Goal: Task Accomplishment & Management: Manage account settings

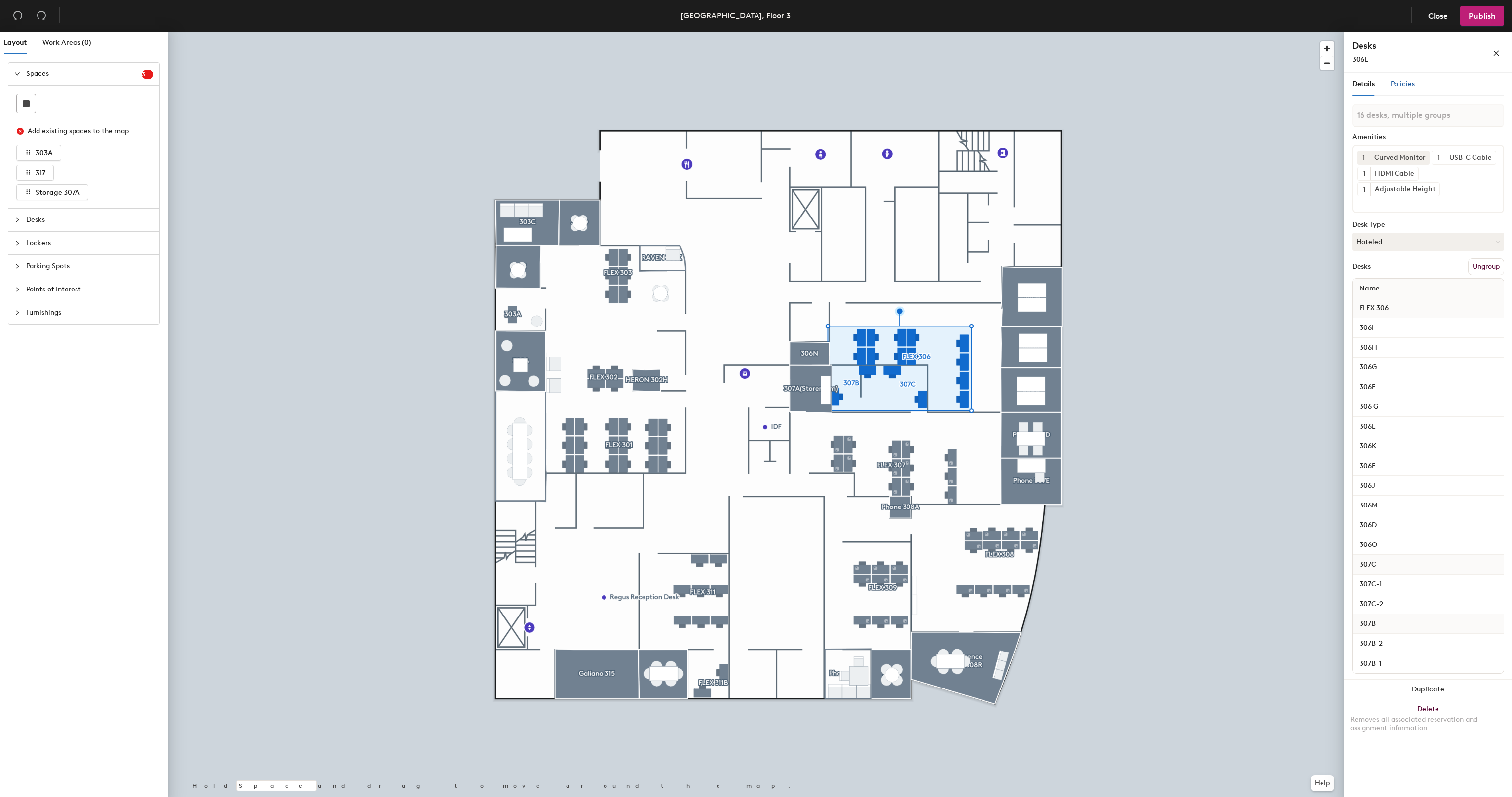
click at [1401, 89] on div "Policies" at bounding box center [1402, 84] width 24 height 10
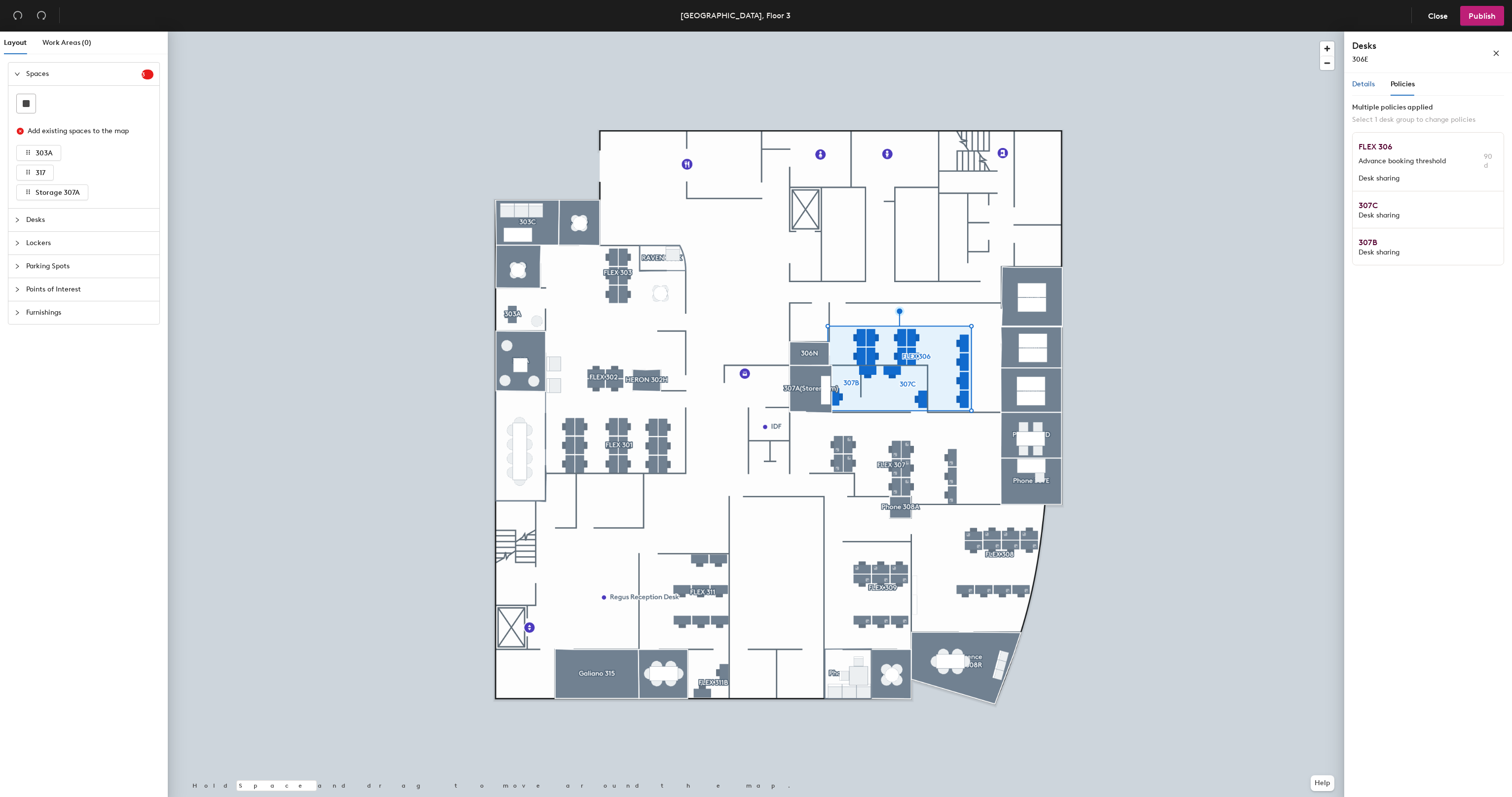
click at [1360, 83] on span "Details" at bounding box center [1363, 84] width 23 height 9
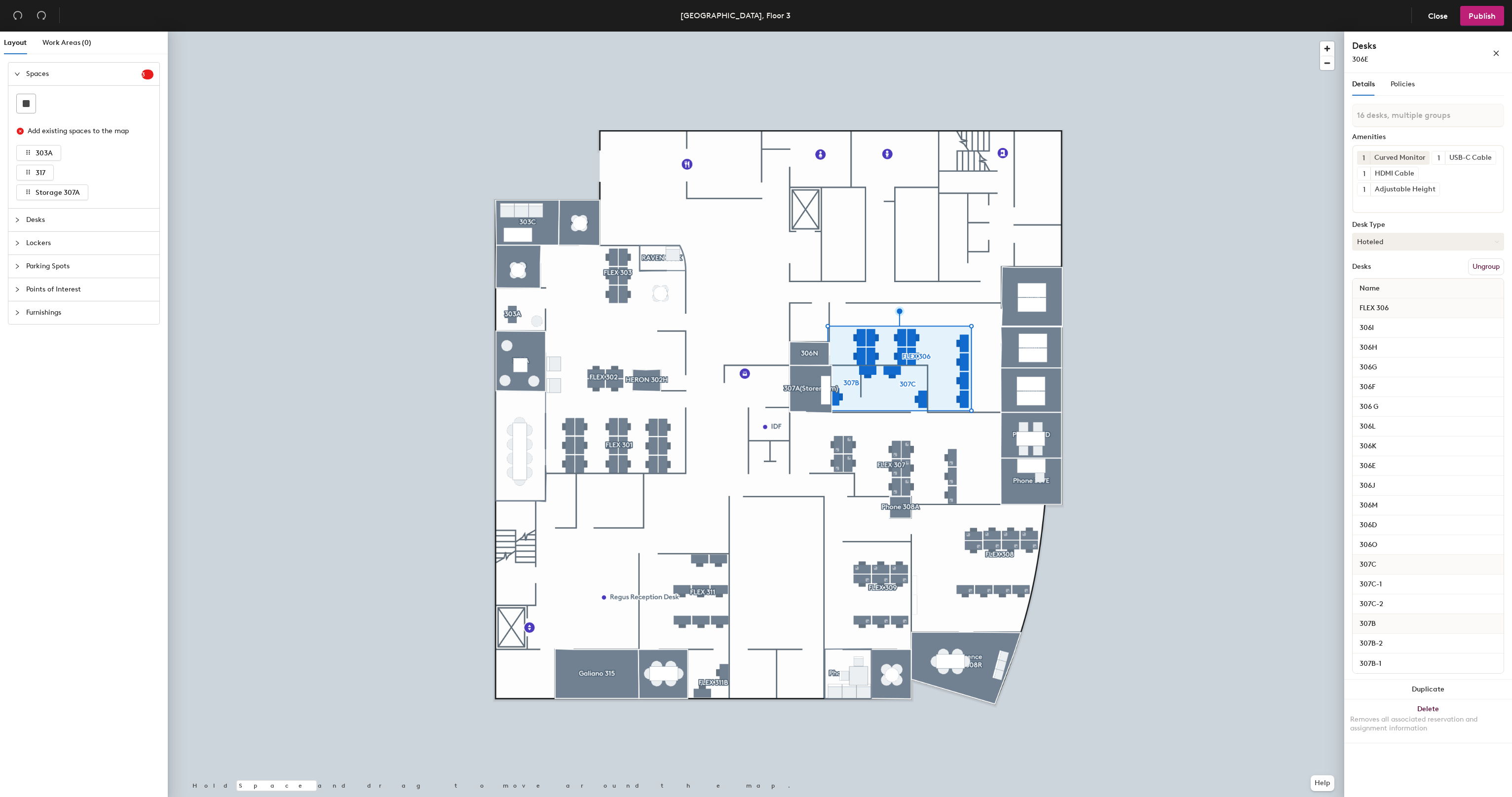
click at [1414, 236] on button "Hoteled" at bounding box center [1428, 242] width 152 height 18
click at [1382, 269] on div "Assigned" at bounding box center [1402, 272] width 99 height 15
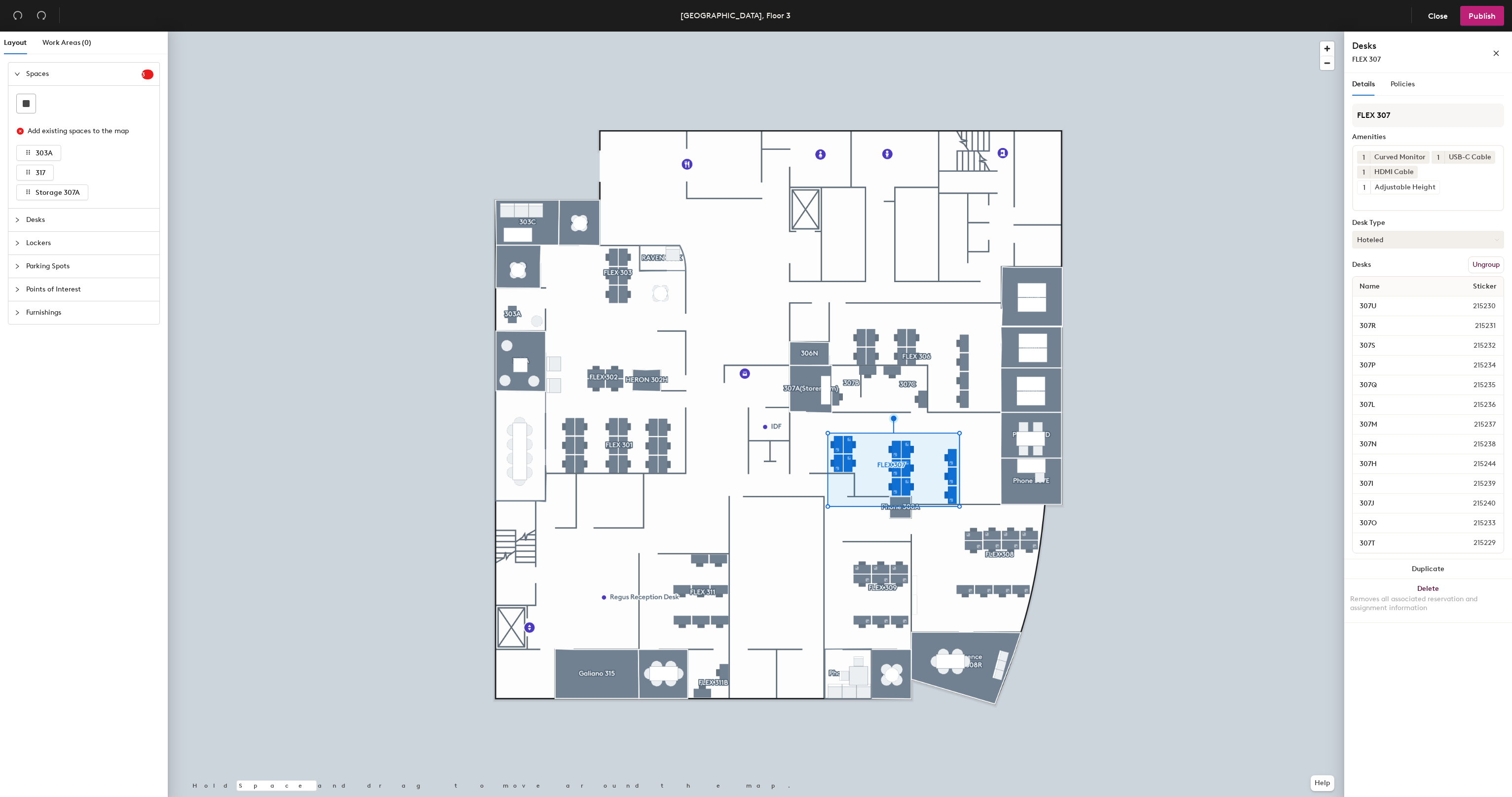
click at [1385, 239] on button "Hoteled" at bounding box center [1428, 239] width 152 height 18
click at [1378, 267] on div "Assigned" at bounding box center [1402, 270] width 99 height 15
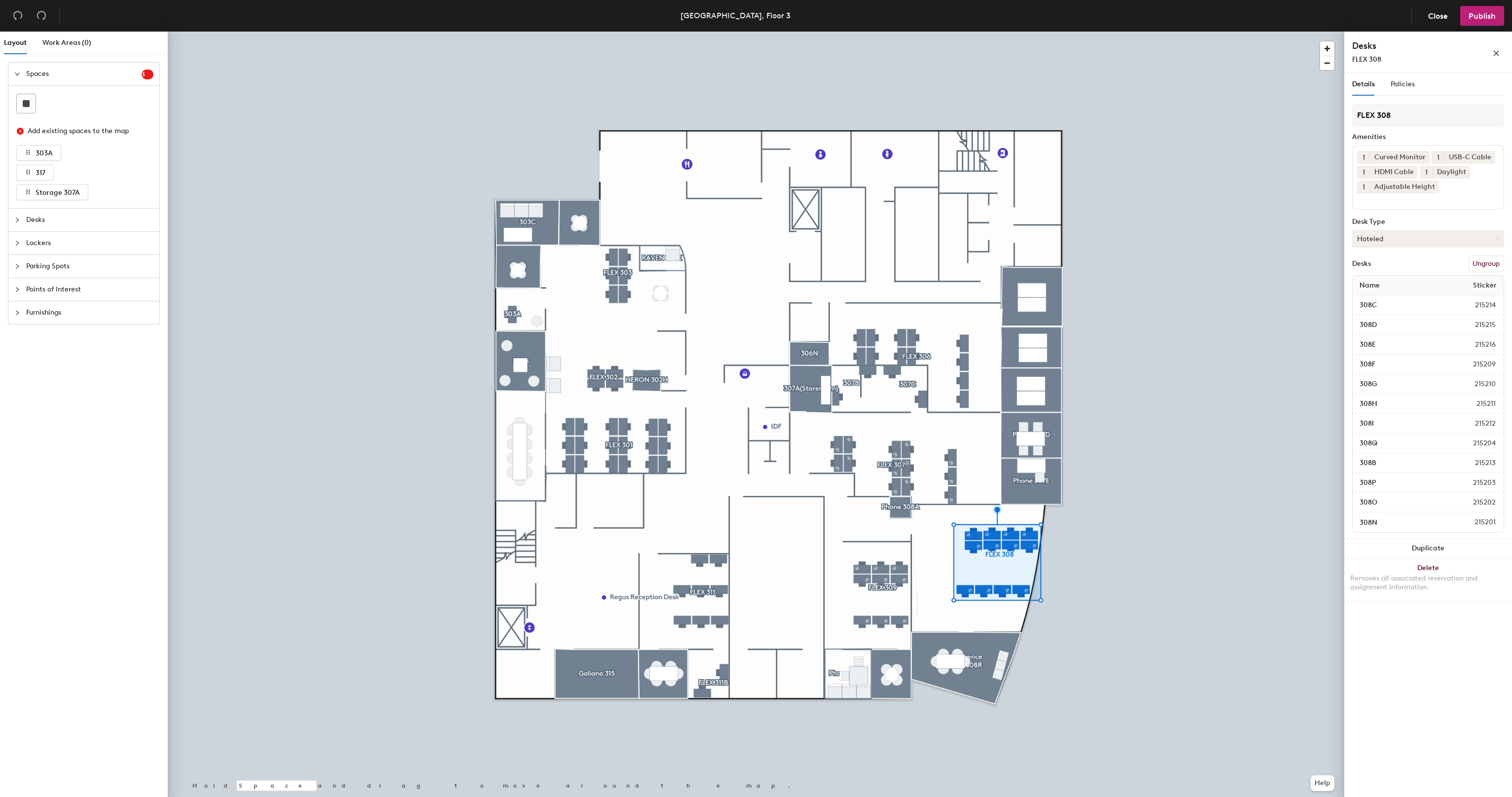
click at [1377, 235] on button "Hoteled" at bounding box center [1428, 238] width 152 height 18
click at [1380, 269] on div "Assigned" at bounding box center [1402, 269] width 99 height 15
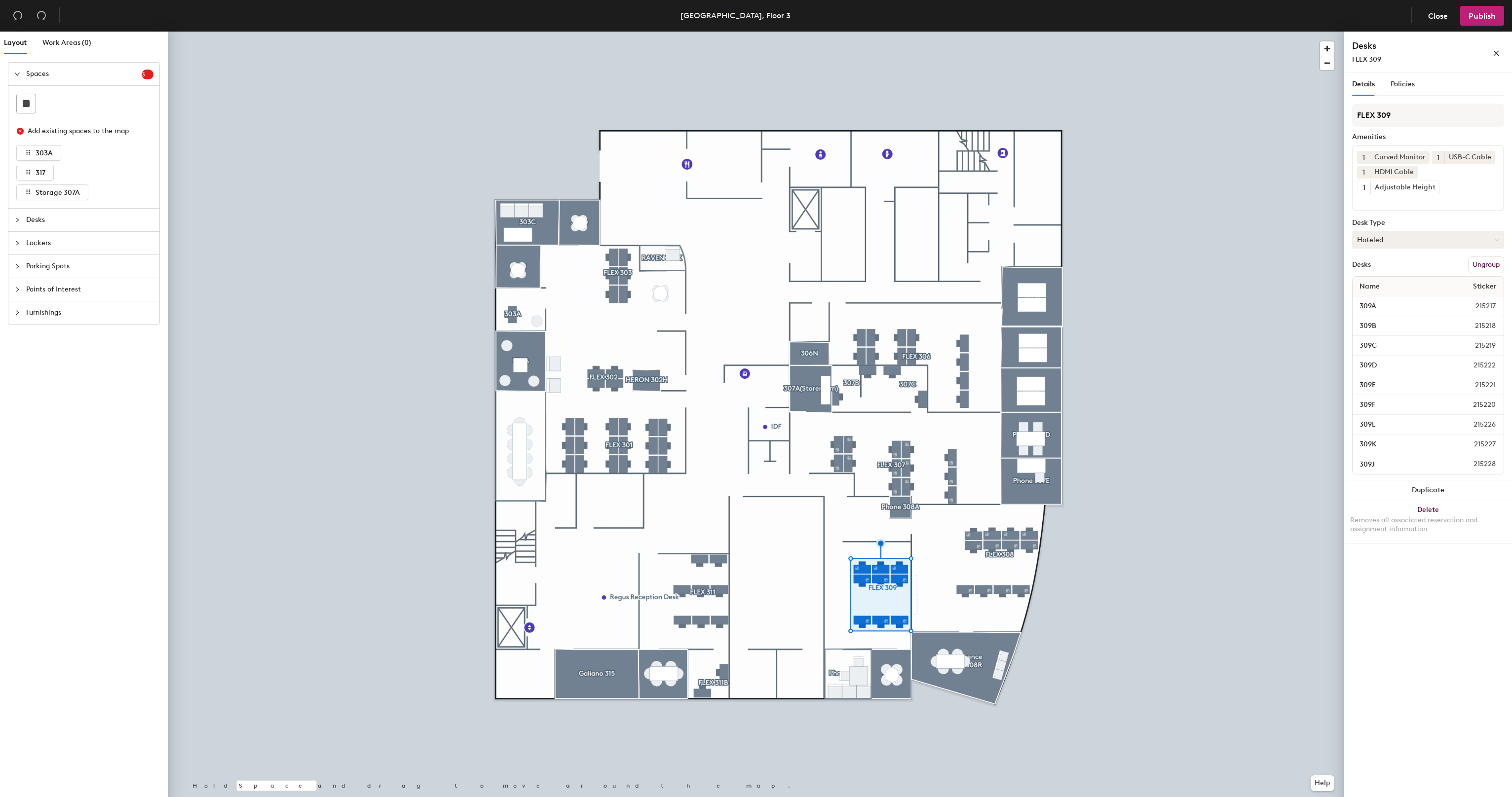
click at [1388, 236] on button "Hoteled" at bounding box center [1428, 239] width 152 height 18
click at [1385, 265] on div "Assigned" at bounding box center [1402, 270] width 99 height 15
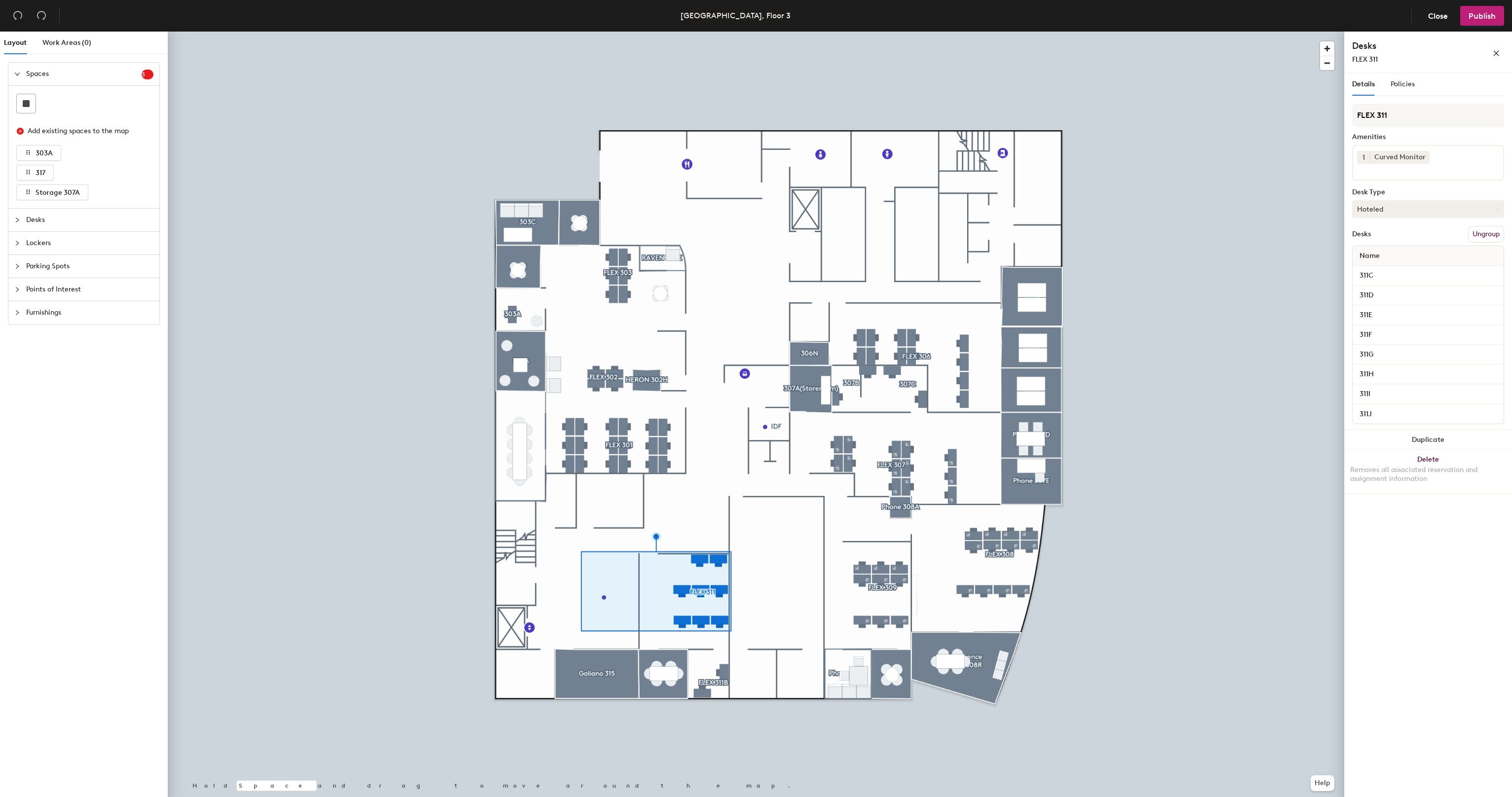
click at [1381, 204] on button "Hoteled" at bounding box center [1428, 209] width 152 height 18
click at [1379, 240] on div "Assigned" at bounding box center [1402, 240] width 99 height 15
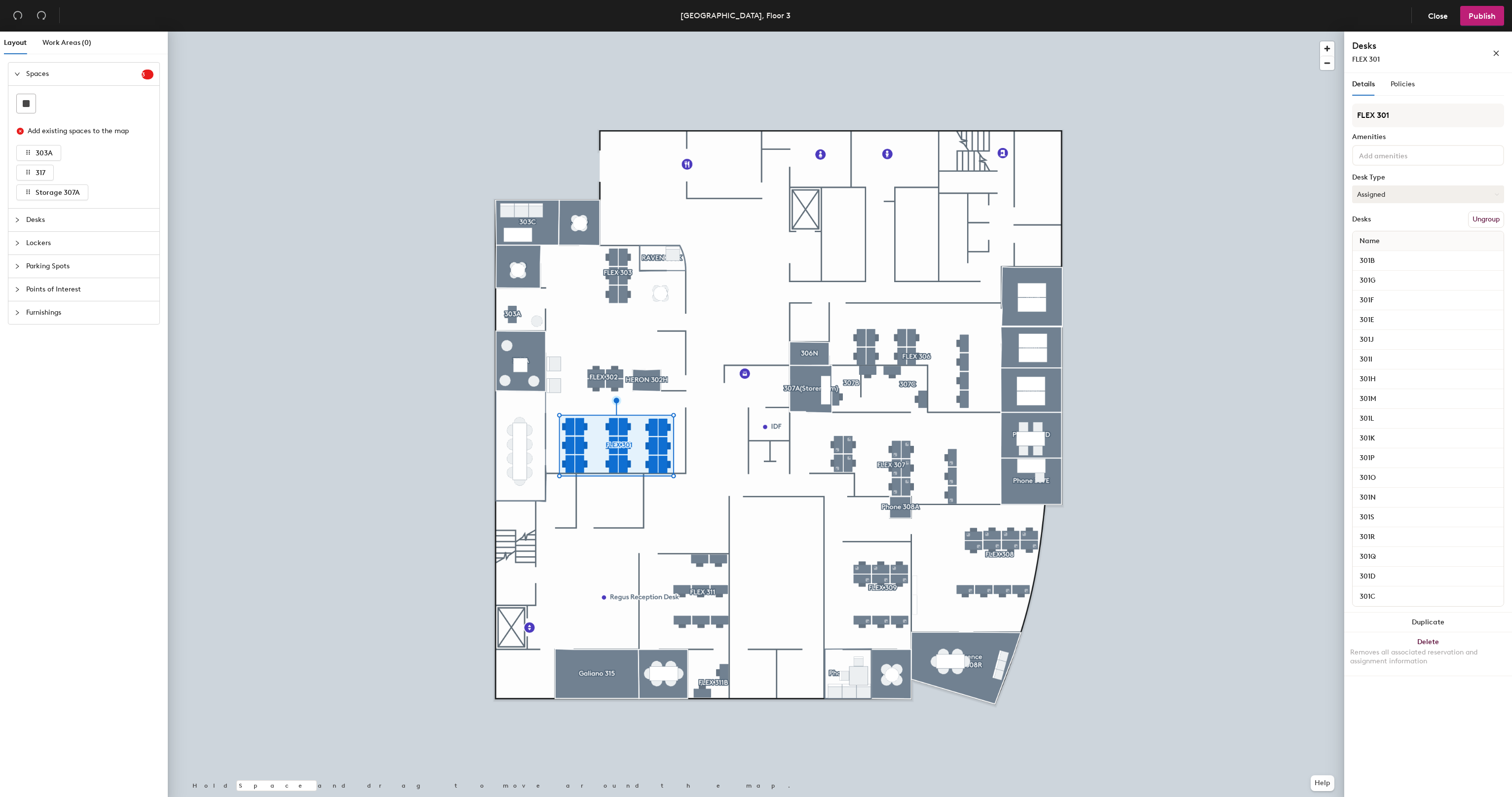
click at [1406, 197] on button "Assigned" at bounding box center [1428, 194] width 152 height 18
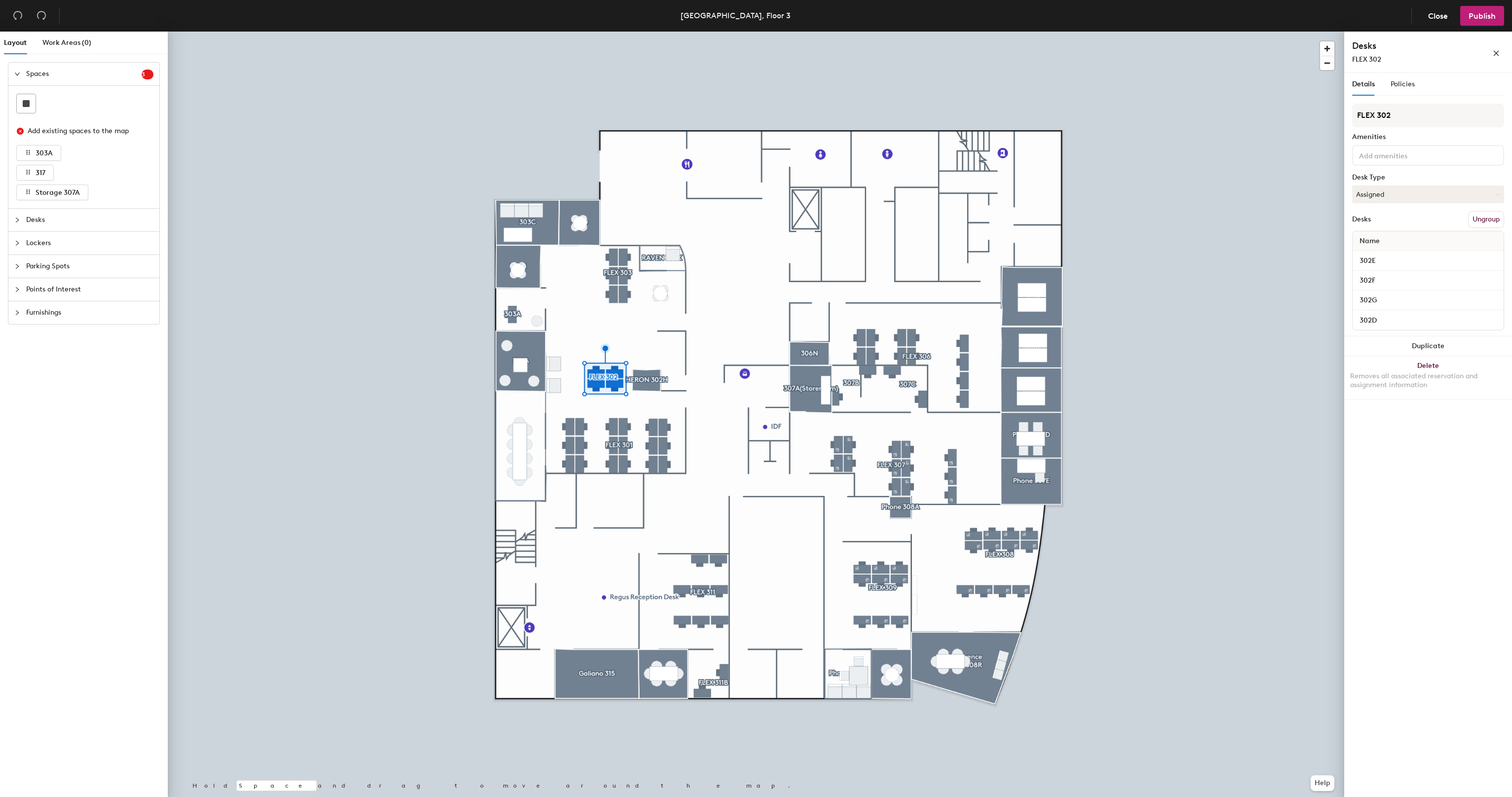
click at [1486, 26] on header "Vancouver, Floor 3 Close Publish" at bounding box center [756, 15] width 1512 height 31
click at [1486, 15] on span "Publish" at bounding box center [1482, 16] width 27 height 10
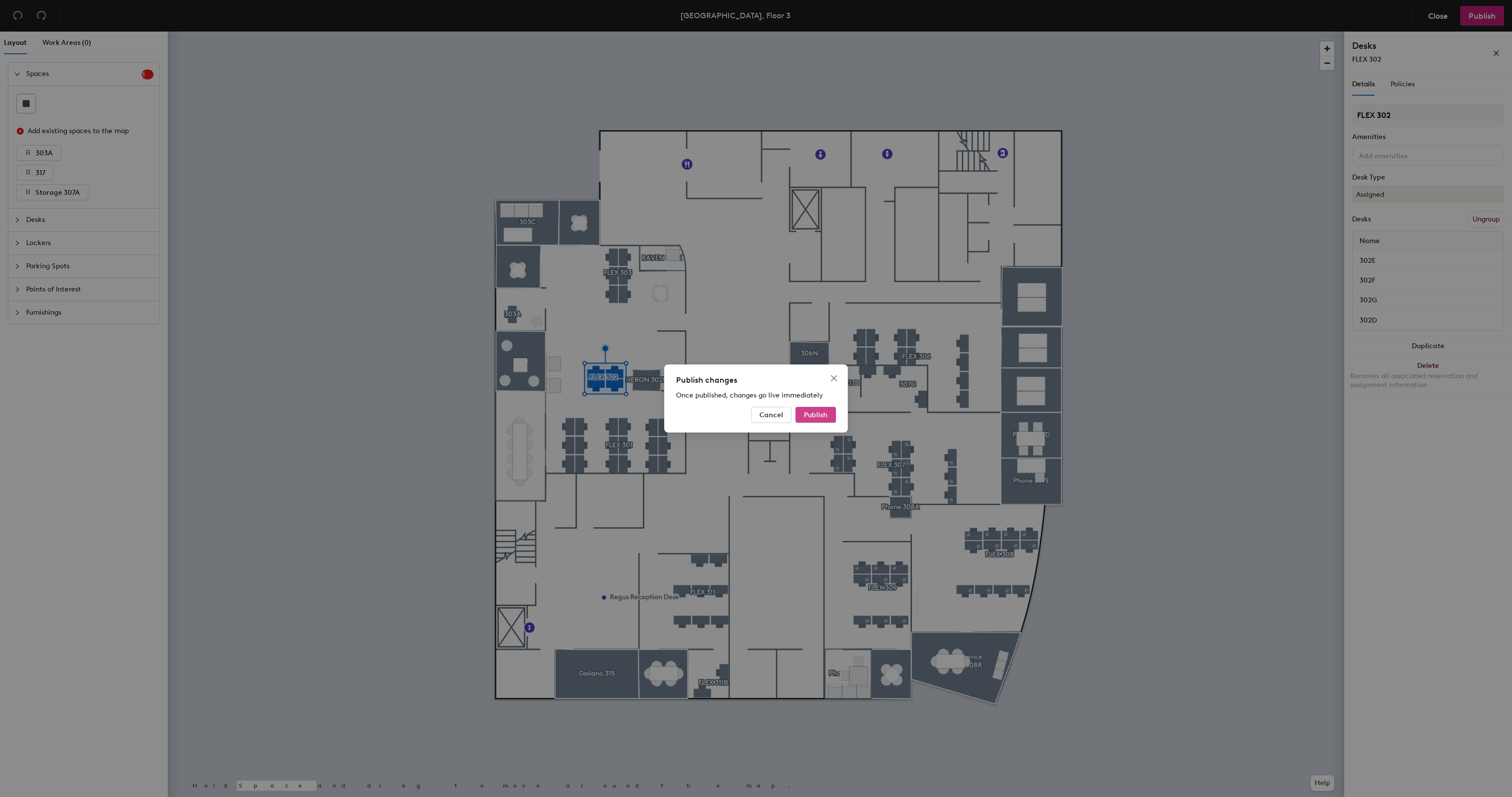
click at [811, 415] on span "Publish" at bounding box center [816, 415] width 24 height 9
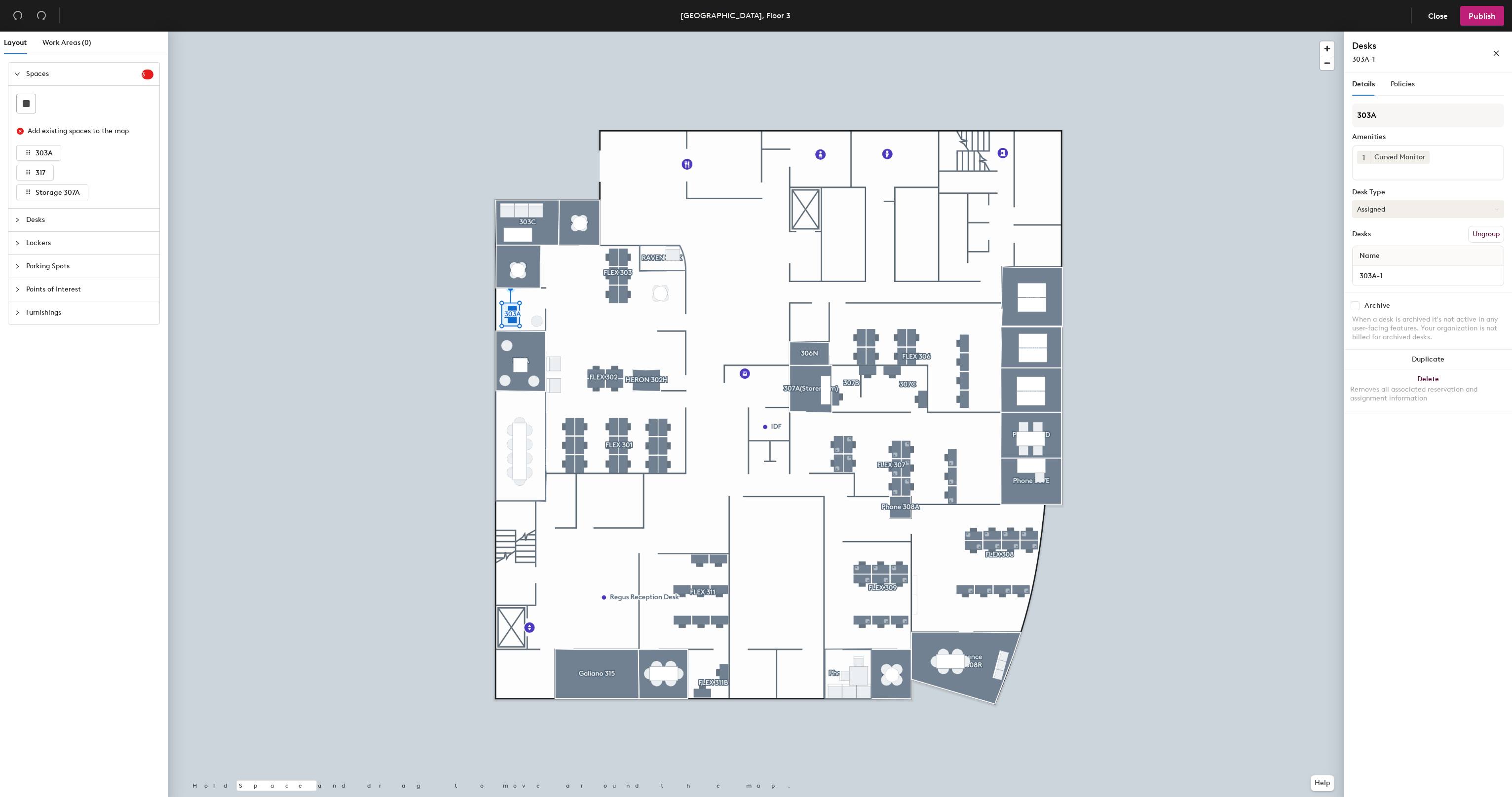
click at [1418, 209] on button "Assigned" at bounding box center [1428, 209] width 152 height 18
drag, startPoint x: 1411, startPoint y: 89, endPoint x: 1407, endPoint y: 84, distance: 6.4
click at [1407, 84] on div "Policies" at bounding box center [1402, 84] width 24 height 10
drag, startPoint x: 1407, startPoint y: 84, endPoint x: 1497, endPoint y: 130, distance: 101.1
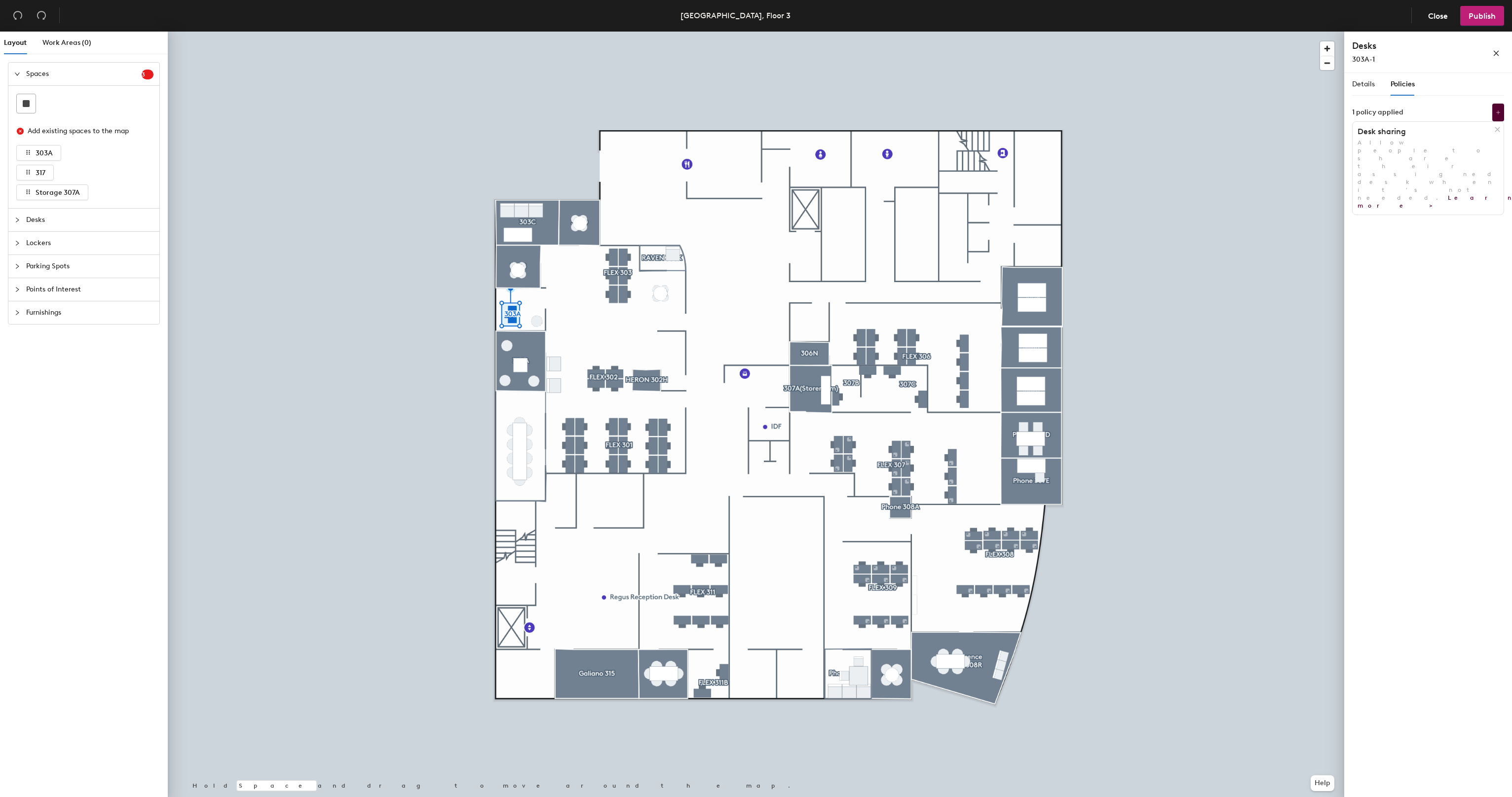
click at [1497, 130] on icon at bounding box center [1498, 130] width 8 height 8
click at [1363, 83] on span "Details" at bounding box center [1363, 84] width 23 height 9
click at [1437, 205] on button "Assigned" at bounding box center [1428, 209] width 152 height 18
click at [1375, 251] on div "Hot" at bounding box center [1402, 255] width 99 height 15
click at [1479, 10] on button "Publish" at bounding box center [1482, 15] width 44 height 20
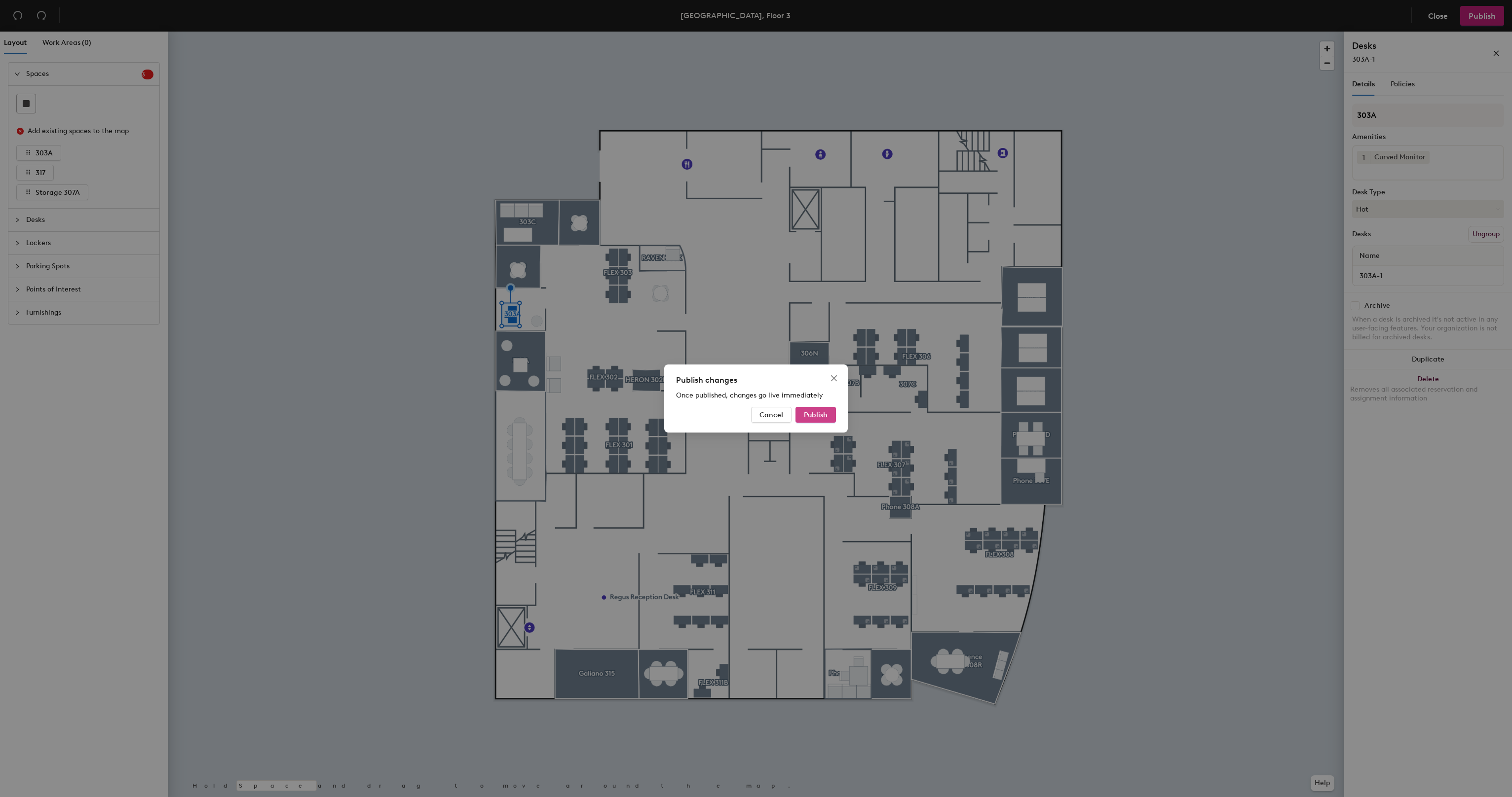
click at [809, 414] on span "Publish" at bounding box center [816, 415] width 24 height 9
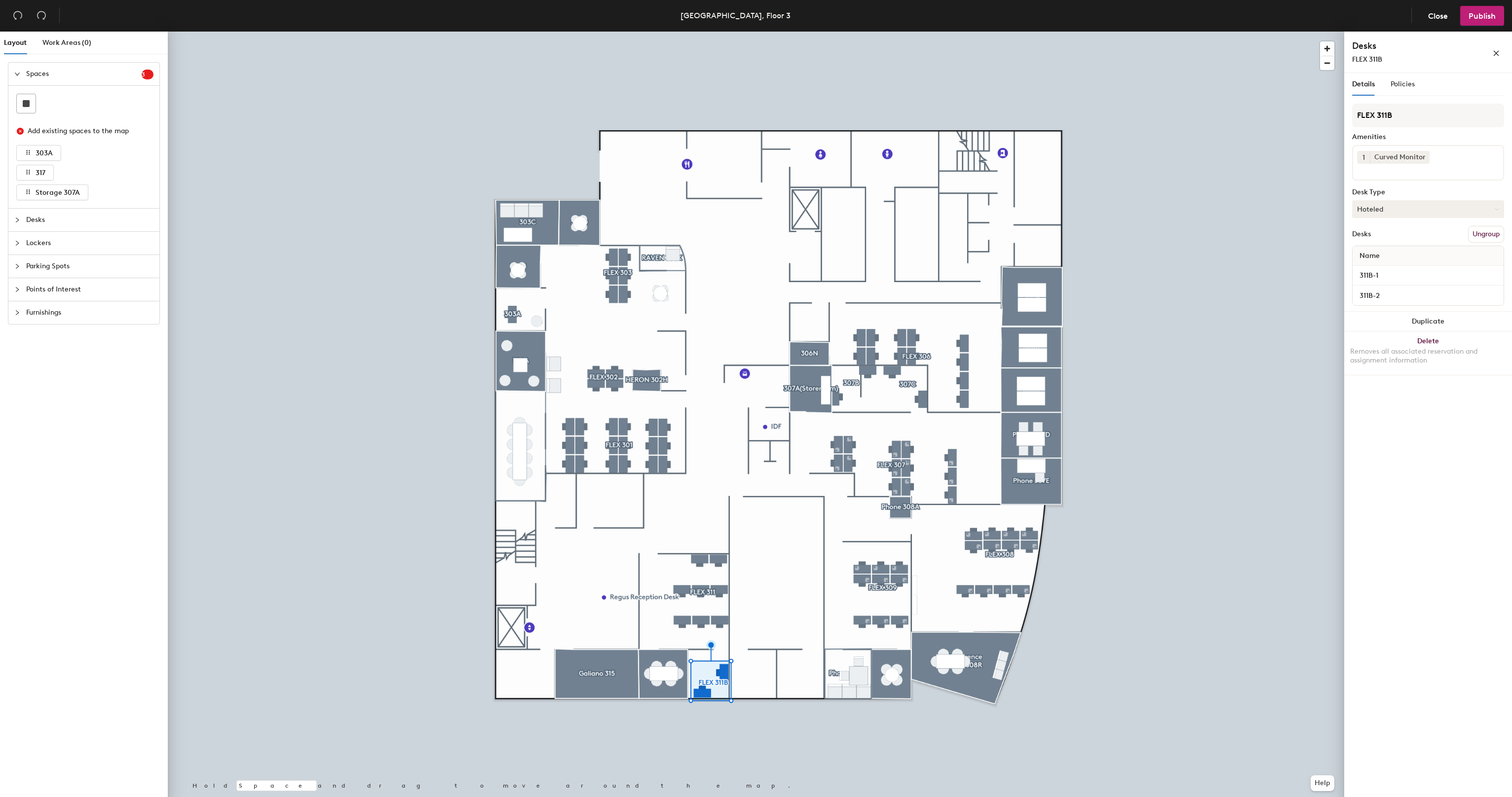
click at [1392, 205] on button "Hoteled" at bounding box center [1428, 209] width 152 height 18
click at [1390, 239] on div "Assigned" at bounding box center [1402, 240] width 99 height 15
click at [1486, 10] on button "Publish" at bounding box center [1482, 15] width 44 height 20
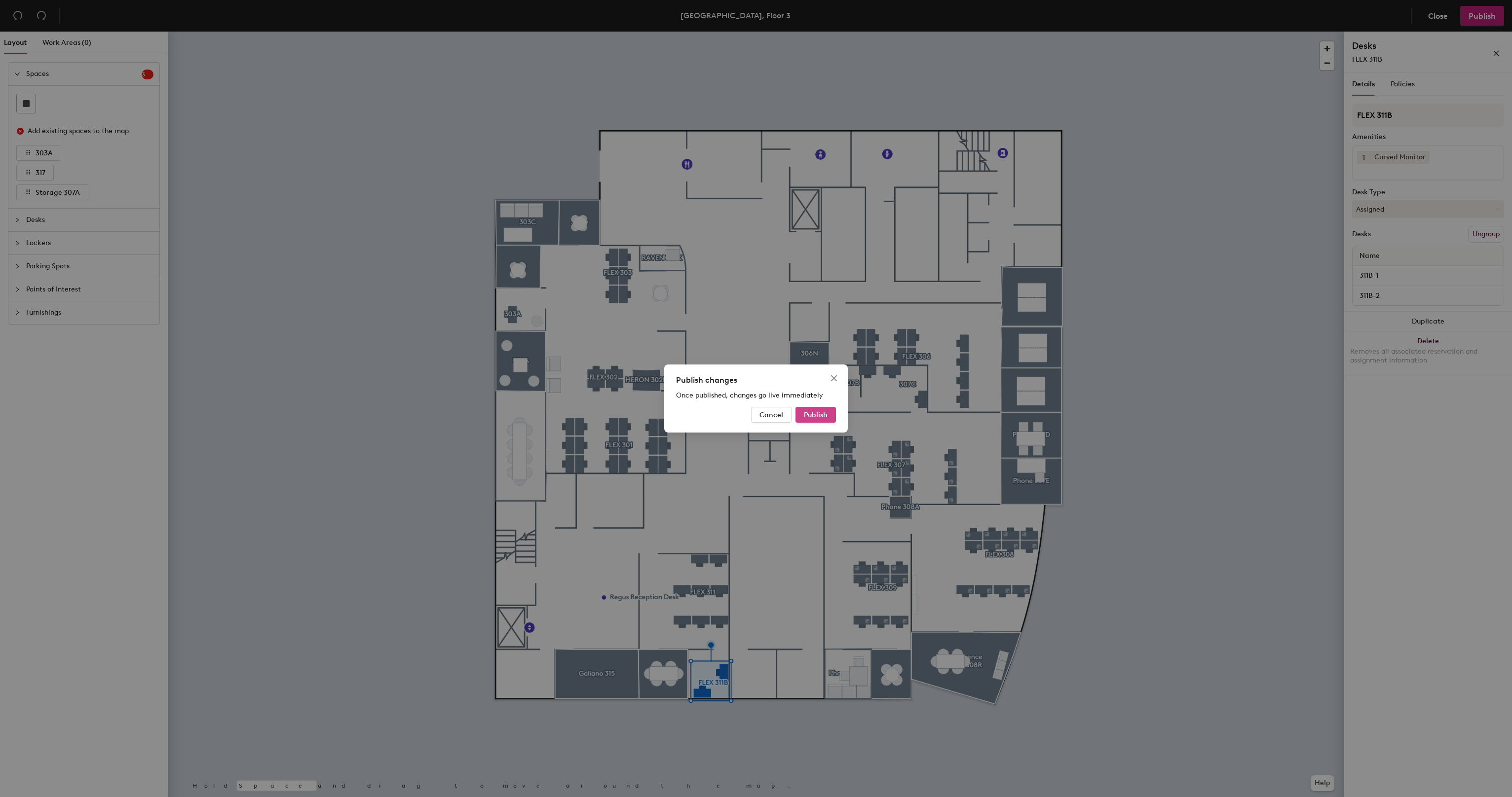
click at [824, 411] on span "Publish" at bounding box center [816, 415] width 24 height 9
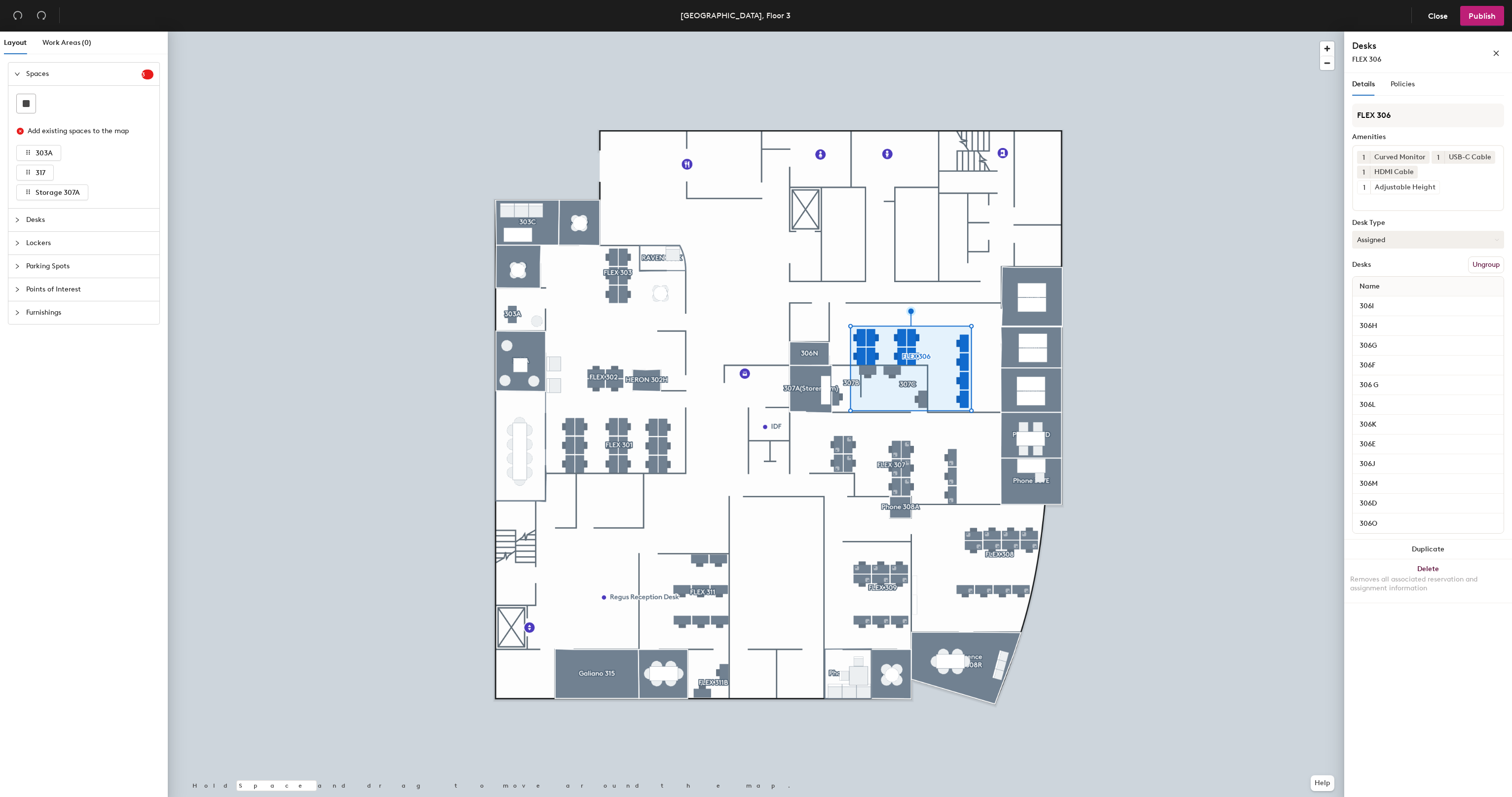
click at [1428, 240] on button "Assigned" at bounding box center [1428, 239] width 152 height 18
click at [1495, 52] on icon "close" at bounding box center [1497, 53] width 6 height 6
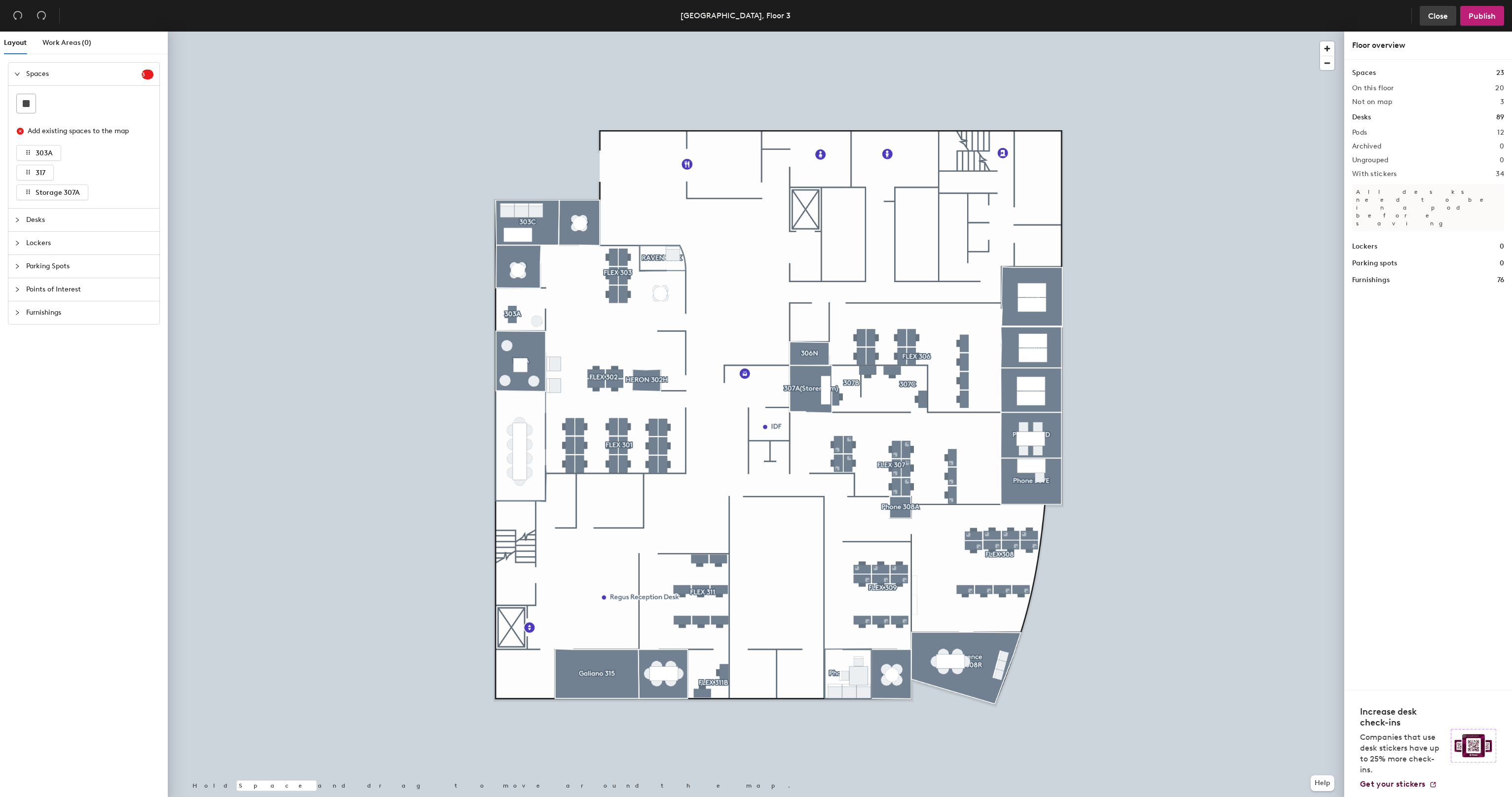
click at [1441, 10] on button "Close" at bounding box center [1438, 15] width 36 height 20
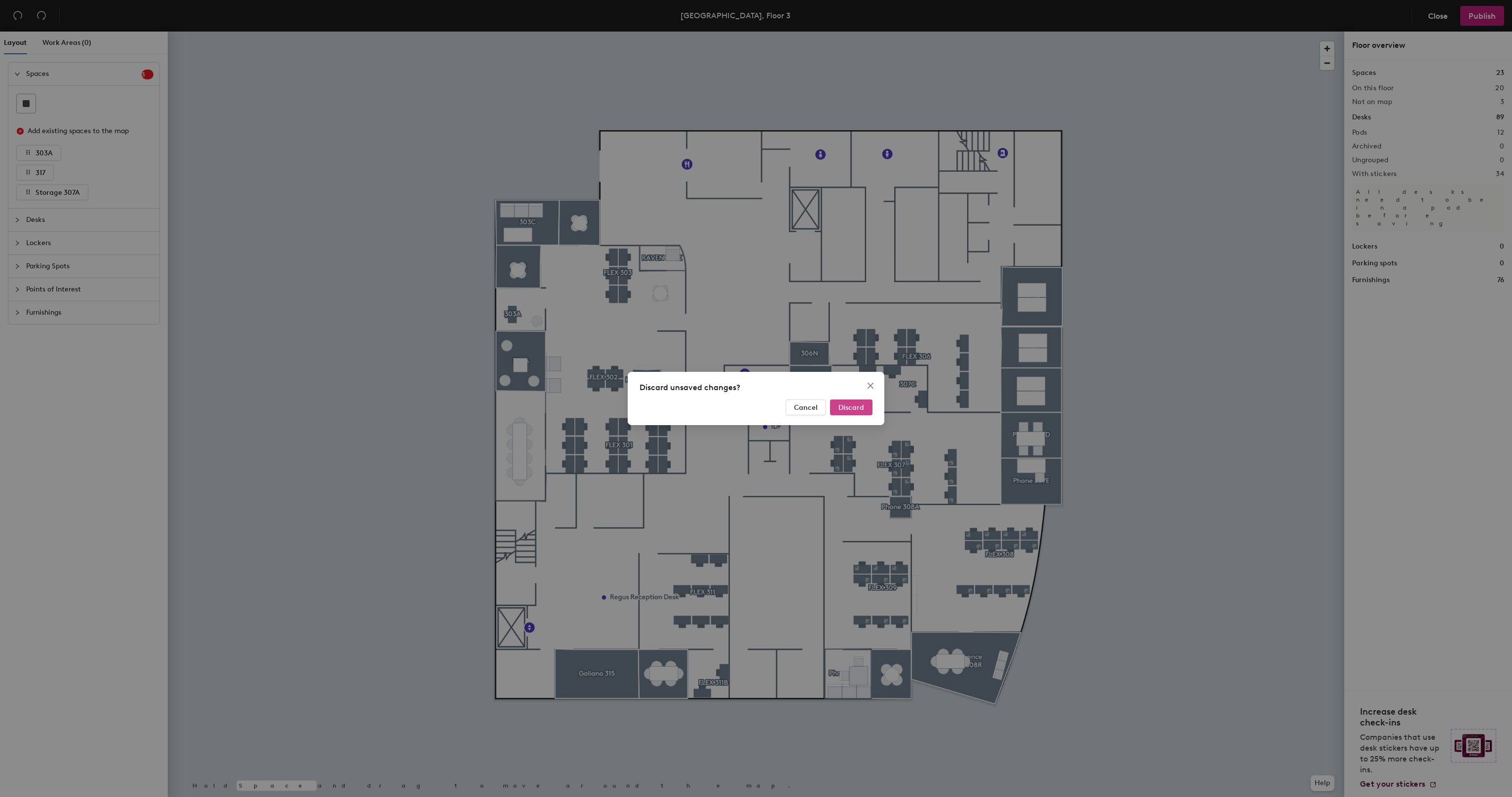
click at [856, 407] on span "Discard" at bounding box center [851, 408] width 26 height 9
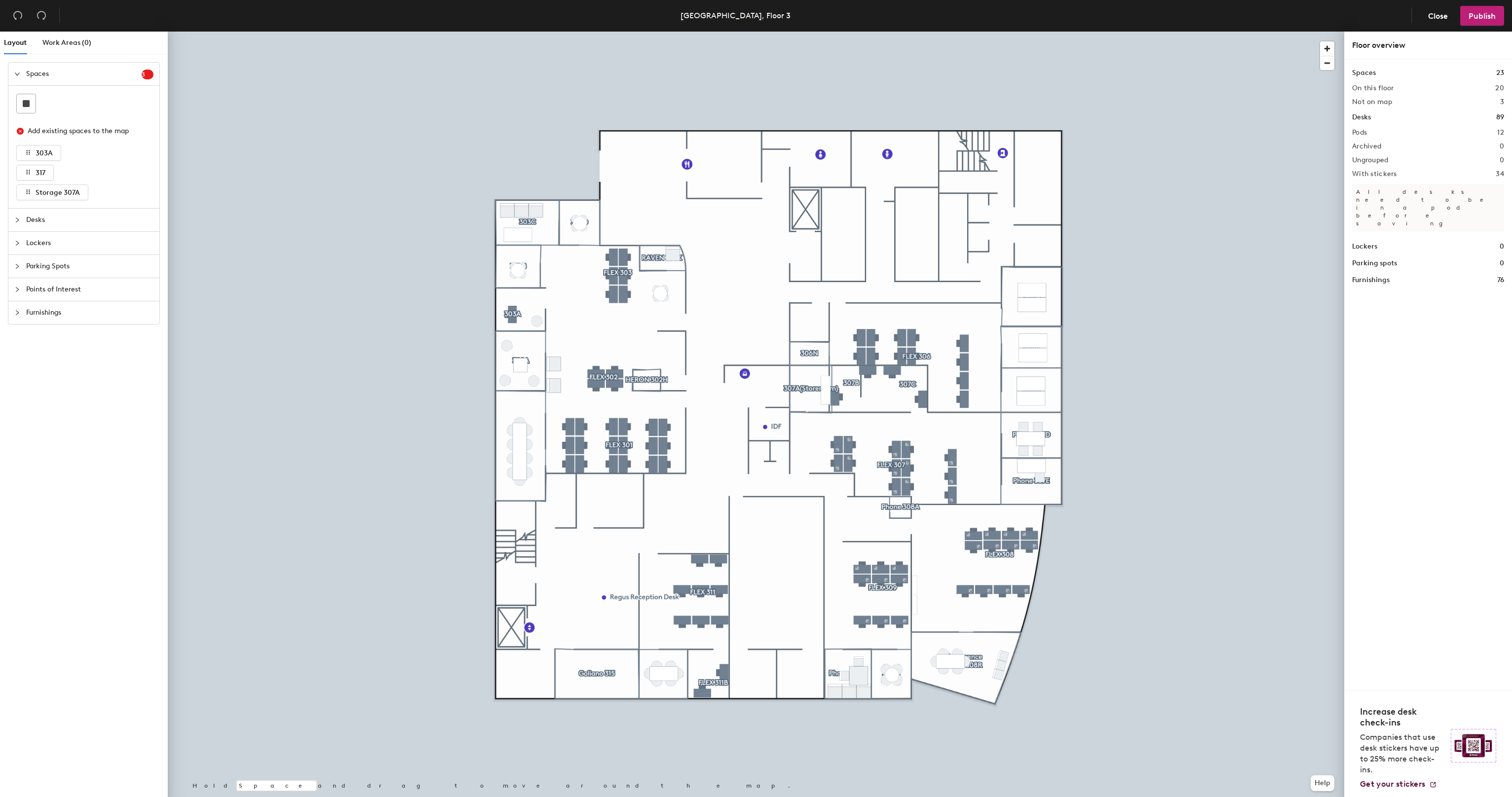
click at [864, 31] on div at bounding box center [756, 31] width 1177 height 0
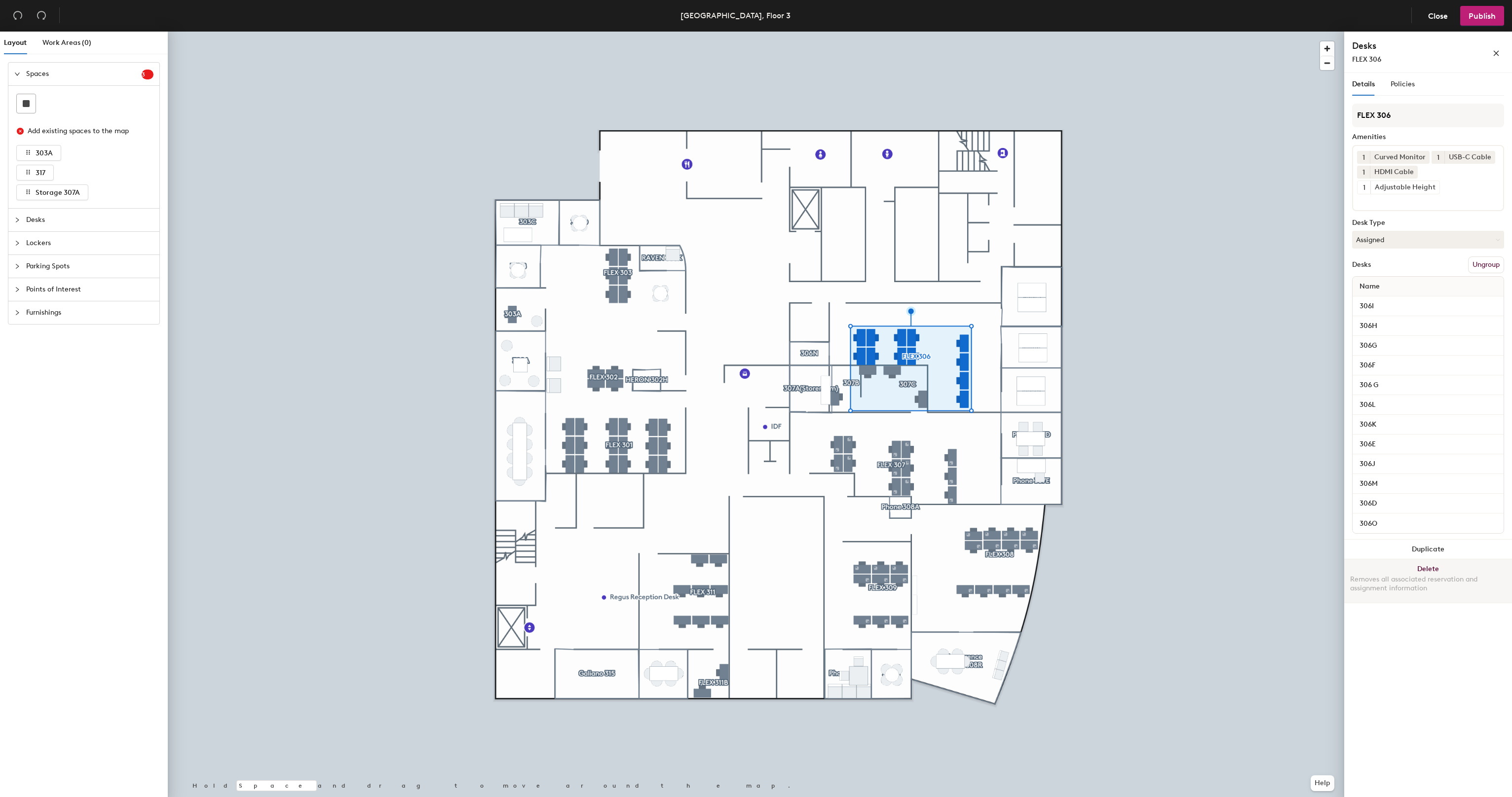
click at [1441, 567] on button "Delete Removes all associated reservation and assignment information" at bounding box center [1428, 581] width 168 height 44
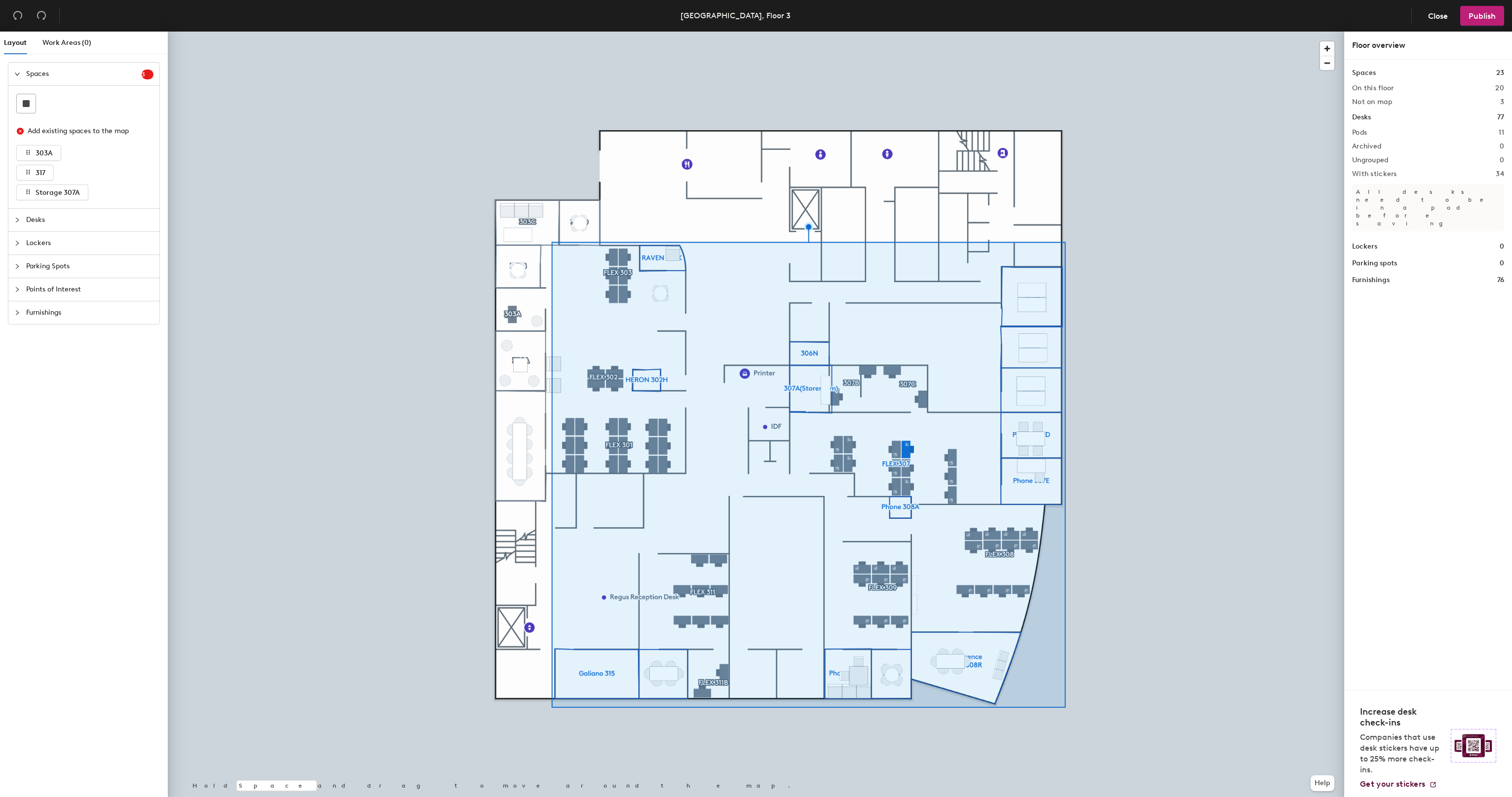
click at [1070, 31] on div at bounding box center [756, 31] width 1177 height 0
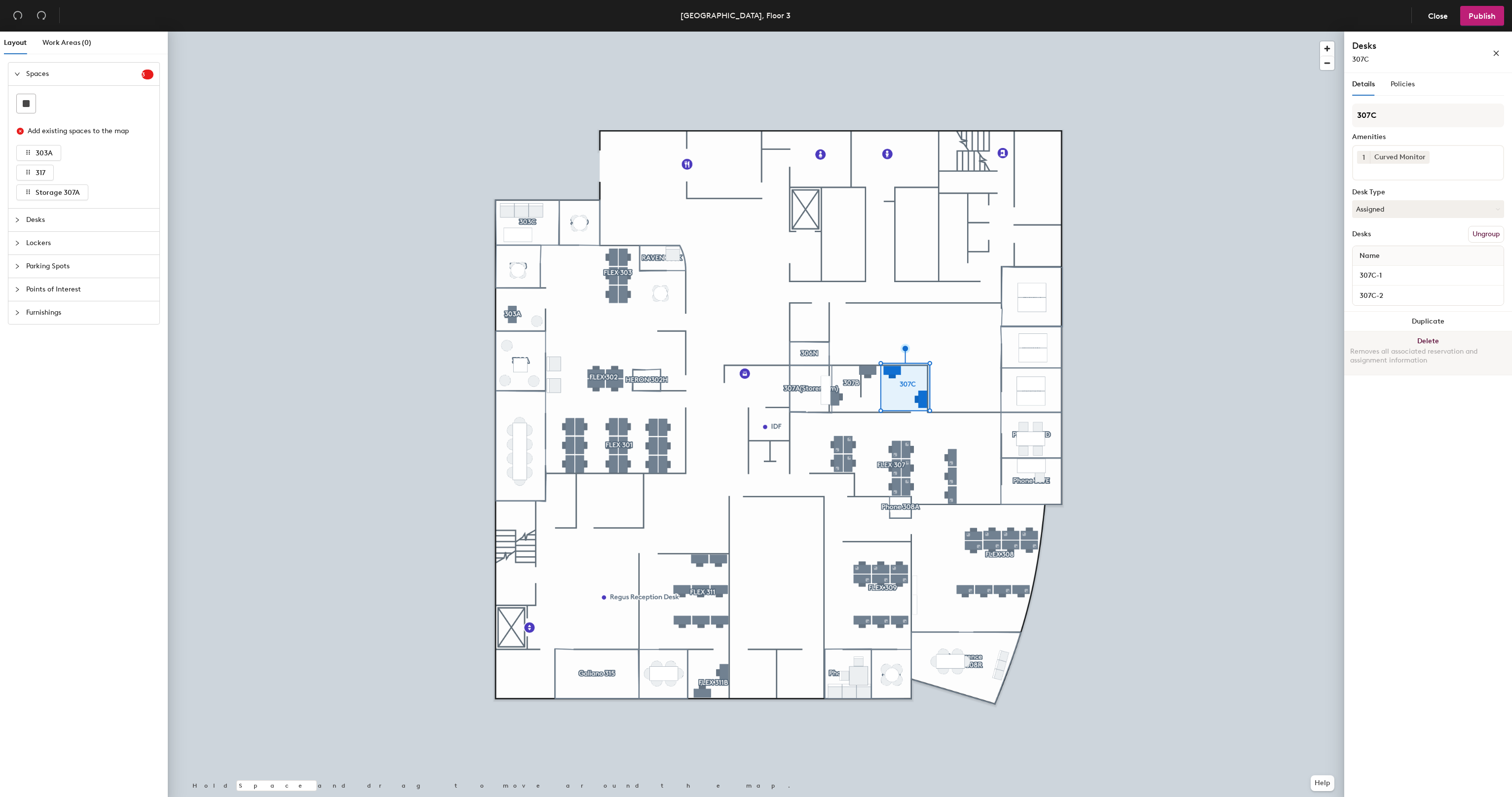
click at [1425, 348] on div "Removes all associated reservation and assignment information" at bounding box center [1428, 356] width 156 height 18
click at [1442, 344] on button "Delete Removes all associated reservation and assignment information" at bounding box center [1428, 353] width 168 height 44
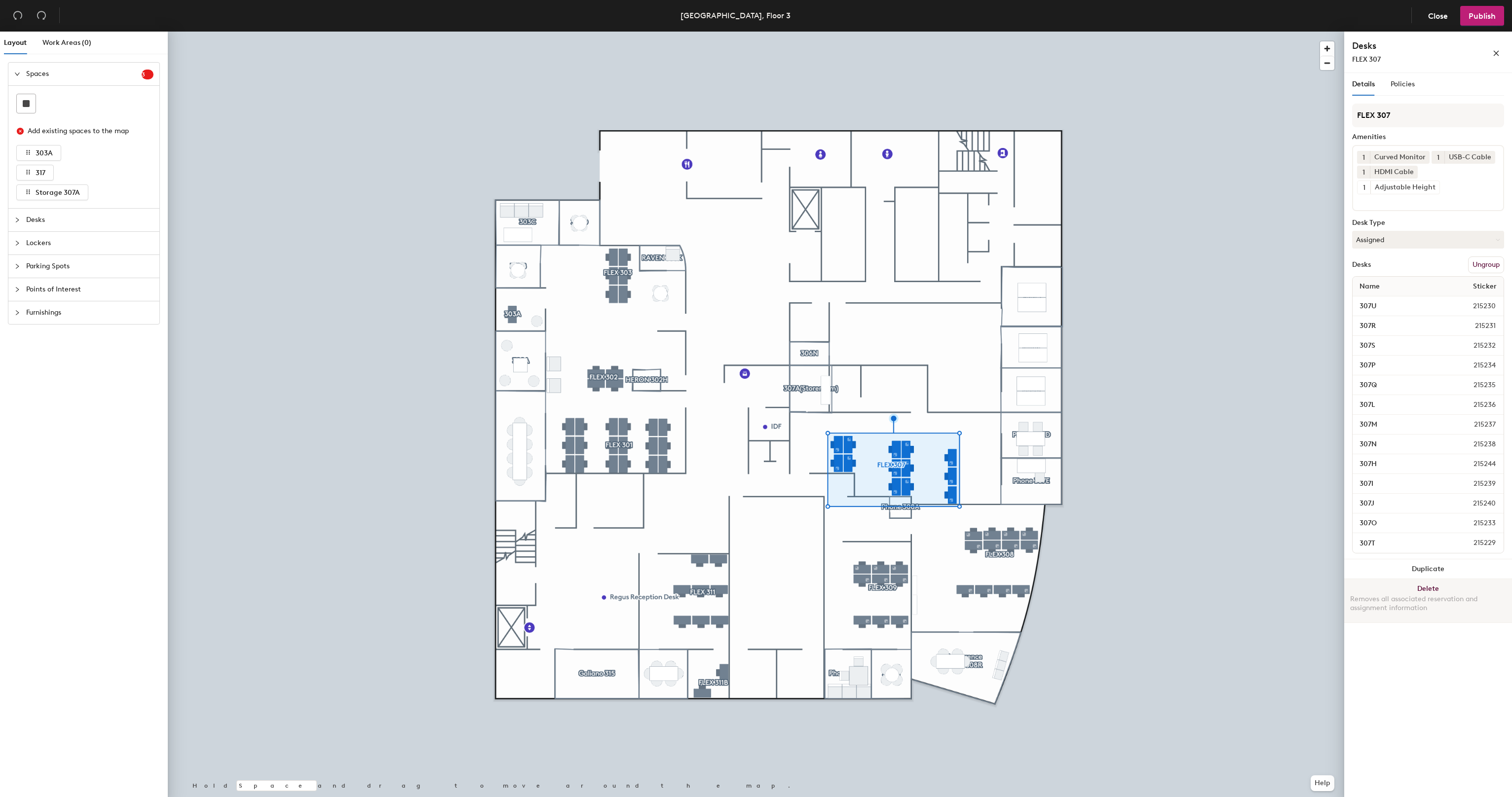
click at [1420, 587] on button "Delete Removes all associated reservation and assignment information" at bounding box center [1428, 601] width 168 height 44
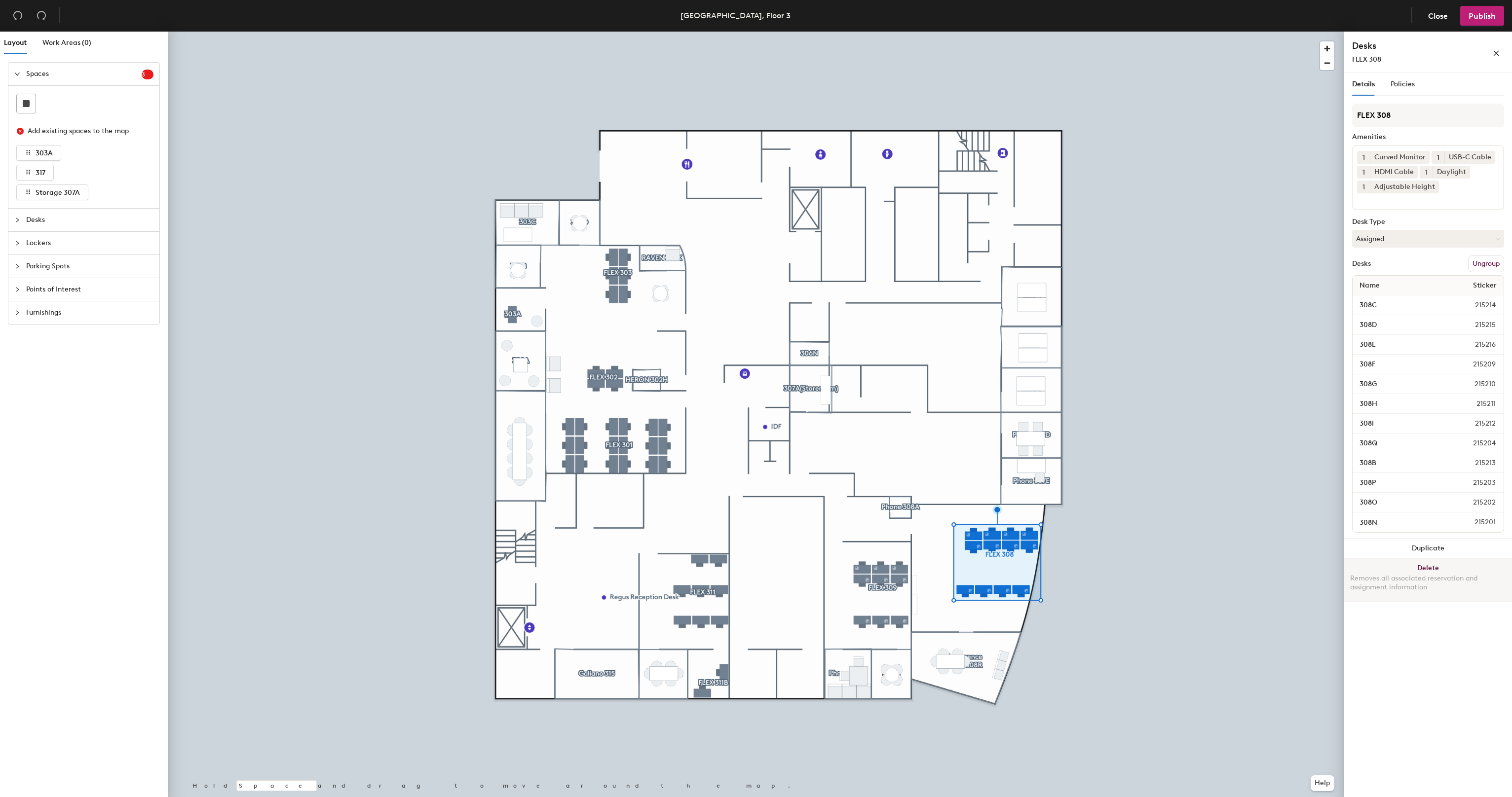
click at [1421, 564] on button "Delete Removes all associated reservation and assignment information" at bounding box center [1428, 580] width 168 height 44
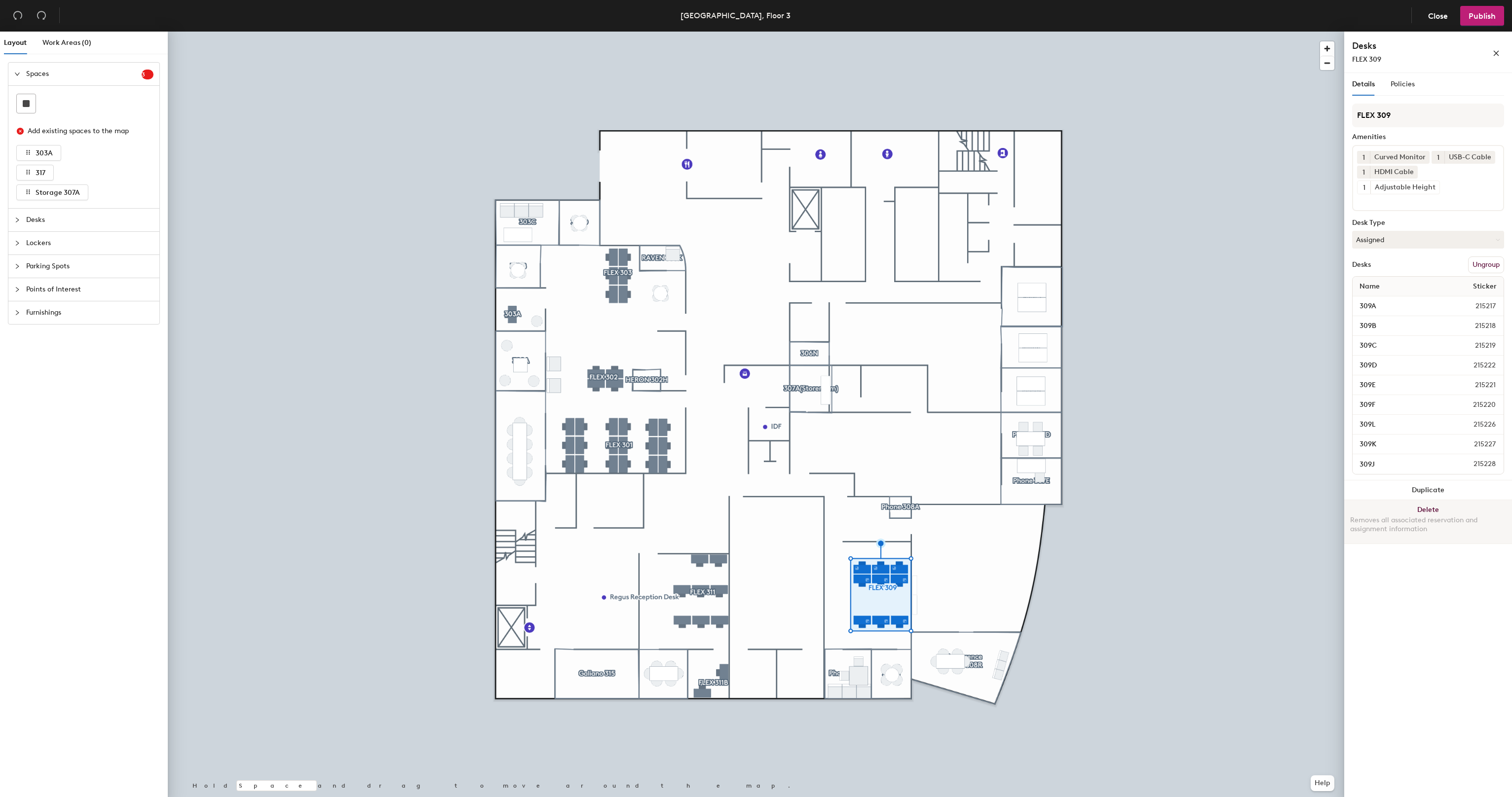
click at [1416, 508] on button "Delete Removes all associated reservation and assignment information" at bounding box center [1428, 522] width 168 height 44
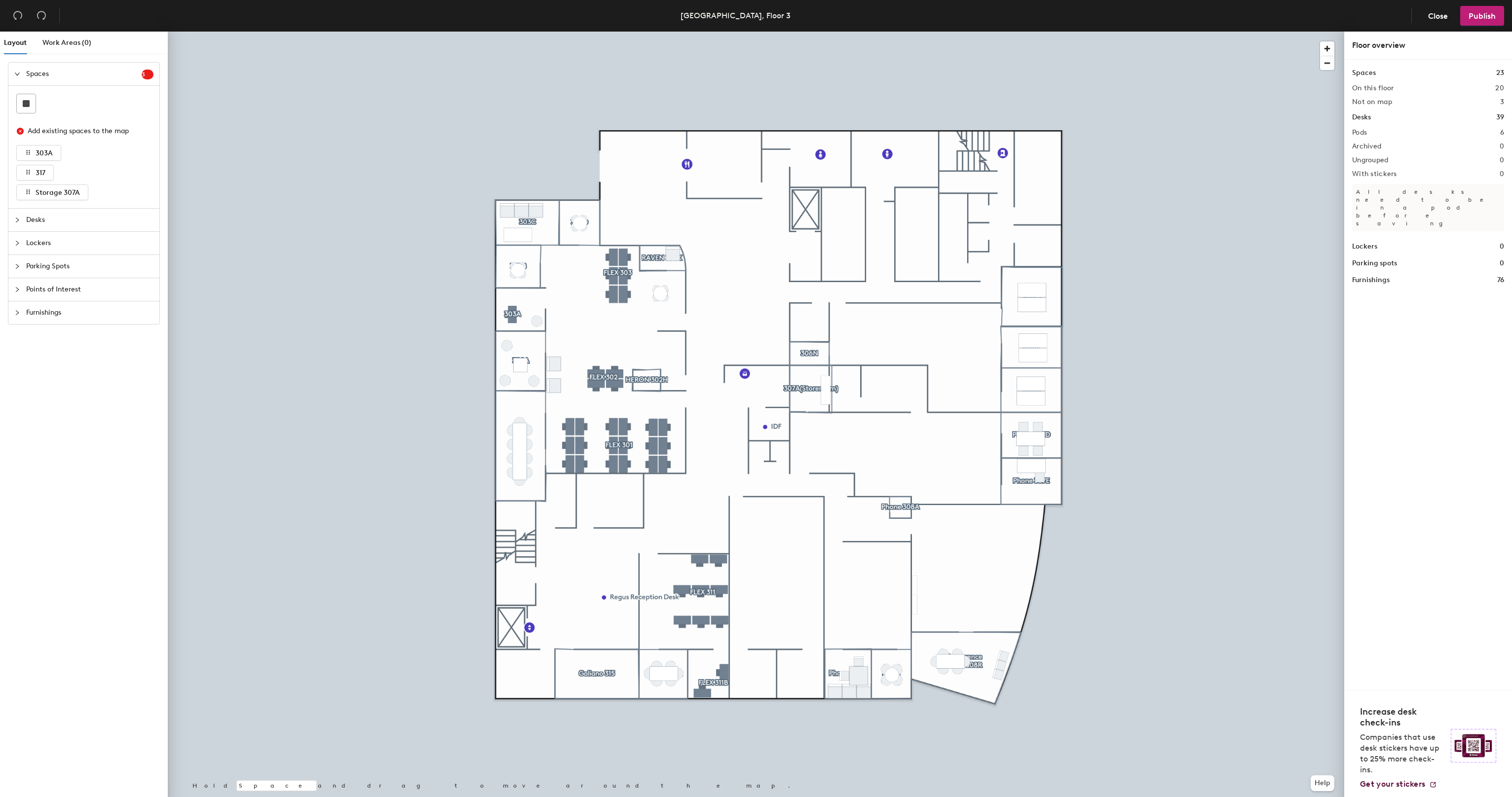
click at [663, 31] on div at bounding box center [756, 31] width 1177 height 0
click at [705, 31] on div at bounding box center [756, 31] width 1177 height 0
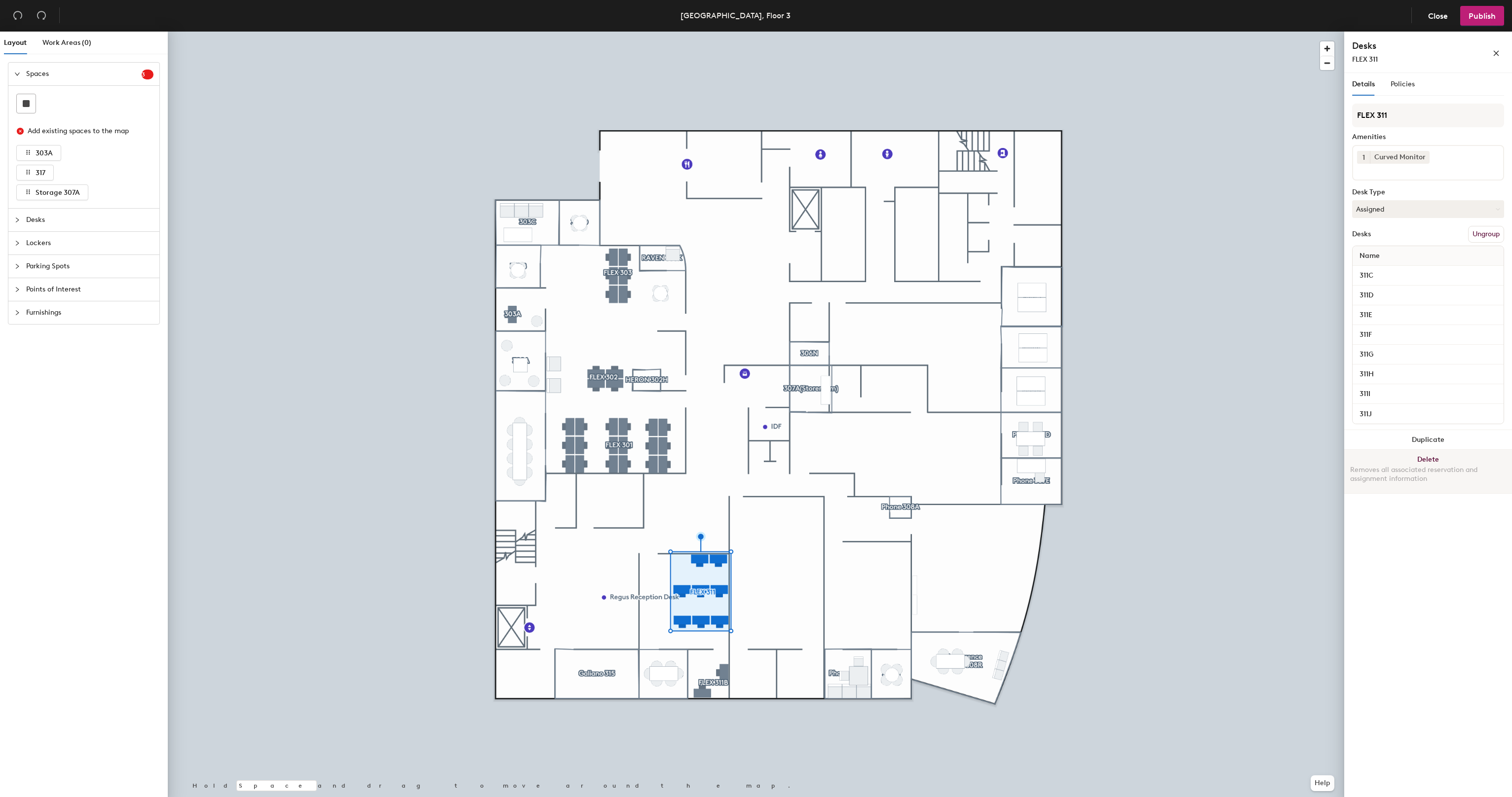
click at [1414, 455] on button "Delete Removes all associated reservation and assignment information" at bounding box center [1428, 471] width 168 height 44
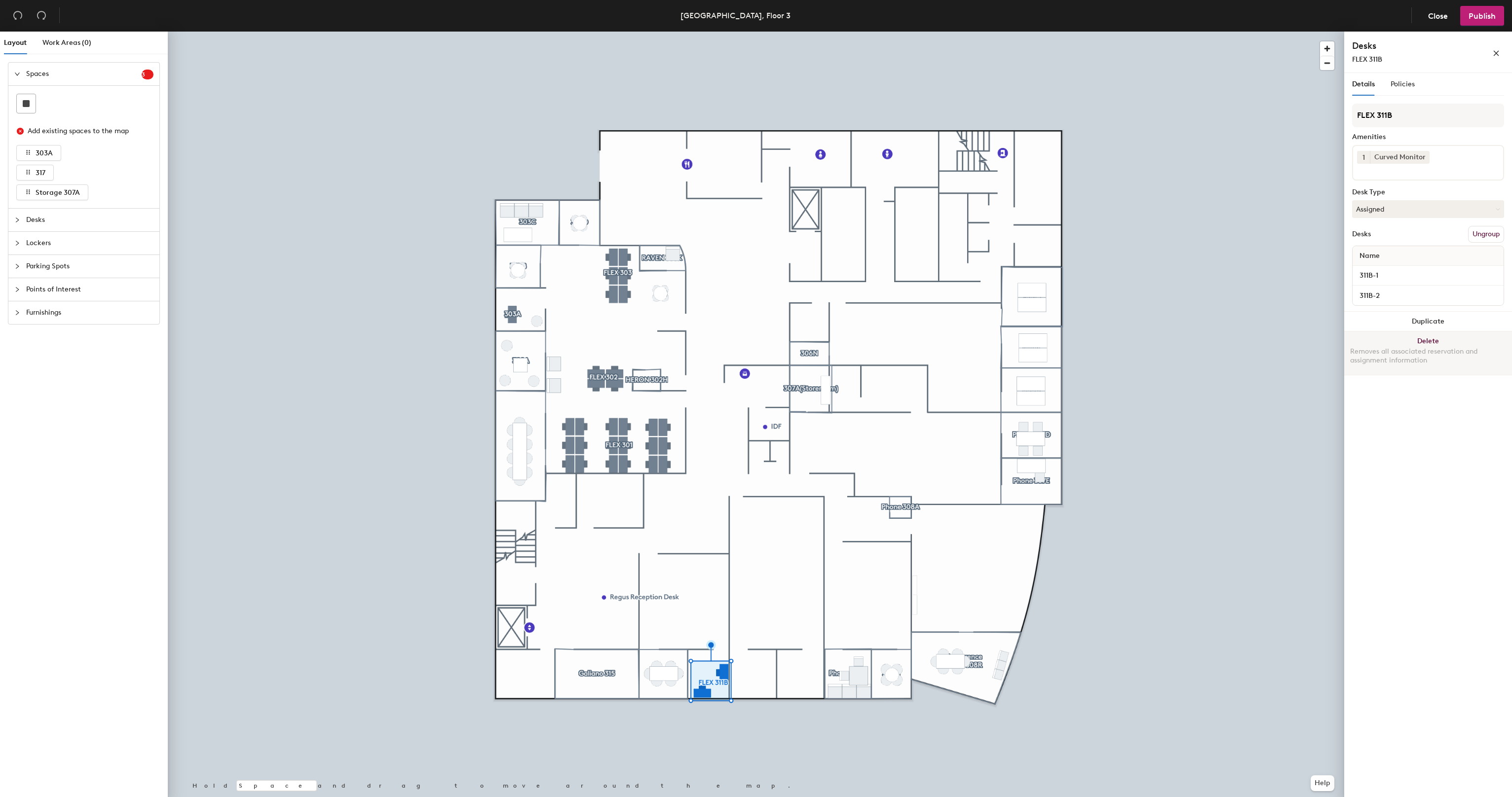
click at [1423, 339] on button "Delete Removes all associated reservation and assignment information" at bounding box center [1428, 353] width 168 height 44
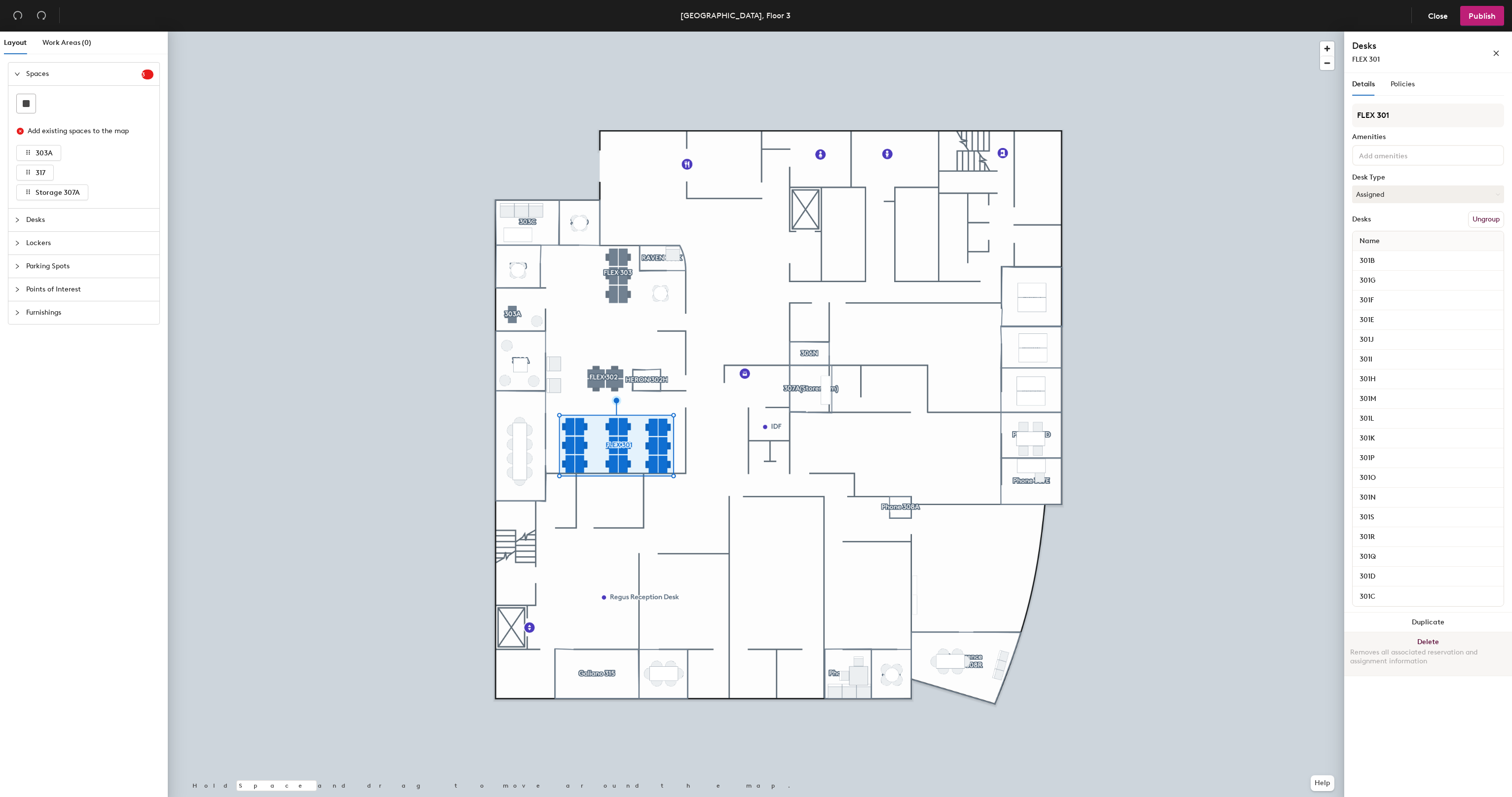
click at [1433, 638] on button "Delete Removes all associated reservation and assignment information" at bounding box center [1428, 654] width 168 height 44
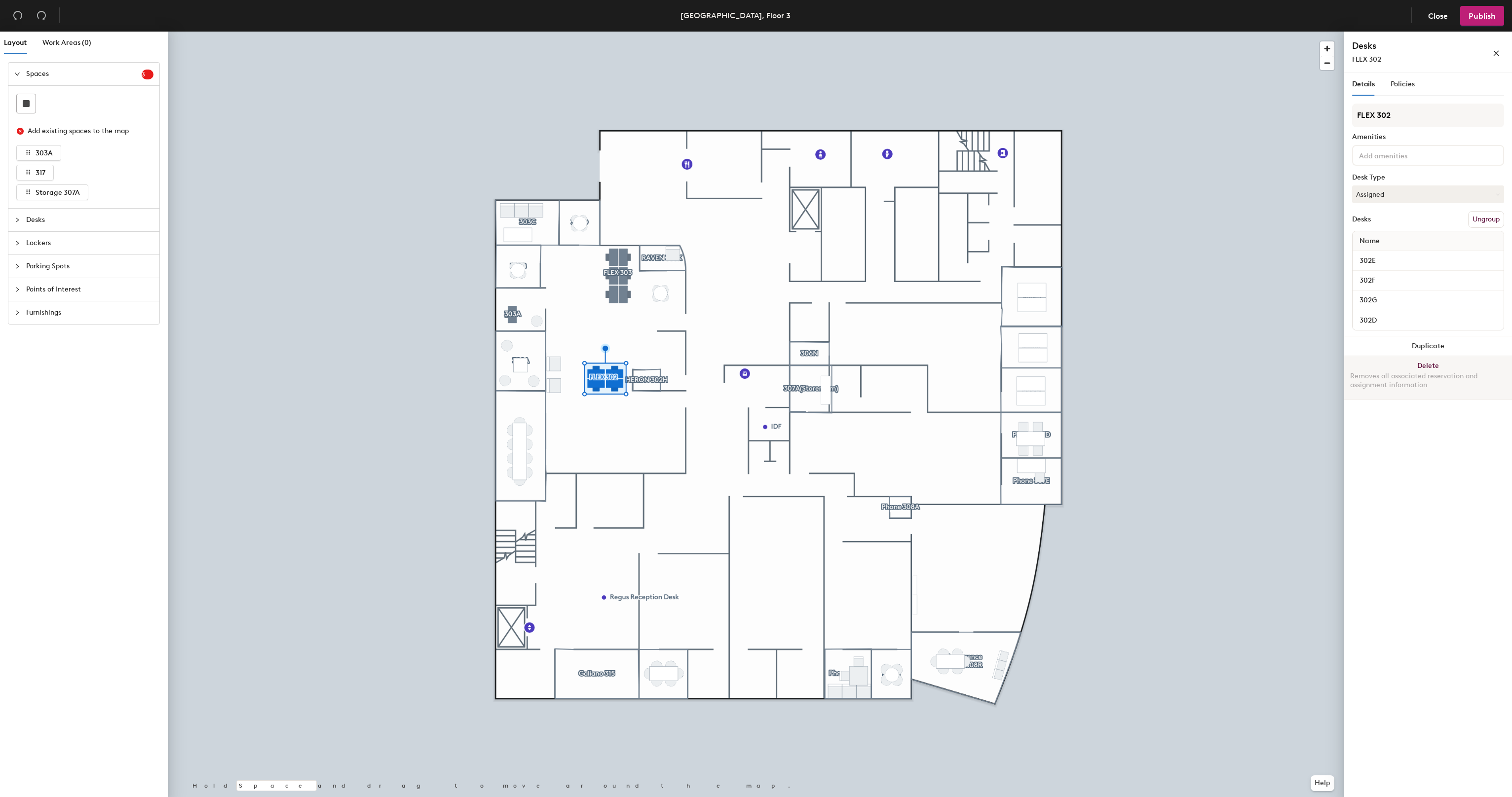
click at [1400, 367] on button "Delete Removes all associated reservation and assignment information" at bounding box center [1428, 378] width 168 height 44
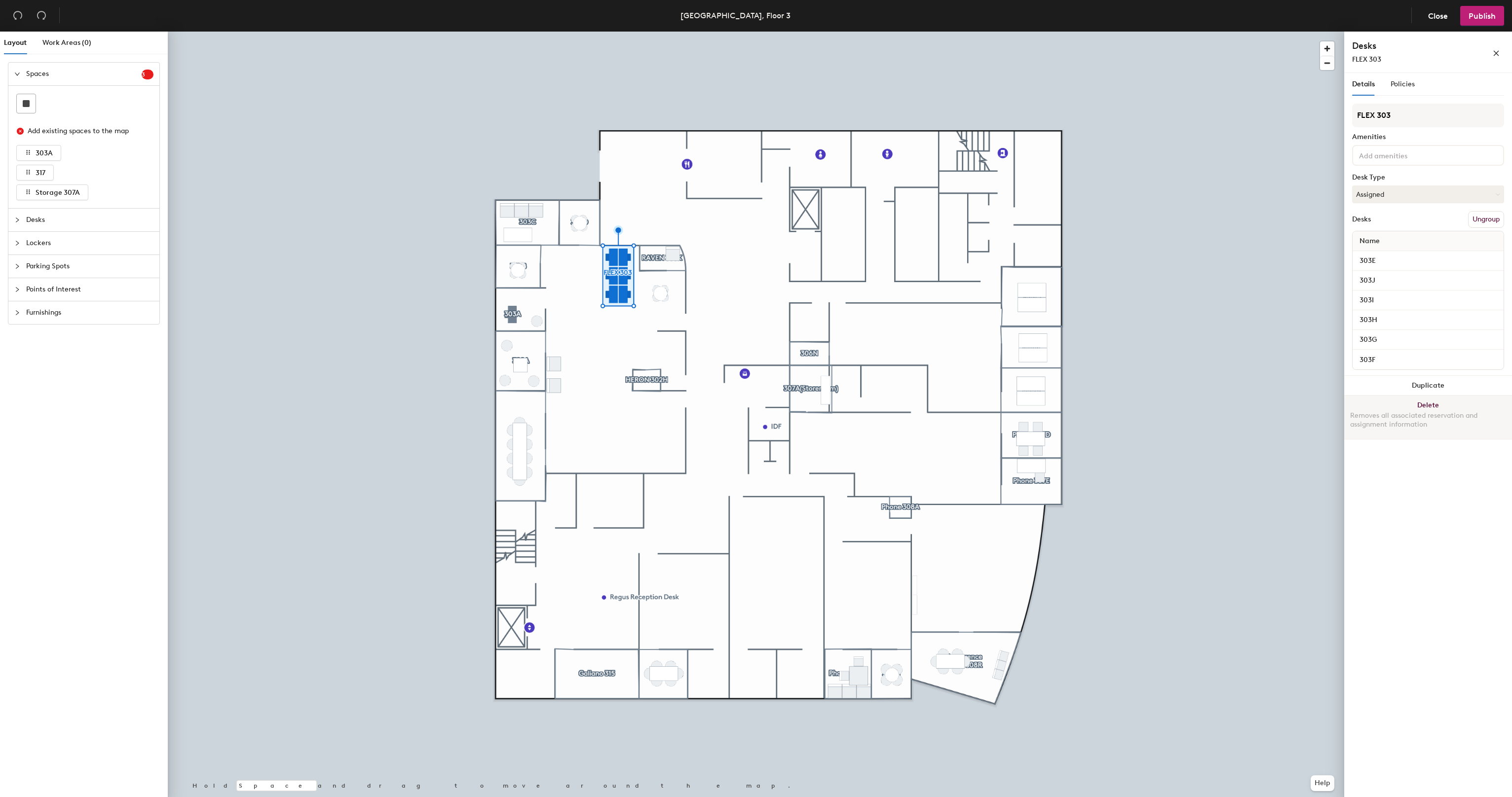
click at [1412, 399] on button "Delete Removes all associated reservation and assignment information" at bounding box center [1428, 417] width 168 height 44
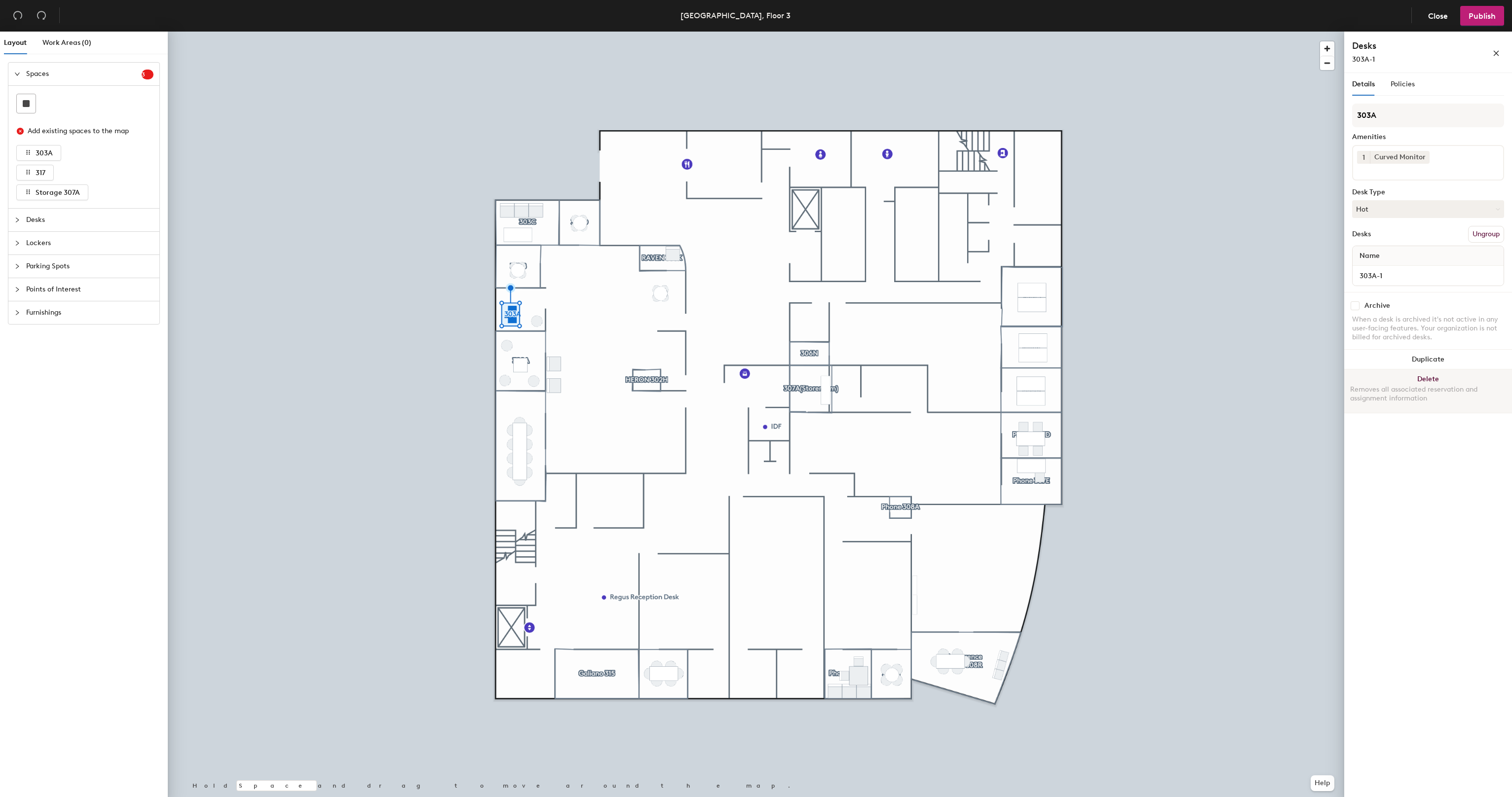
click at [1432, 375] on button "Delete Removes all associated reservation and assignment information" at bounding box center [1428, 391] width 168 height 44
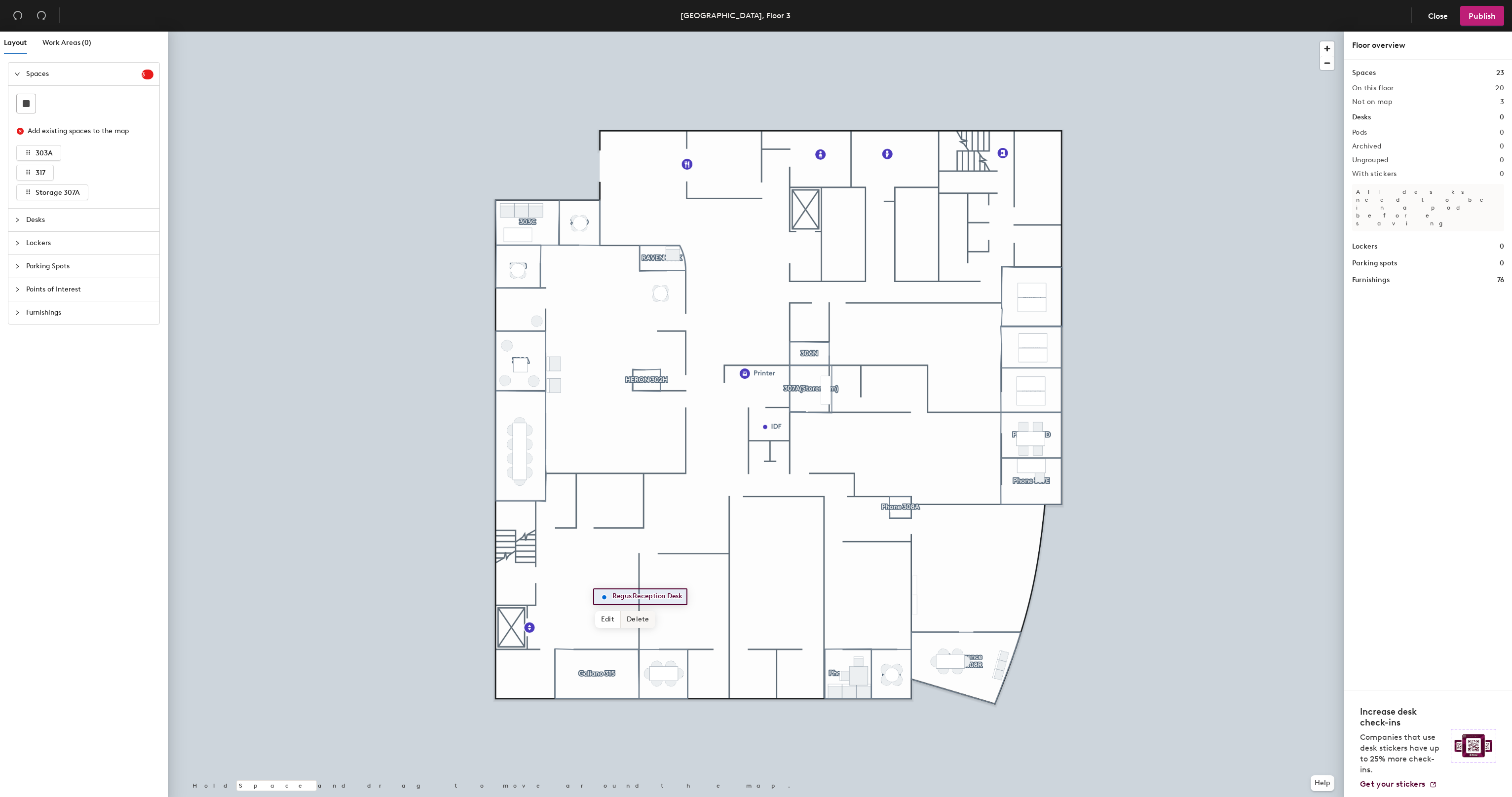
click at [626, 612] on span "Delete" at bounding box center [638, 620] width 34 height 17
click at [563, 648] on span "Delete" at bounding box center [563, 649] width 34 height 17
click at [775, 398] on span "Delete" at bounding box center [779, 396] width 34 height 17
click at [714, 187] on span "Delete" at bounding box center [721, 187] width 34 height 17
click at [820, 31] on div at bounding box center [756, 31] width 1177 height 0
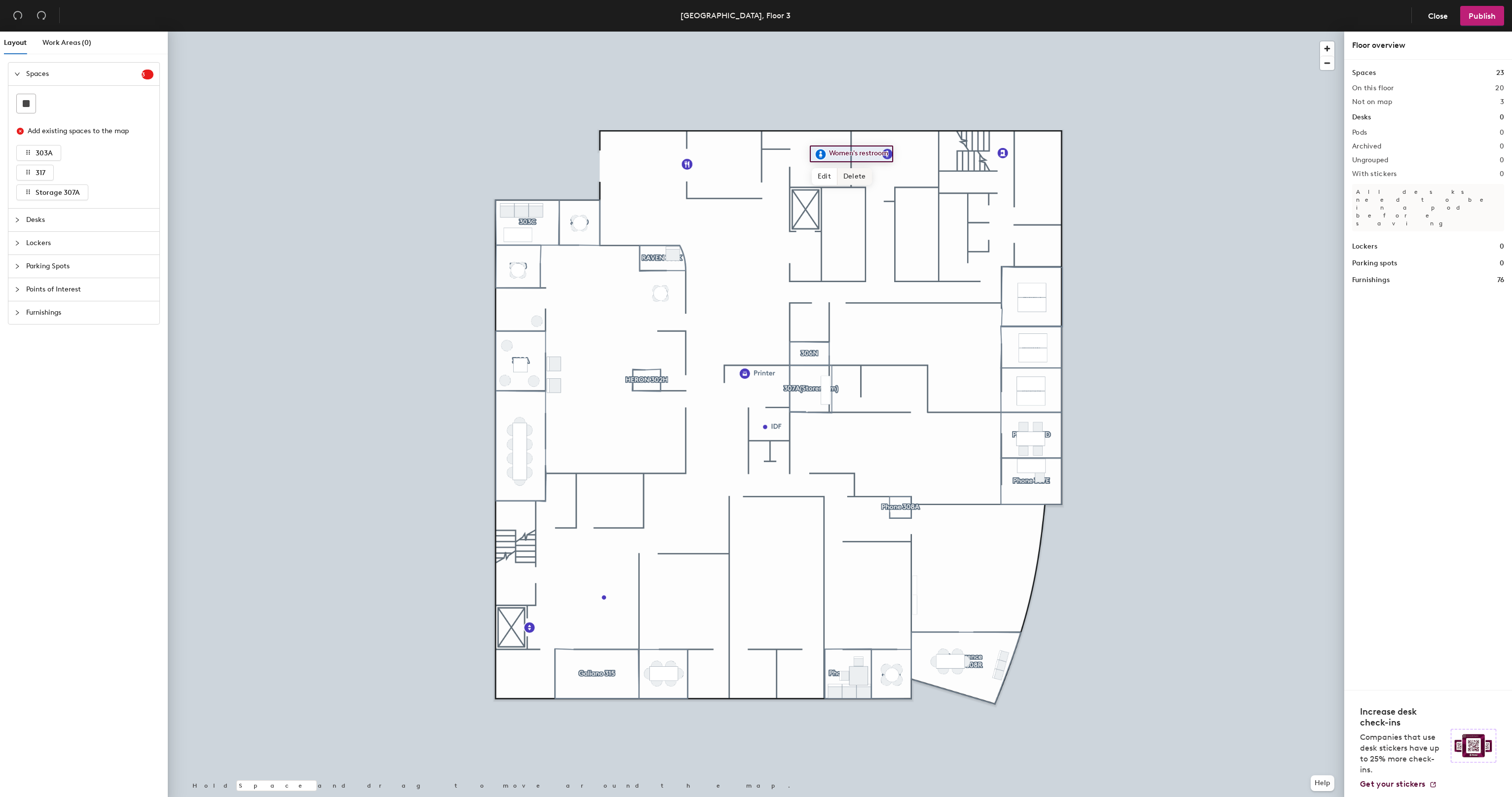
click at [851, 174] on span "Delete" at bounding box center [855, 177] width 34 height 17
click at [920, 175] on span "Delete" at bounding box center [921, 176] width 34 height 17
click at [1045, 173] on span "Delete" at bounding box center [1037, 175] width 34 height 17
click at [801, 446] on span "Delete" at bounding box center [799, 449] width 34 height 17
click at [831, 422] on span "Delete" at bounding box center [826, 424] width 34 height 17
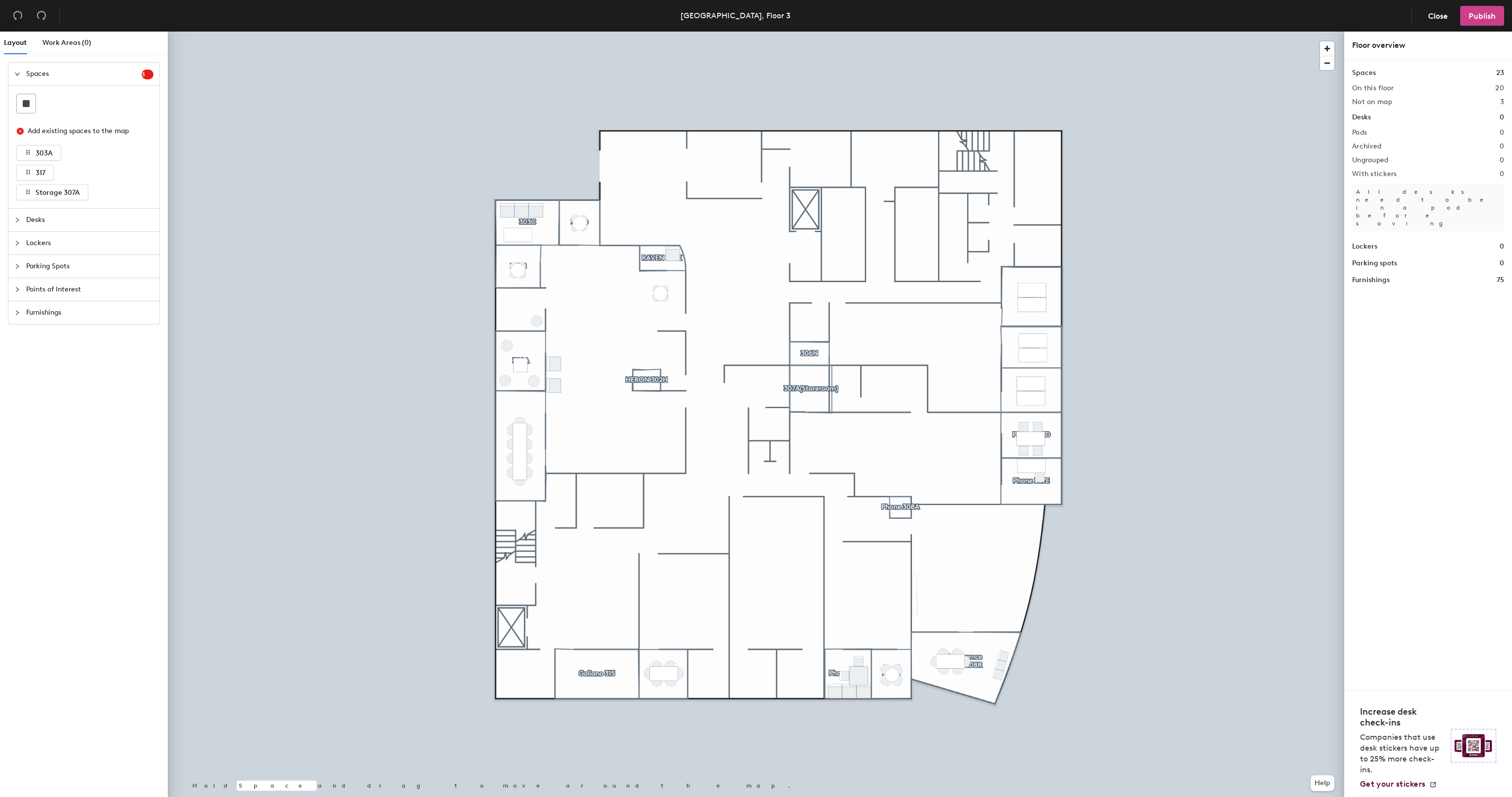
click at [1495, 13] on span "Publish" at bounding box center [1482, 16] width 27 height 10
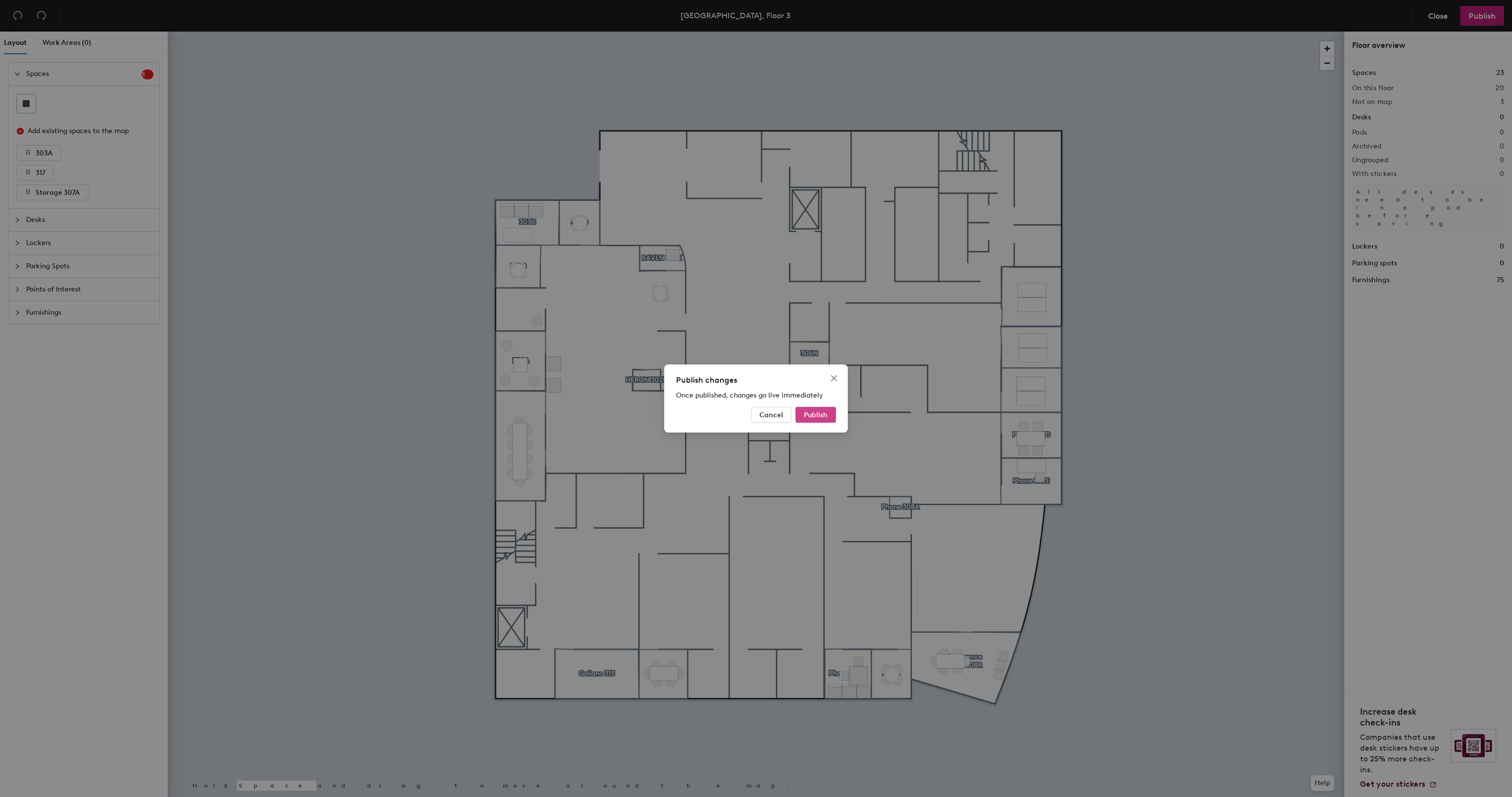
click at [807, 414] on span "Publish" at bounding box center [816, 415] width 24 height 9
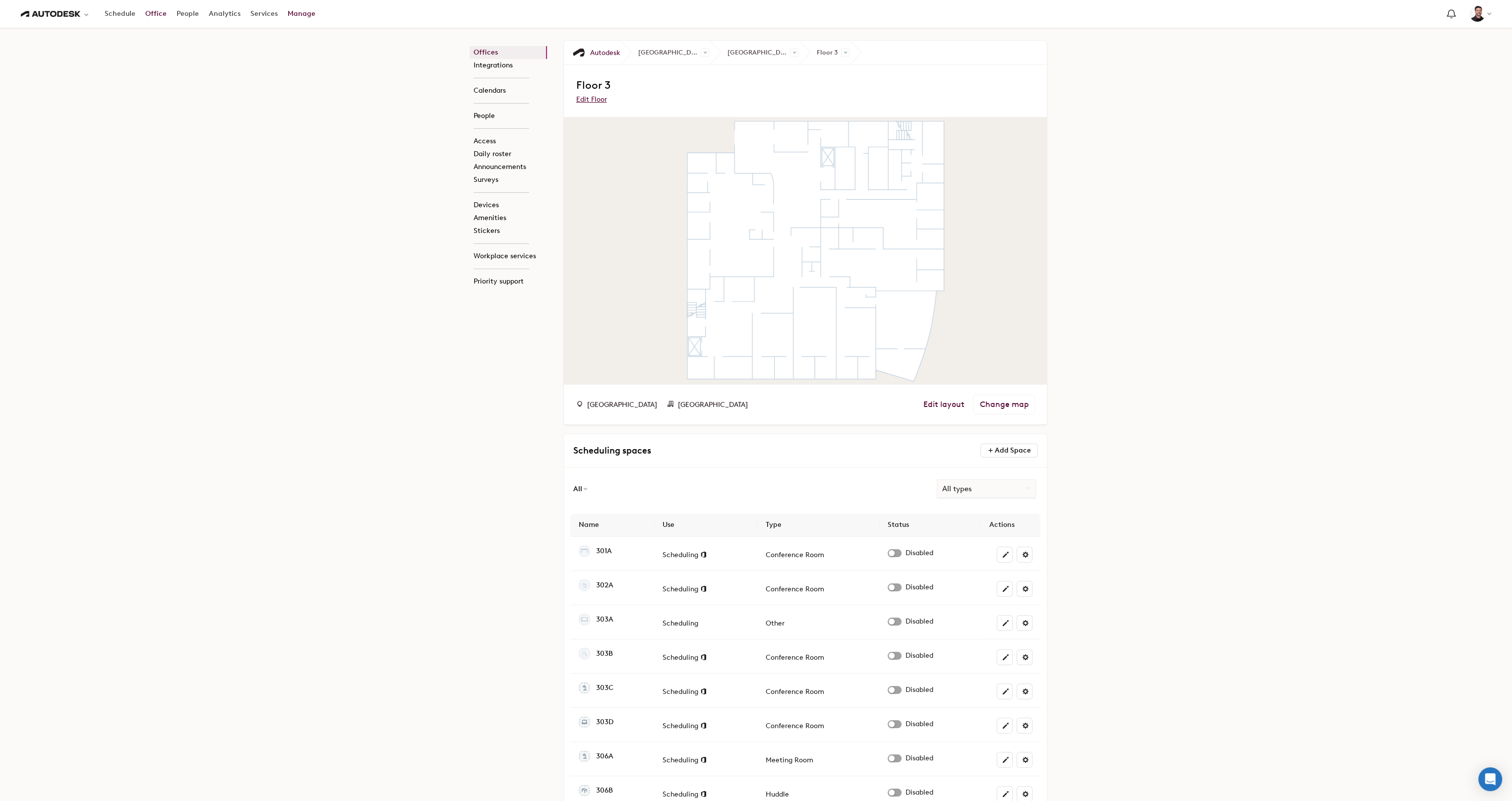
click at [156, 17] on link "Office" at bounding box center [156, 13] width 32 height 18
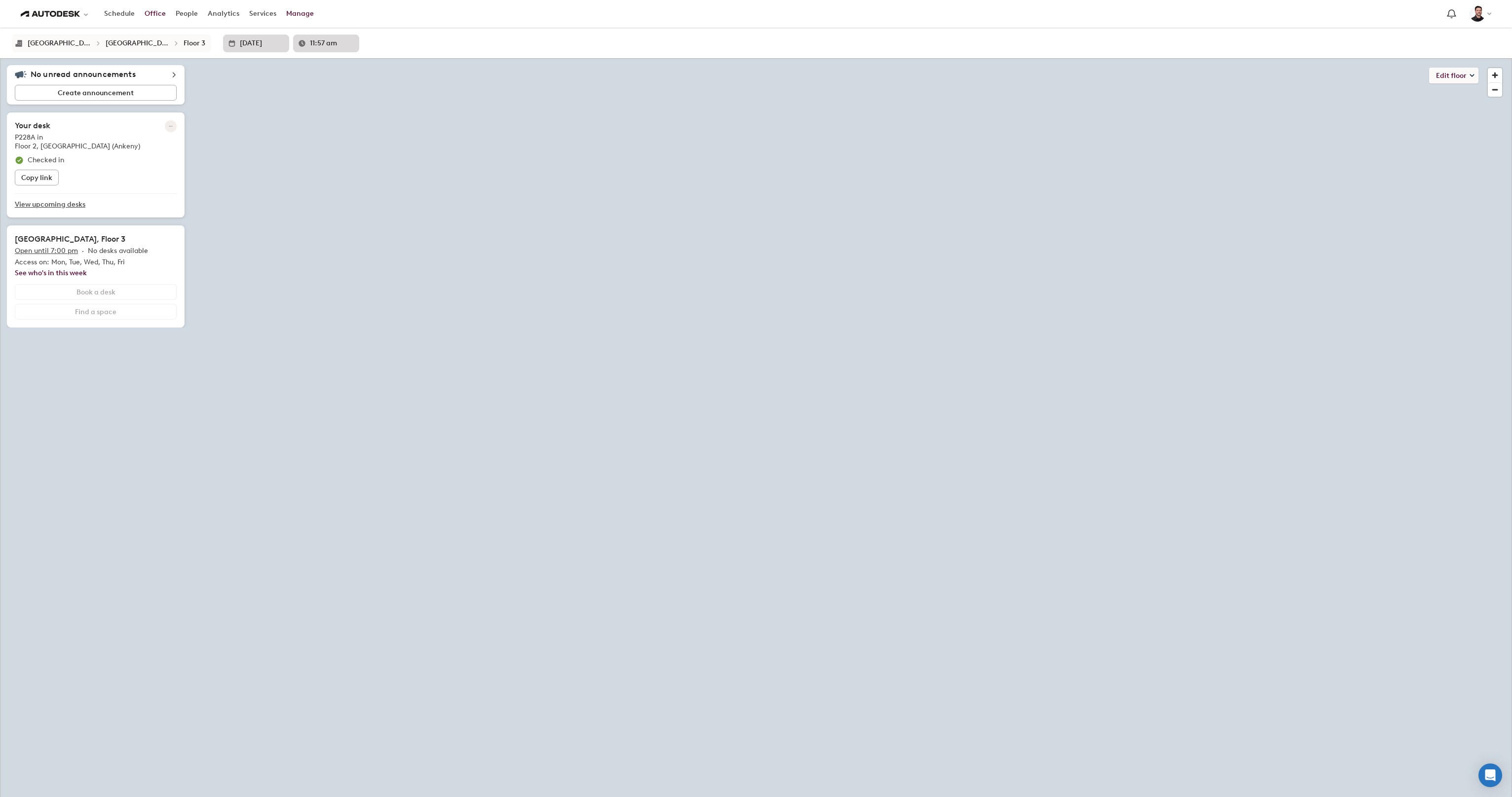
click at [292, 11] on link "Manage" at bounding box center [299, 13] width 37 height 18
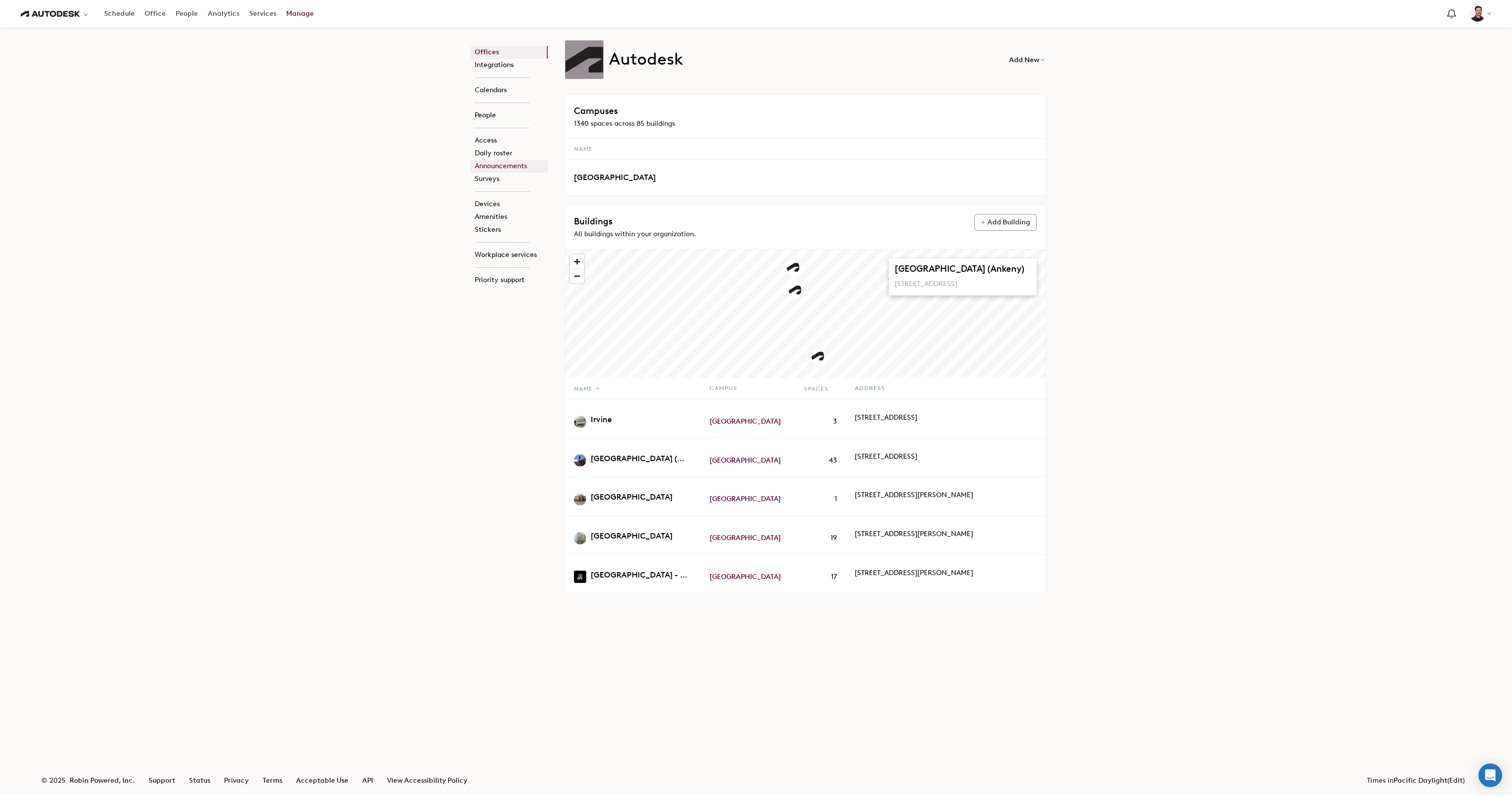
click at [481, 168] on link "Announcements" at bounding box center [509, 166] width 77 height 12
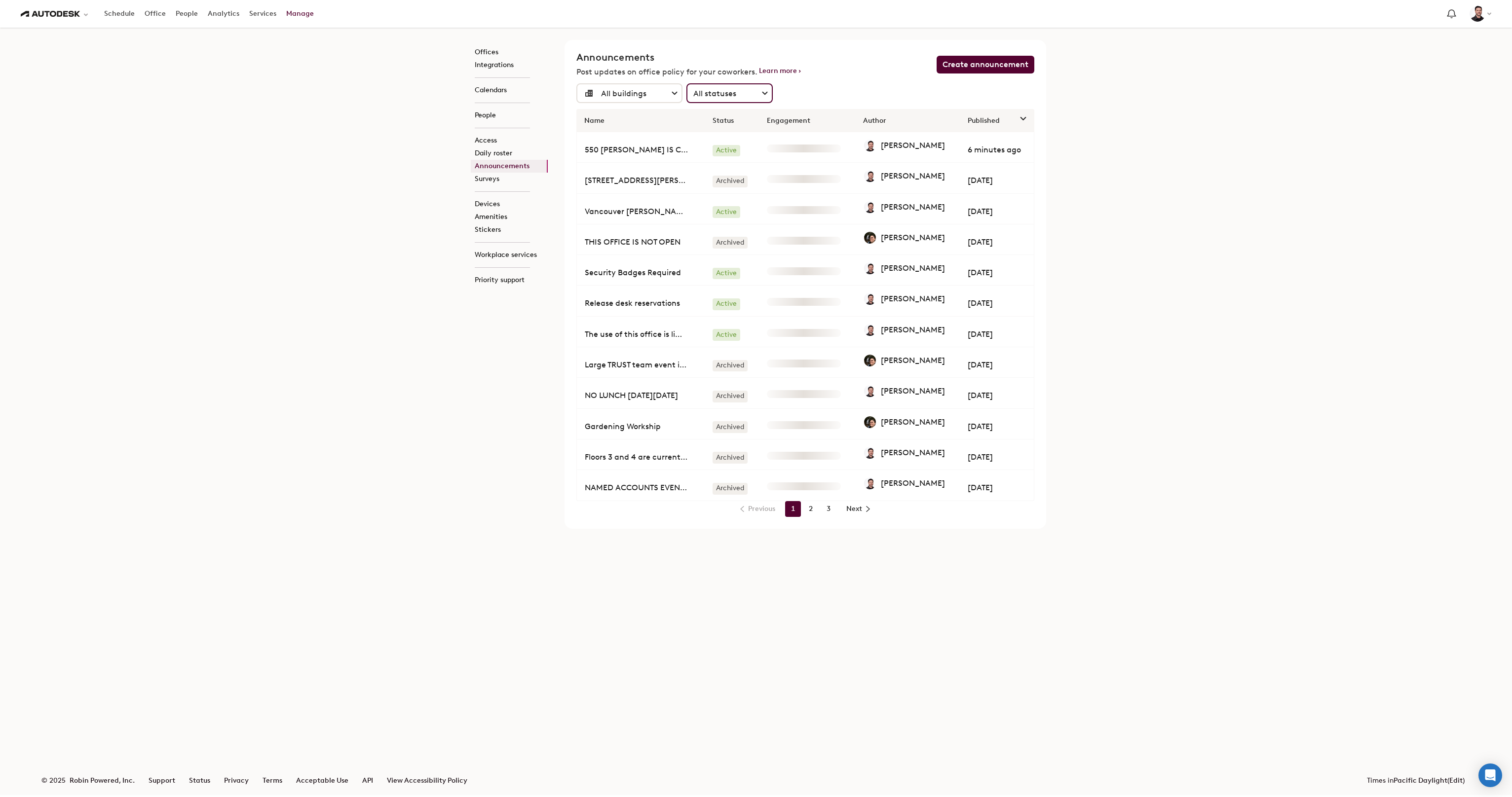
click at [721, 90] on select "All statuses Active Archived Scheduled" at bounding box center [730, 93] width 85 height 18
click at [664, 92] on select "All buildings [GEOGRAPHIC_DATA] ([GEOGRAPHIC_DATA]) [GEOGRAPHIC_DATA] [GEOGRAPH…" at bounding box center [638, 93] width 87 height 18
select select "775491"
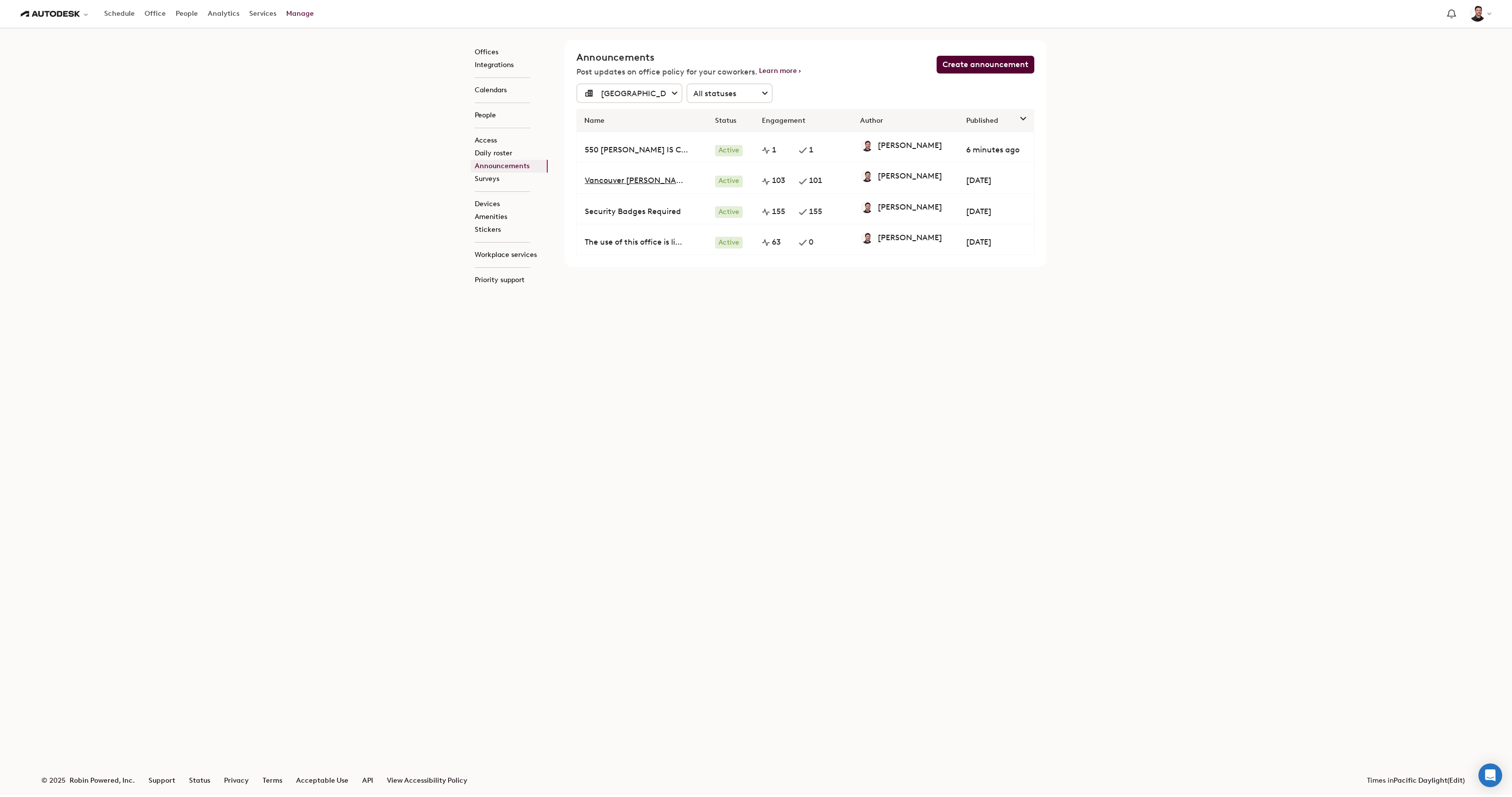
click at [649, 179] on span "Vancouver [PERSON_NAME] Location Closes [DATE]" at bounding box center [636, 180] width 104 height 10
select select "1"
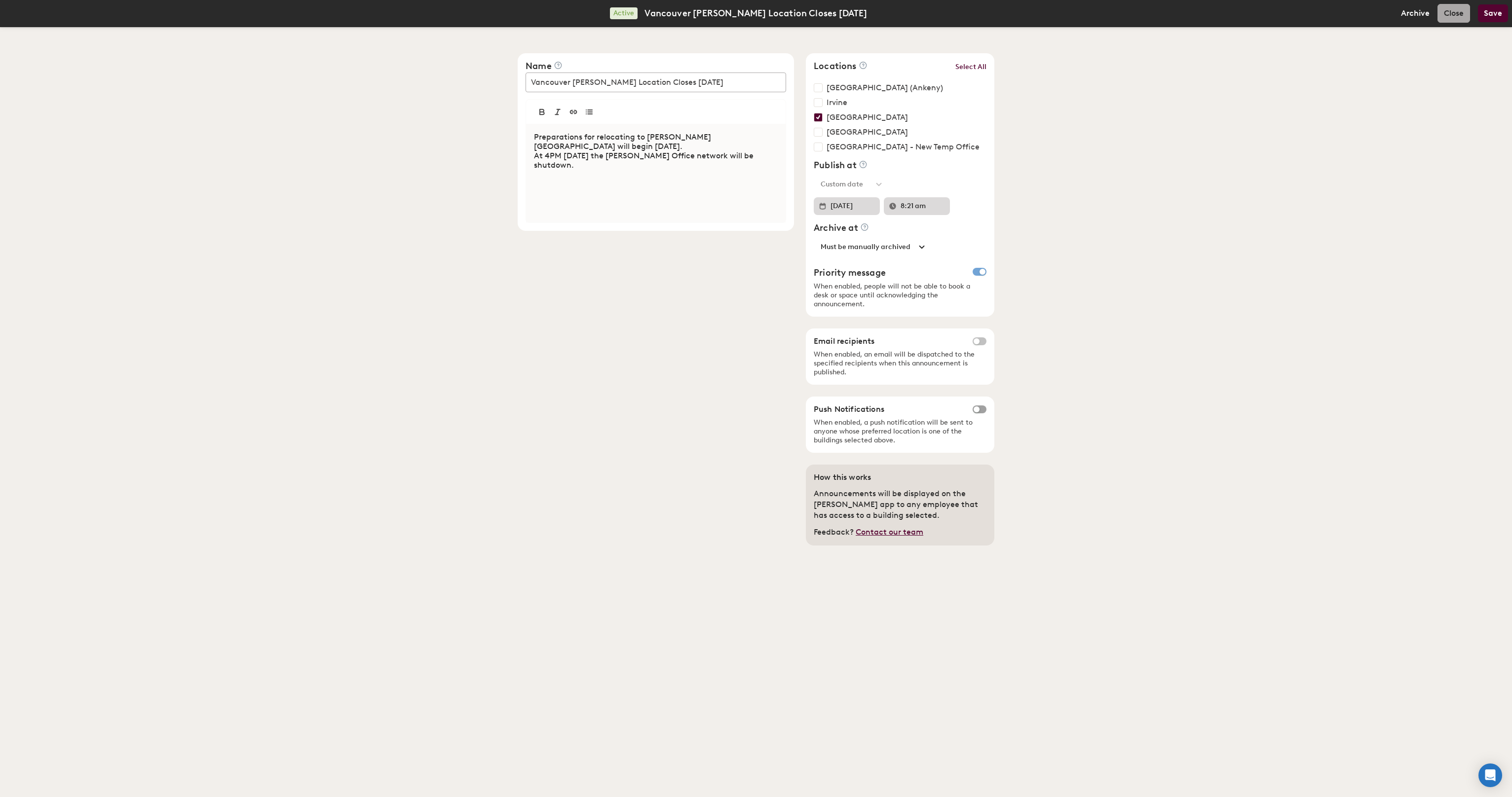
click at [912, 245] on select "Must be manually archived Custom date" at bounding box center [872, 247] width 116 height 18
select select "1"
click at [814, 238] on select "Must be manually archived Custom date" at bounding box center [872, 247] width 116 height 18
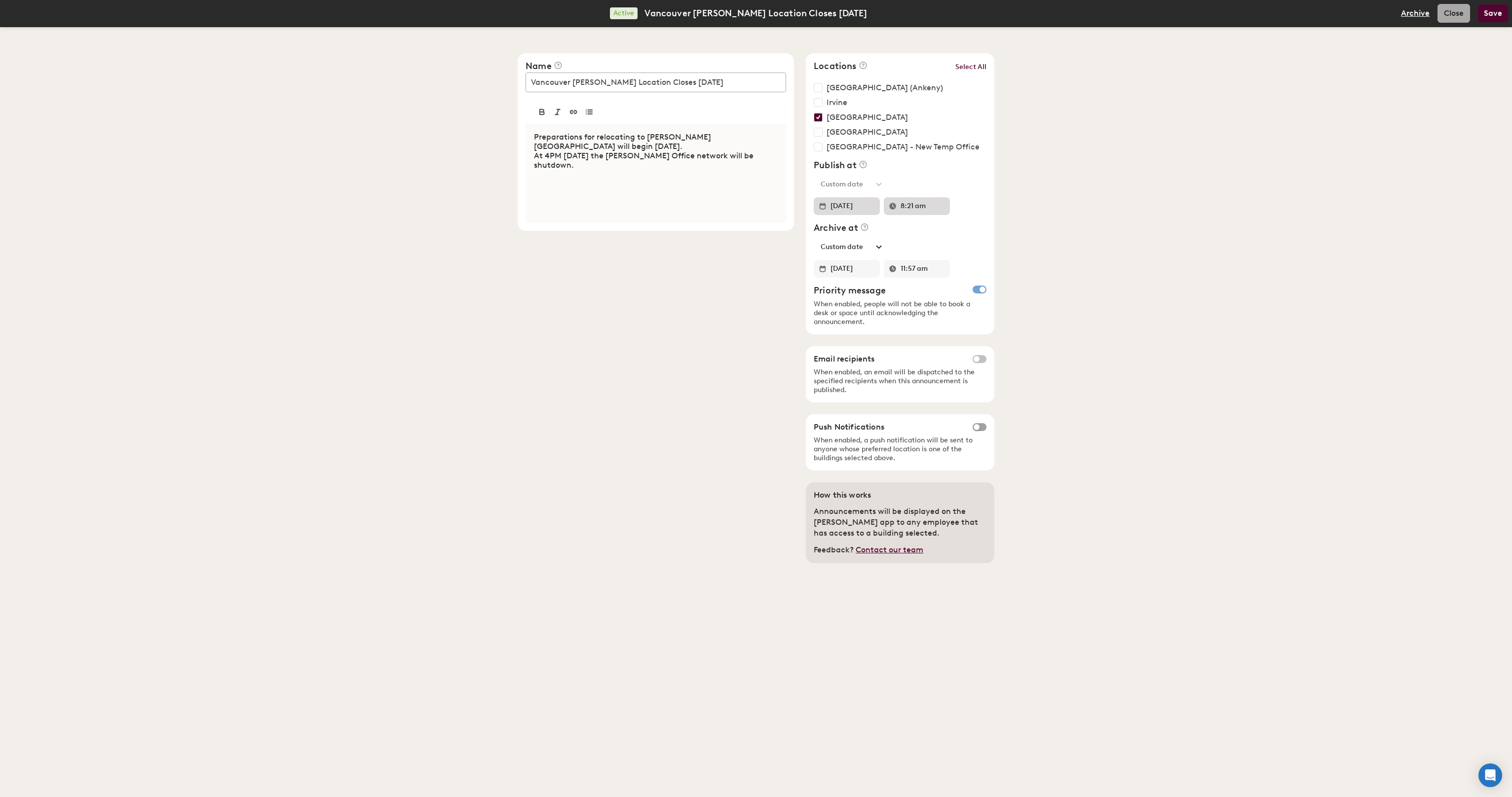
click at [1423, 11] on button "Archive" at bounding box center [1416, 13] width 29 height 8
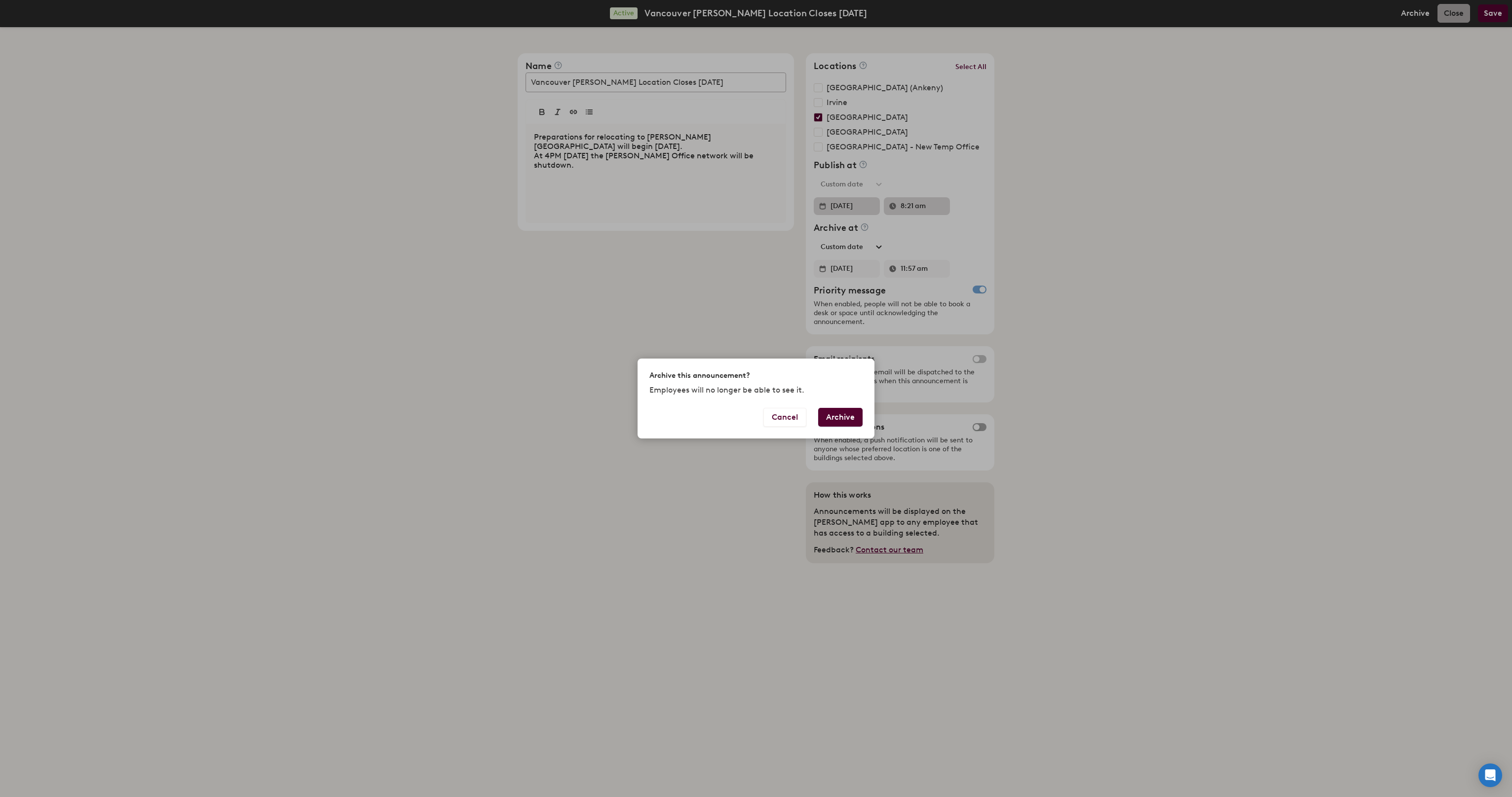
click at [838, 416] on button "Archive" at bounding box center [840, 417] width 45 height 19
select select "775491"
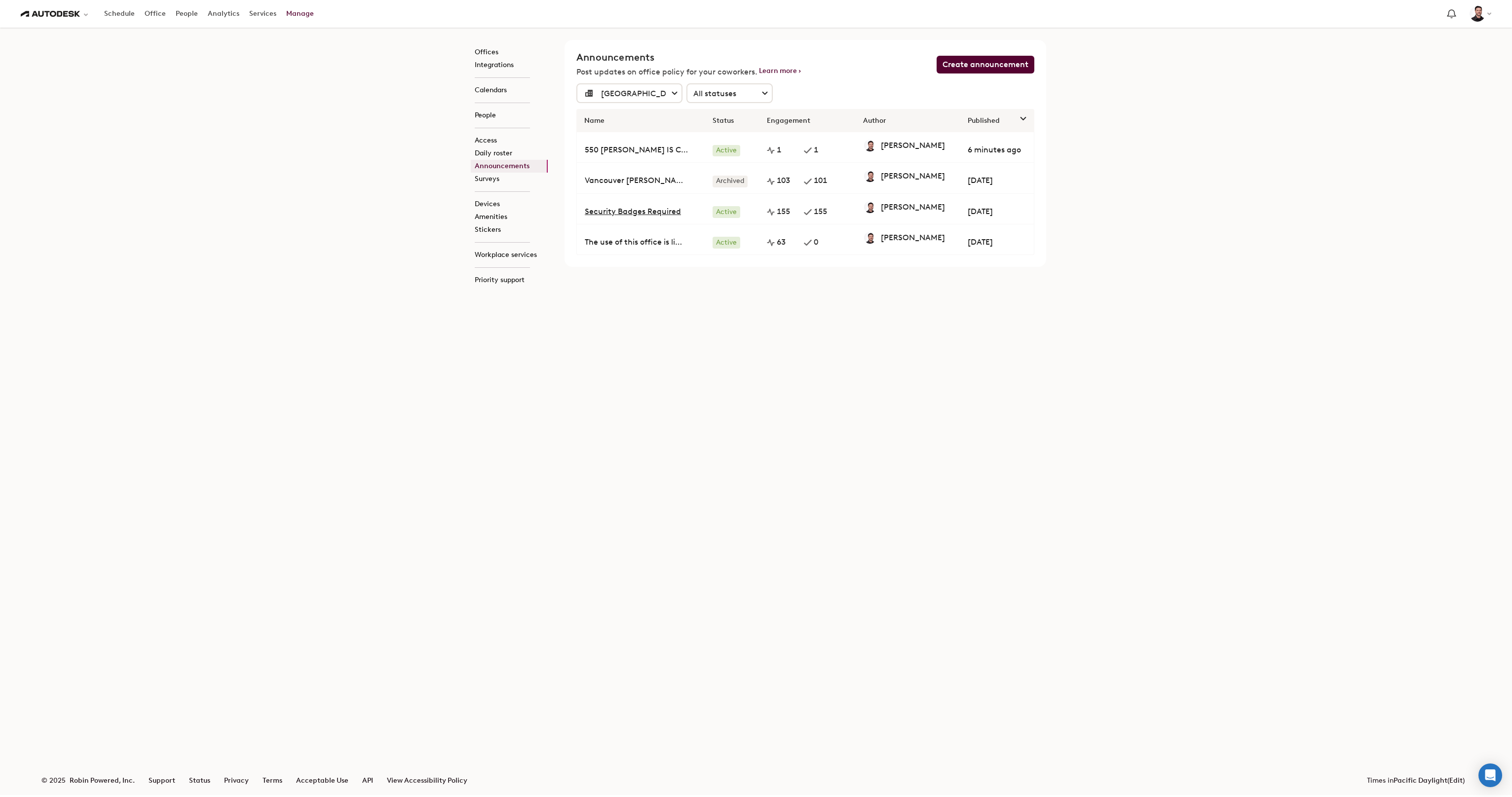
click at [637, 213] on span "Security Badges Required" at bounding box center [636, 211] width 104 height 10
select select "1"
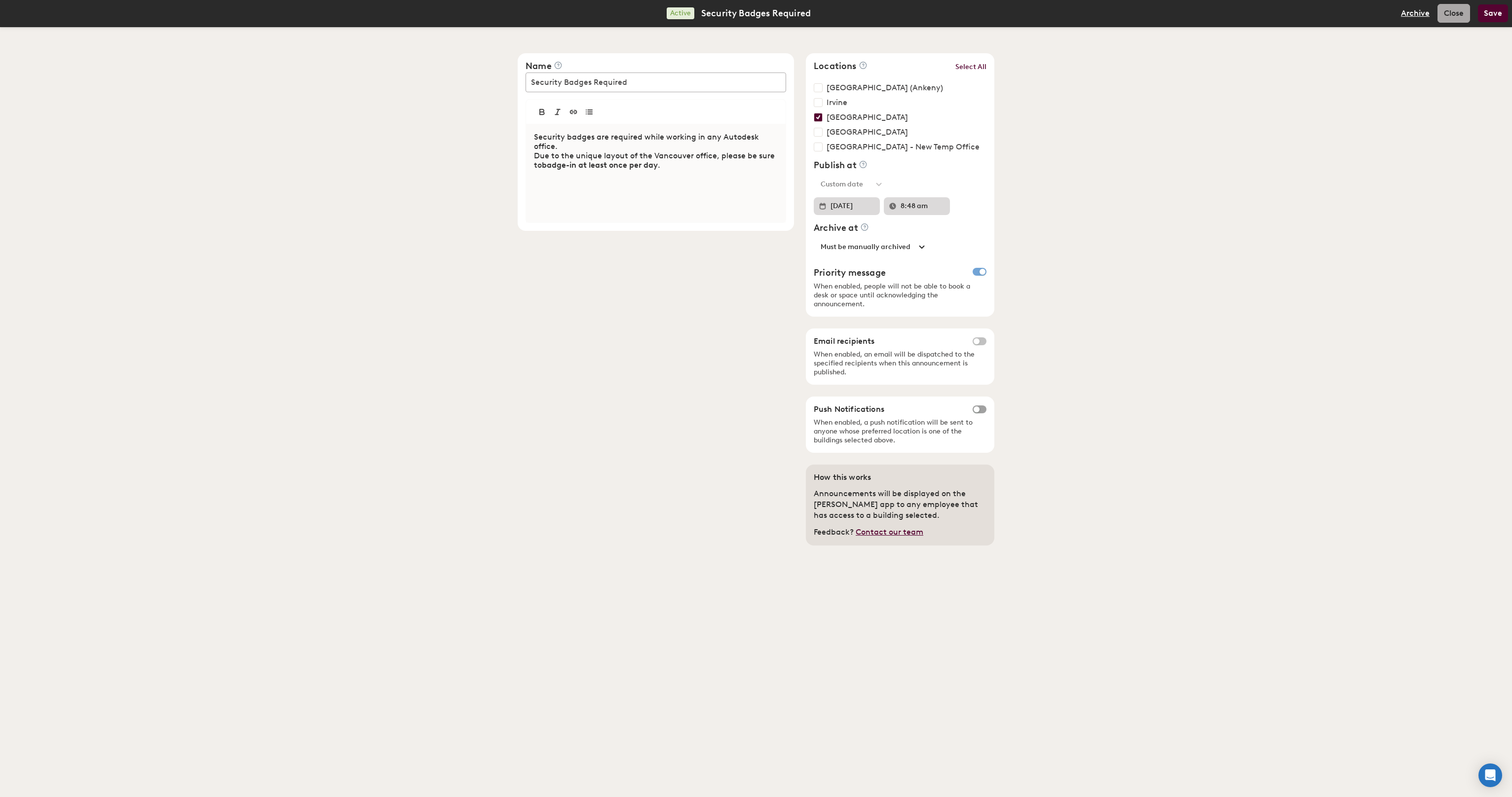
click at [1409, 16] on button "Archive" at bounding box center [1416, 13] width 29 height 8
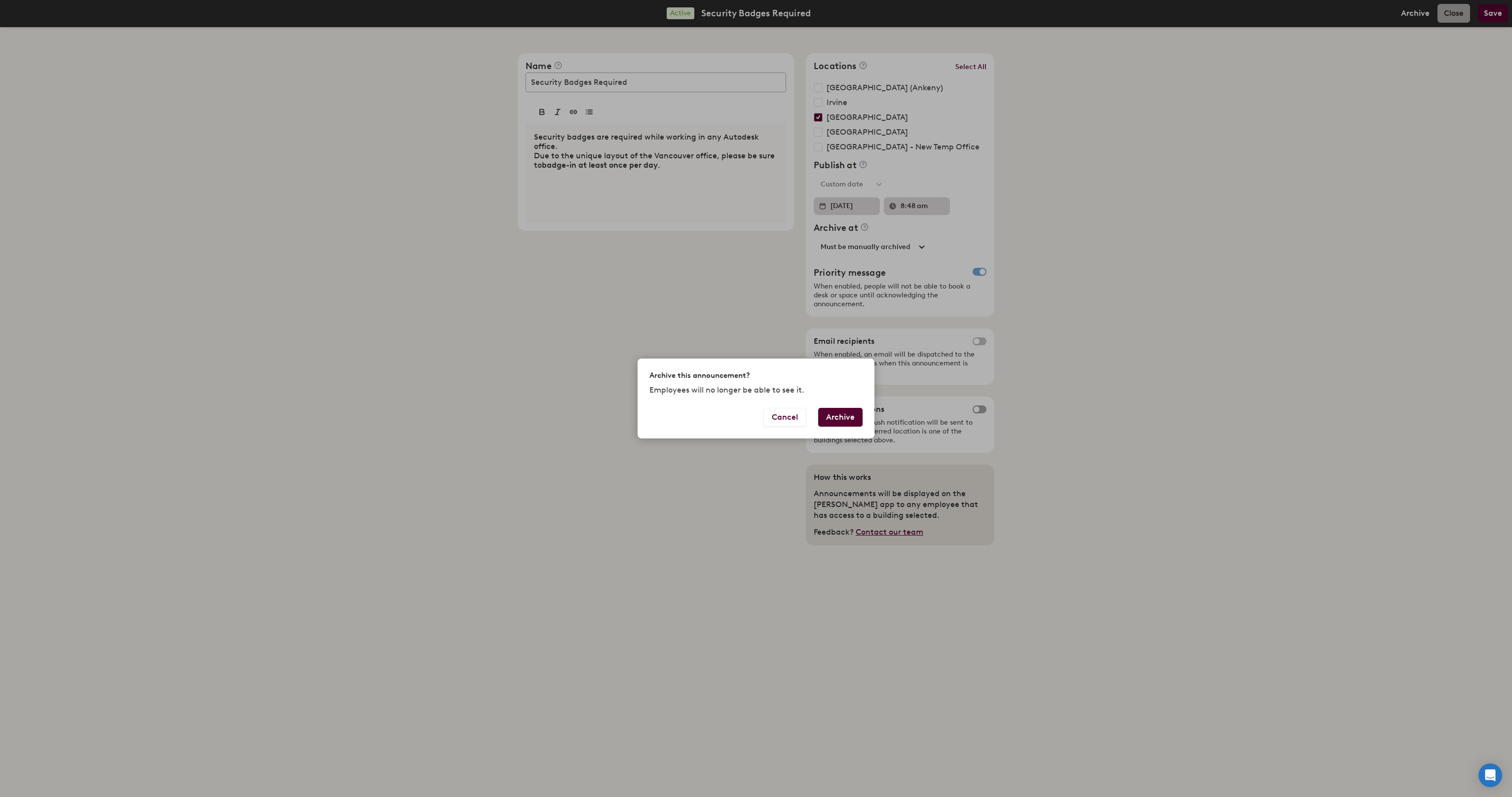
click at [833, 418] on button "Archive" at bounding box center [840, 417] width 45 height 19
select select "775491"
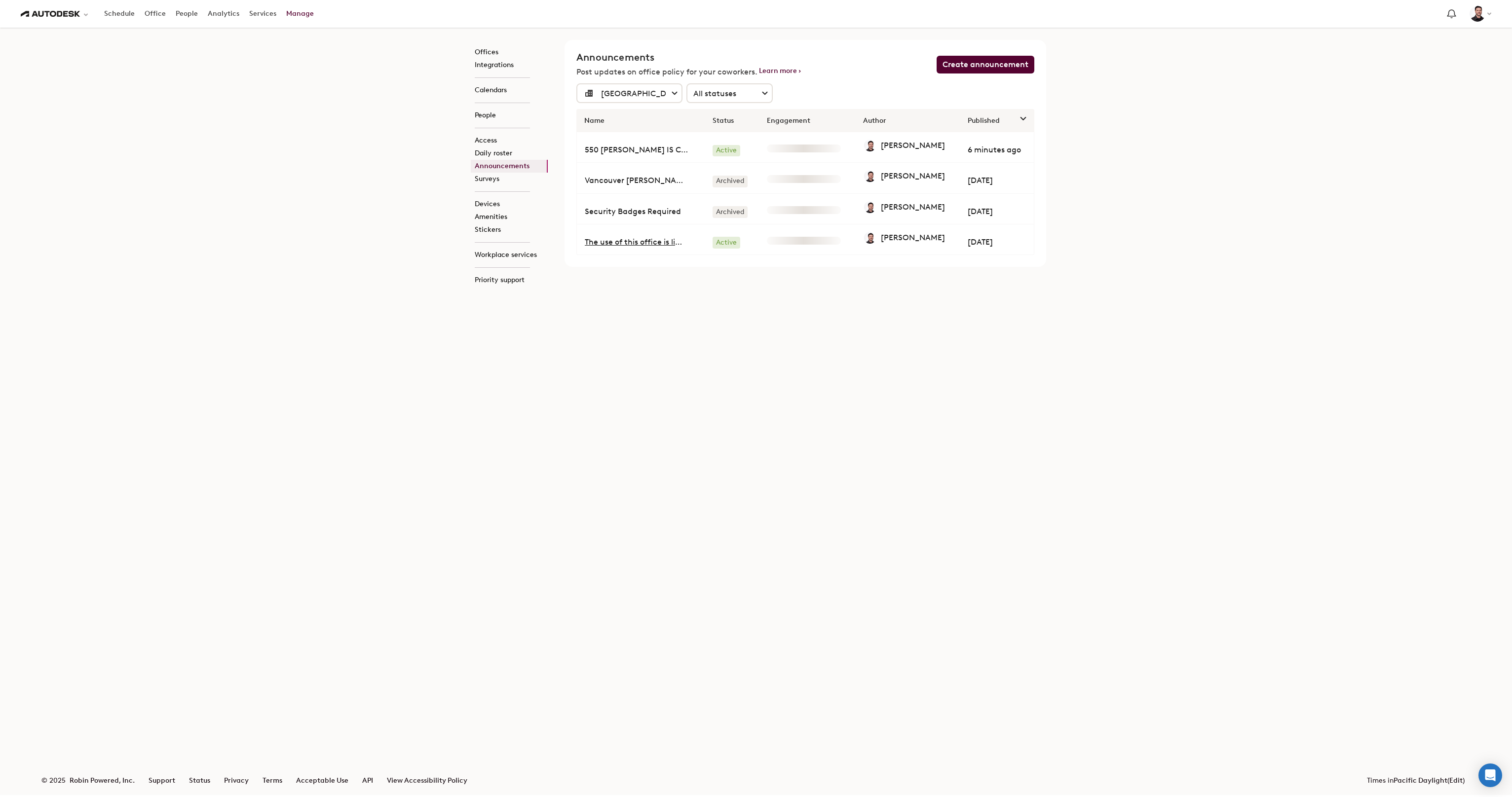
click at [654, 237] on span "The use of this office is limited and restricted." at bounding box center [636, 242] width 104 height 10
select select "1"
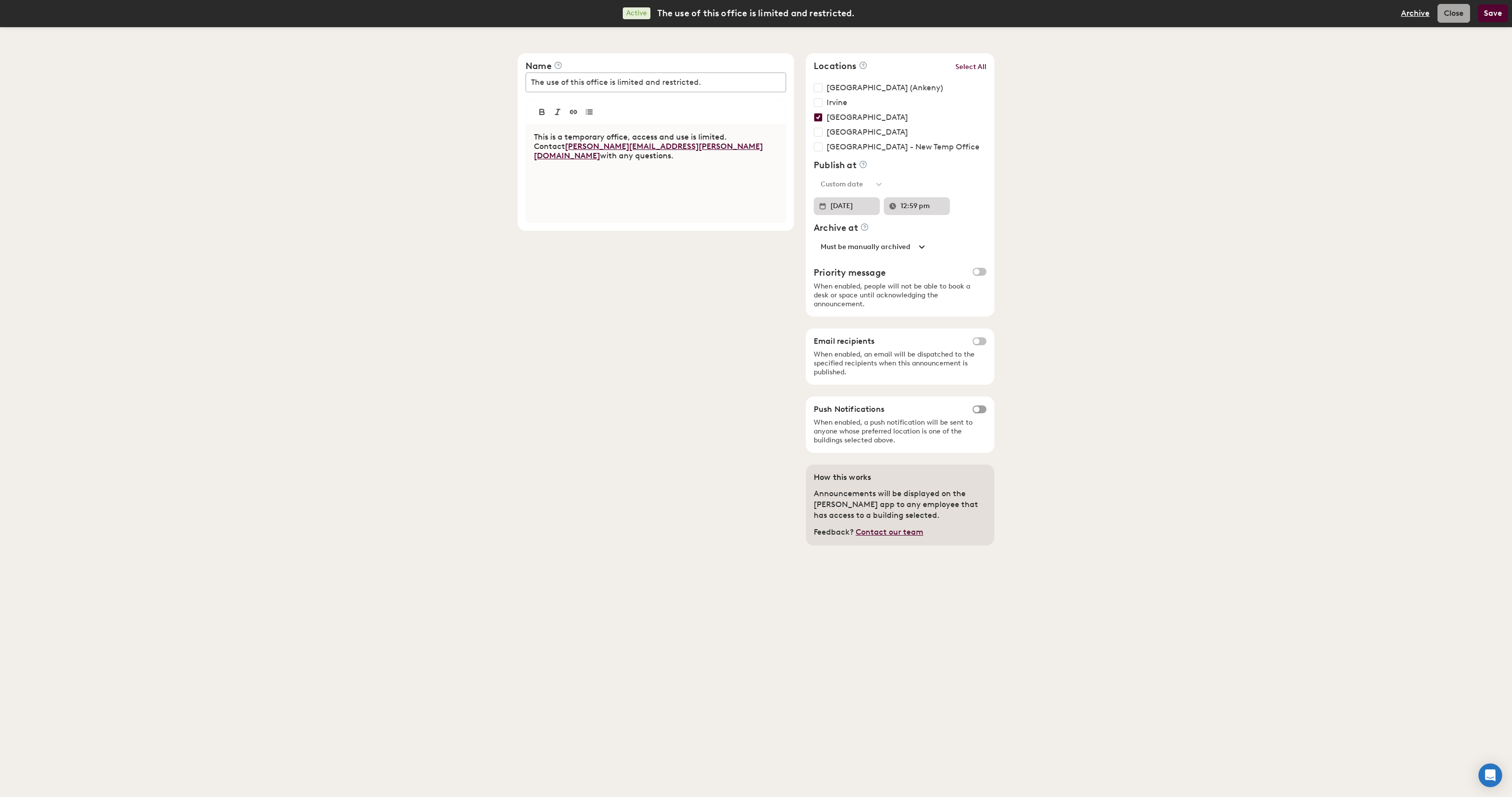
click at [1413, 10] on button "Archive" at bounding box center [1416, 13] width 29 height 8
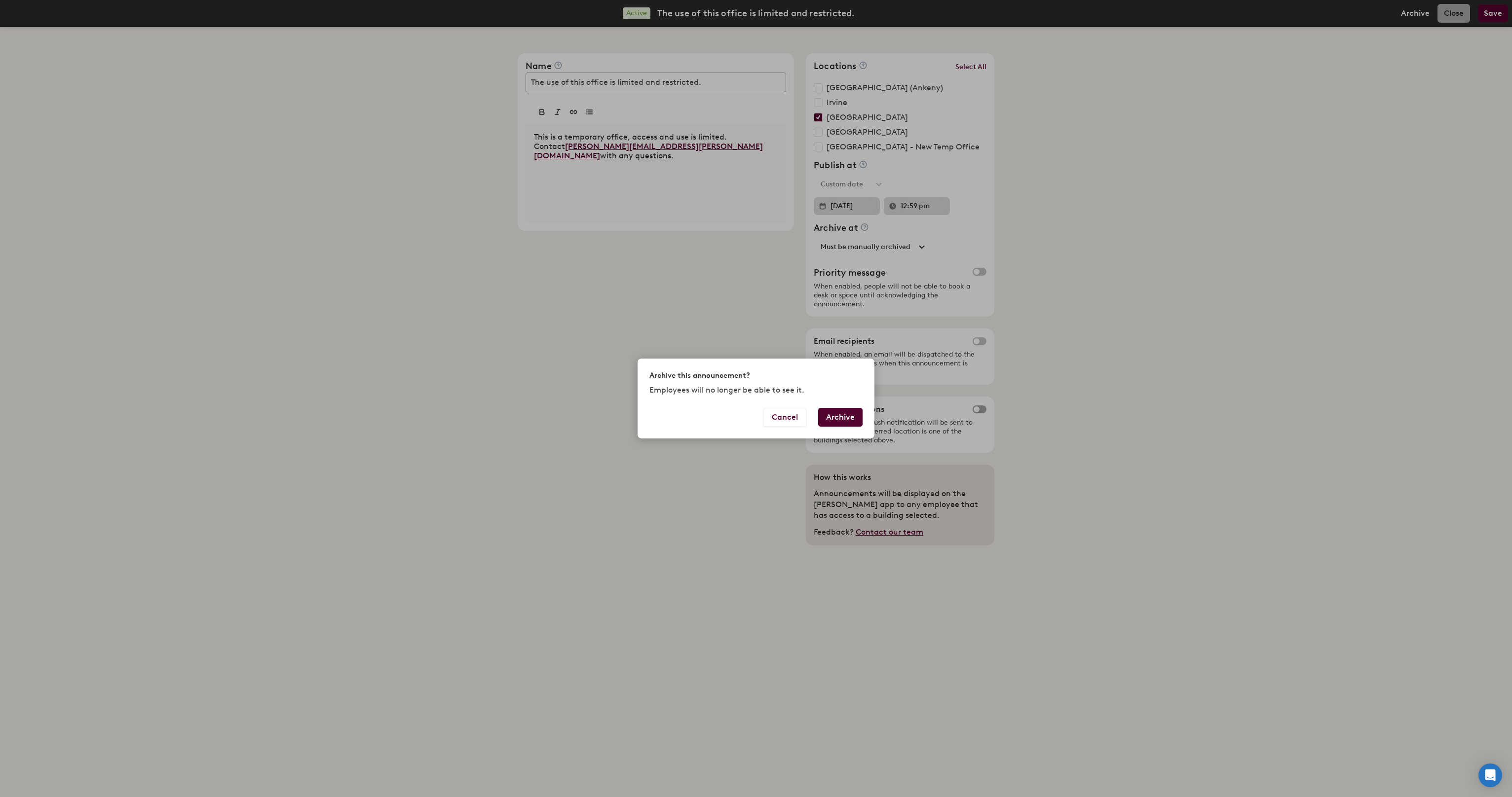
click at [837, 420] on button "Archive" at bounding box center [840, 417] width 45 height 19
select select "775491"
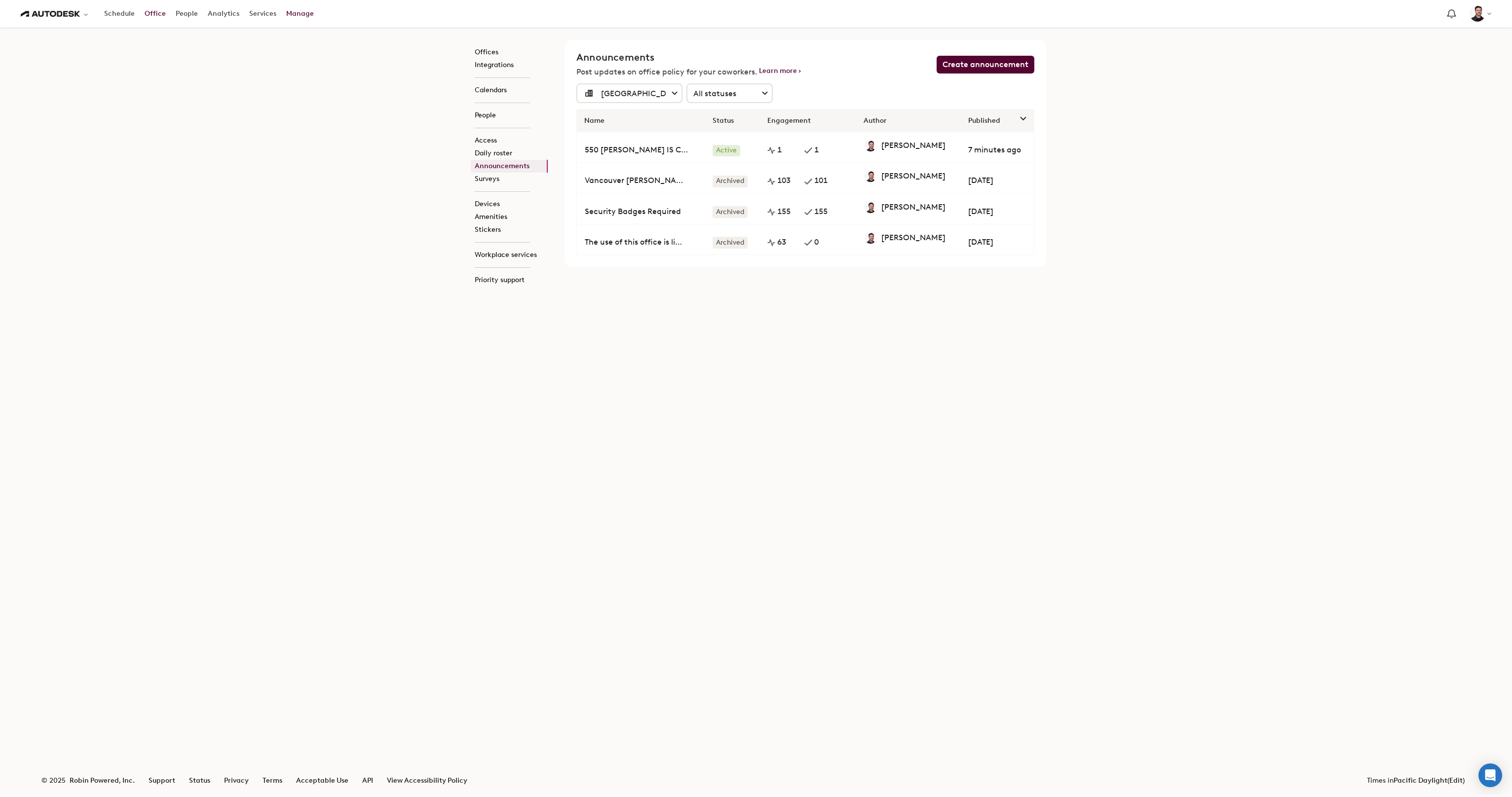
click at [146, 16] on link "Office" at bounding box center [155, 13] width 31 height 18
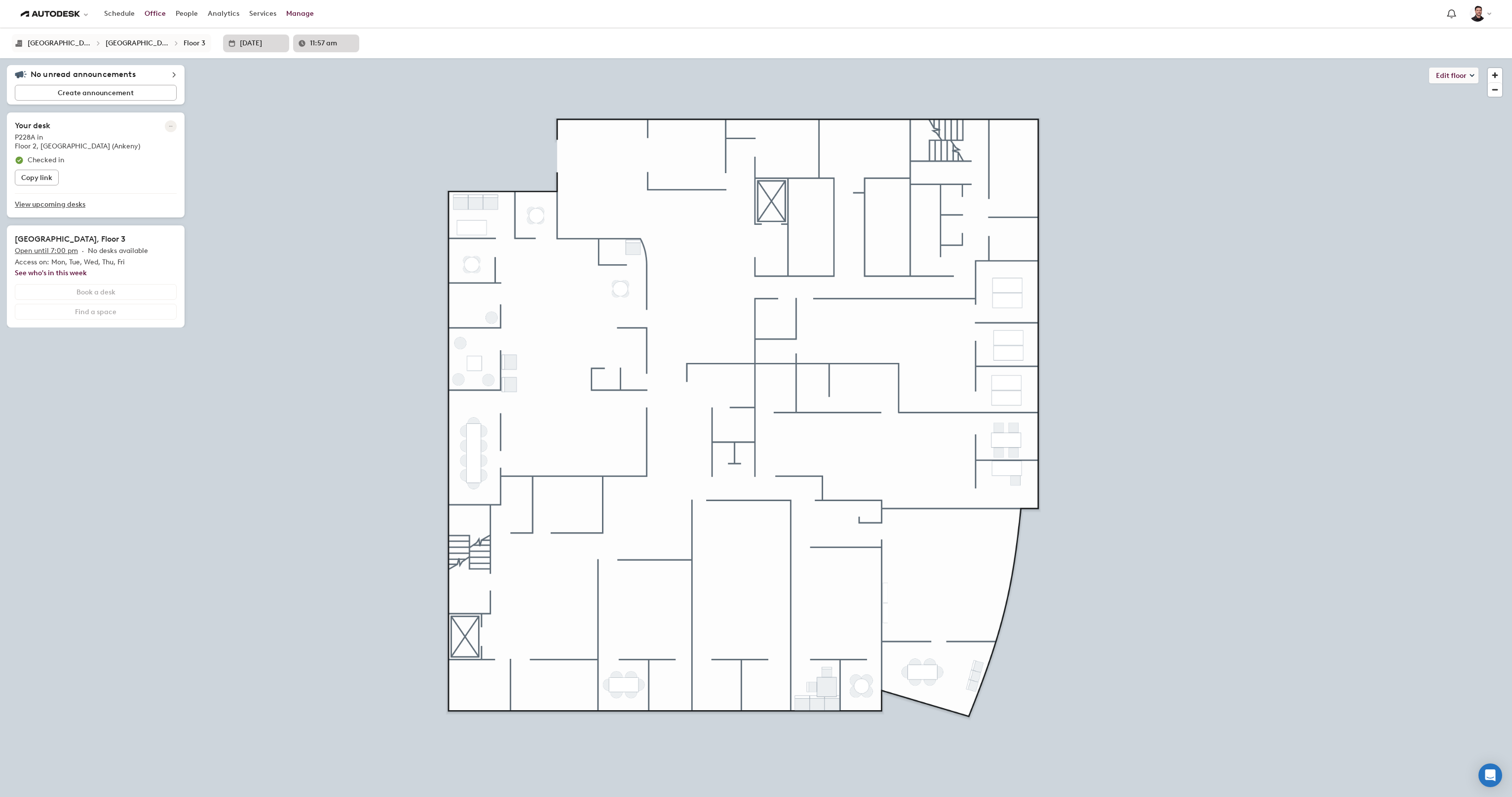
click at [284, 15] on link "Manage" at bounding box center [299, 13] width 37 height 18
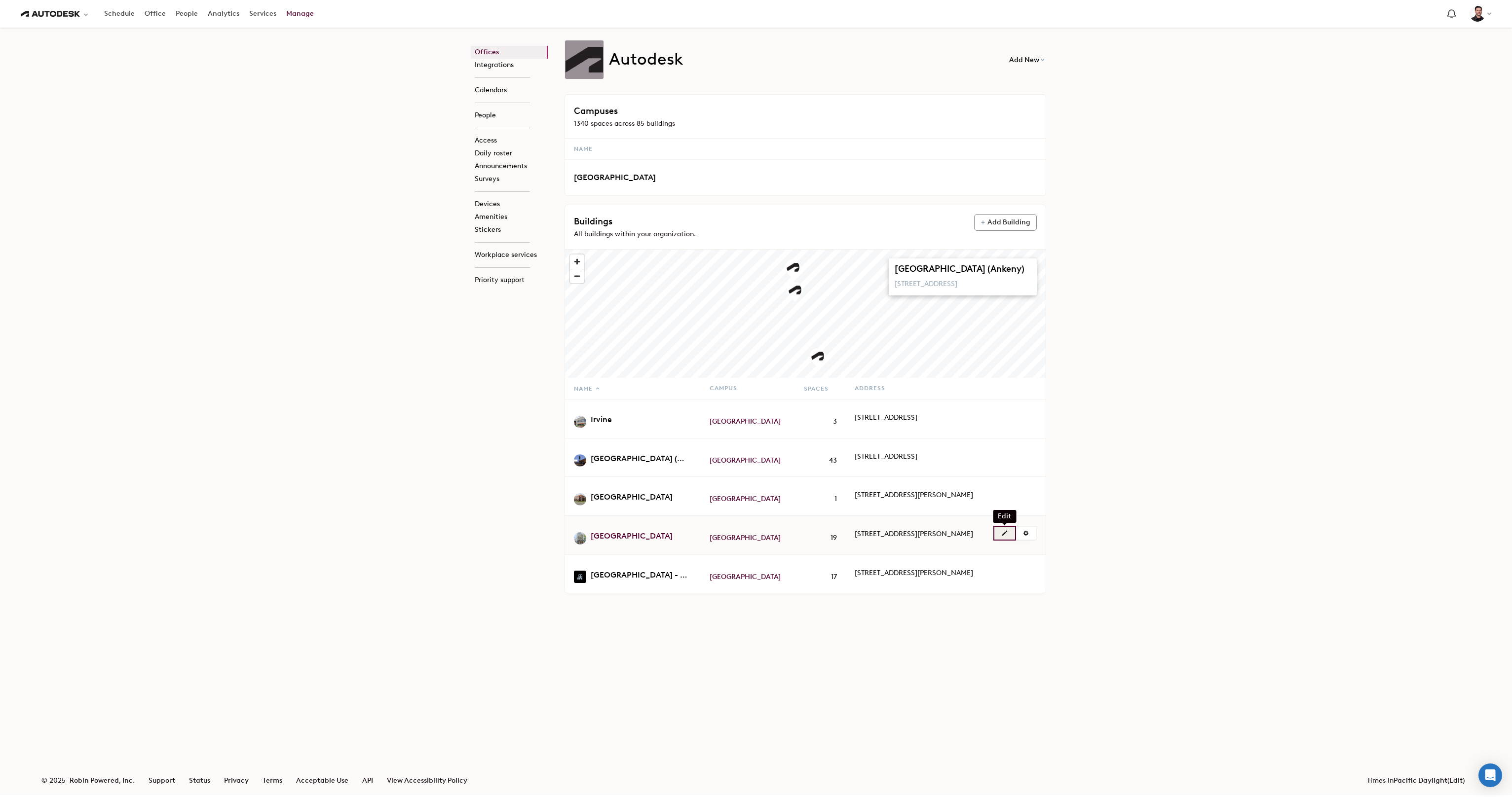
click at [1008, 537] on span "button" at bounding box center [1004, 532] width 7 height 7
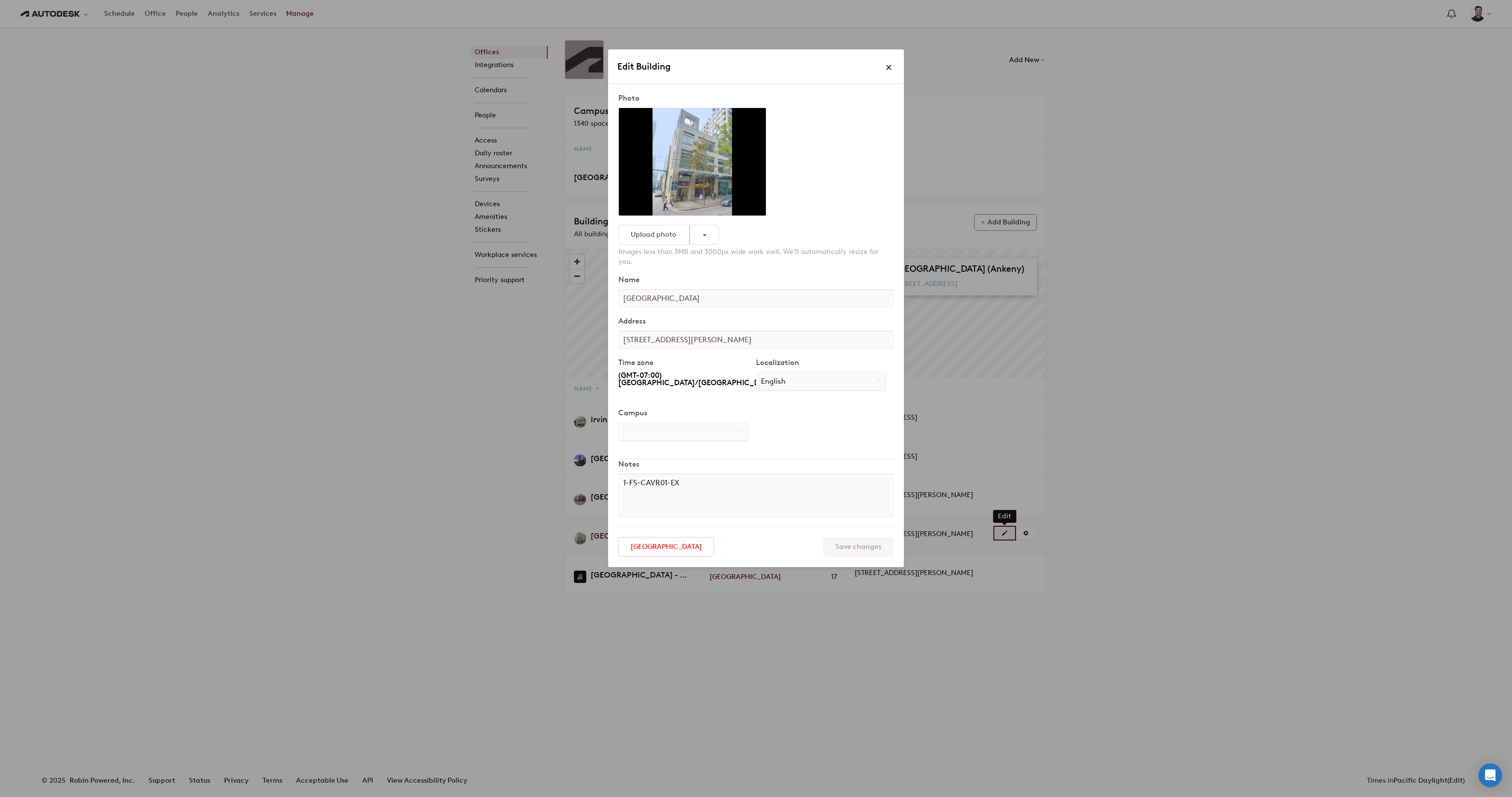
select select "number:65666"
click at [662, 539] on link "[GEOGRAPHIC_DATA]" at bounding box center [666, 547] width 95 height 20
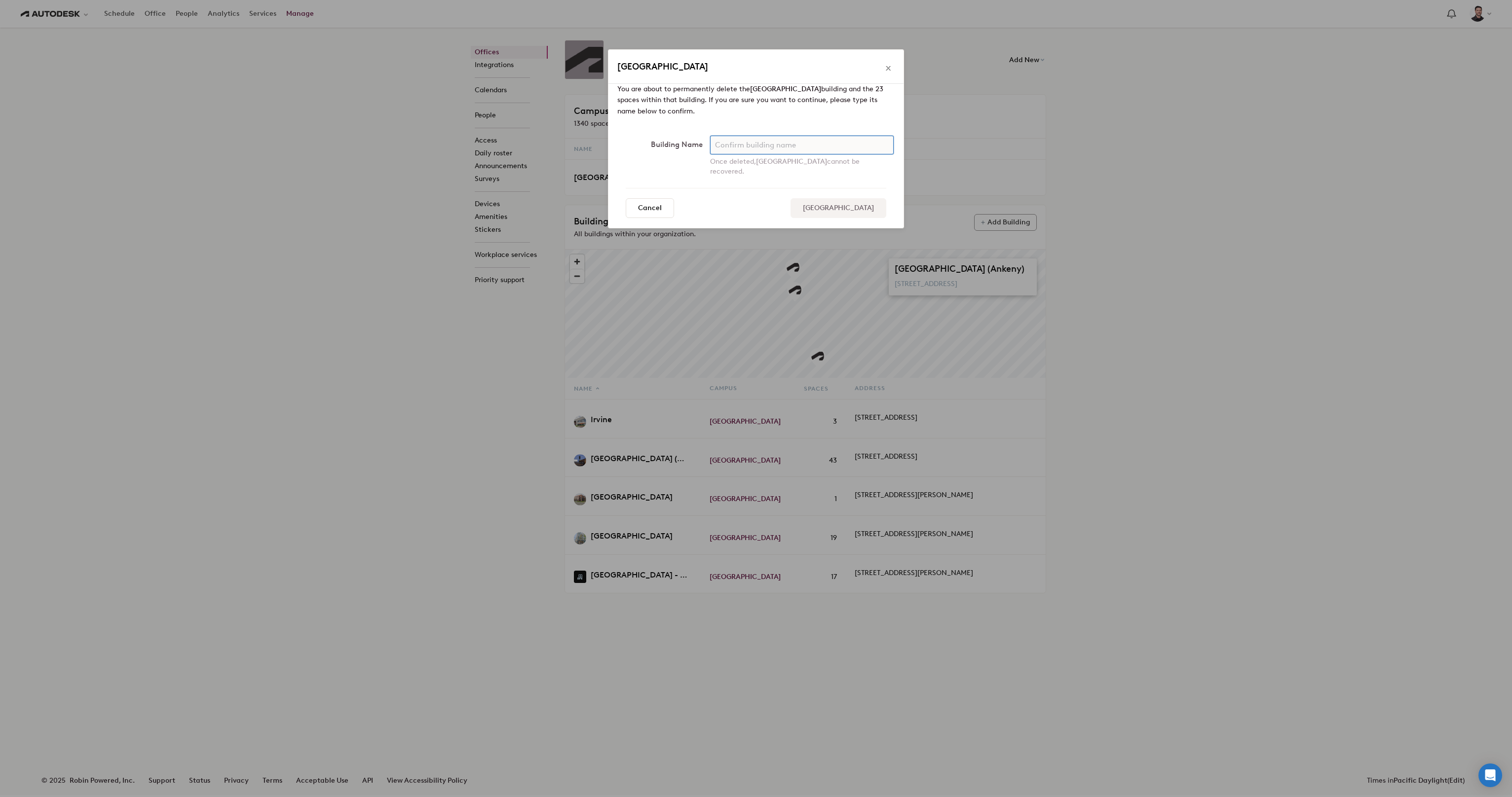
click at [805, 147] on input "text" at bounding box center [801, 145] width 184 height 19
type input "[GEOGRAPHIC_DATA]"
click at [845, 201] on input "[GEOGRAPHIC_DATA]" at bounding box center [838, 208] width 95 height 20
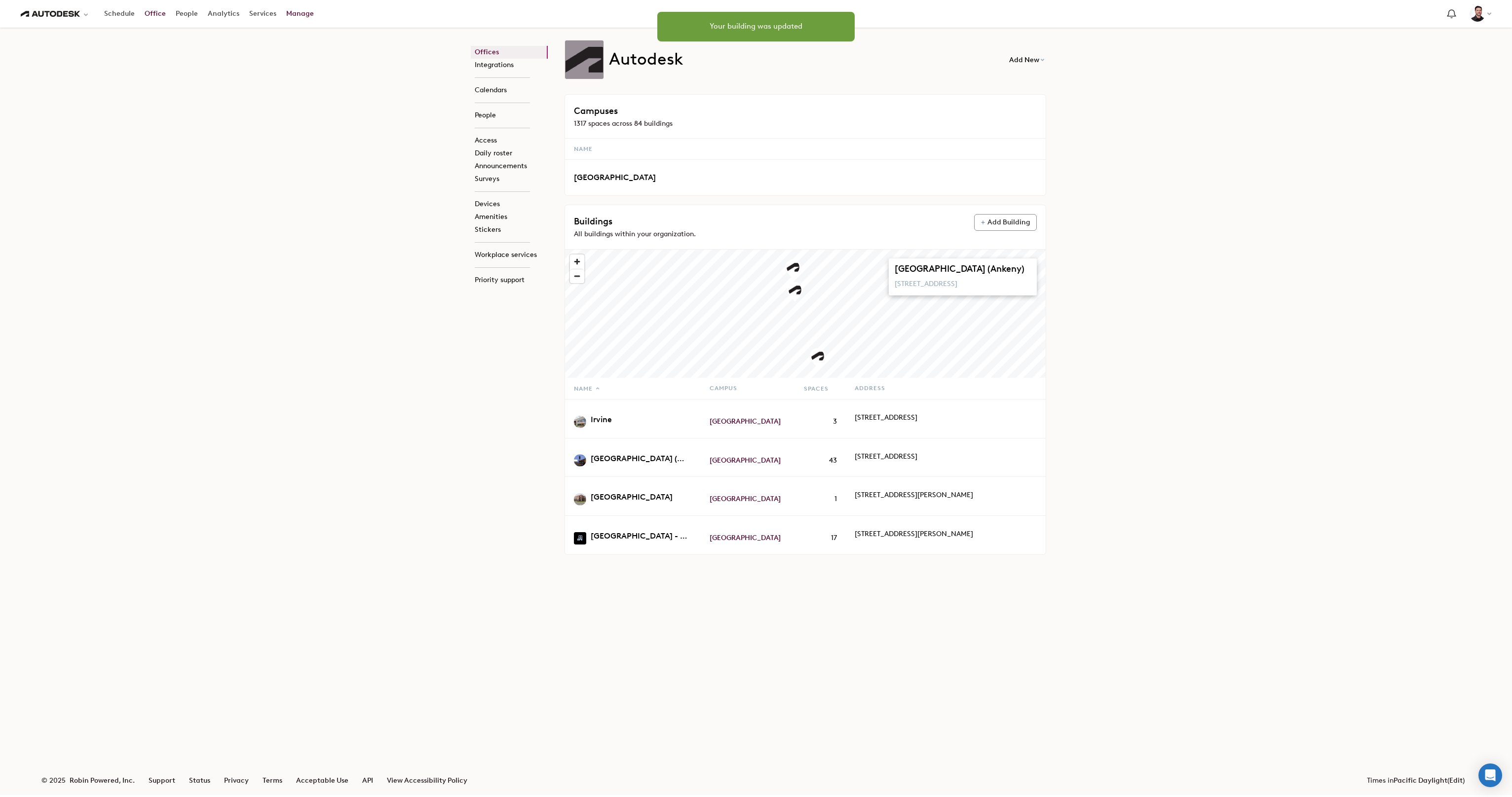
click at [154, 11] on link "Office" at bounding box center [155, 13] width 31 height 18
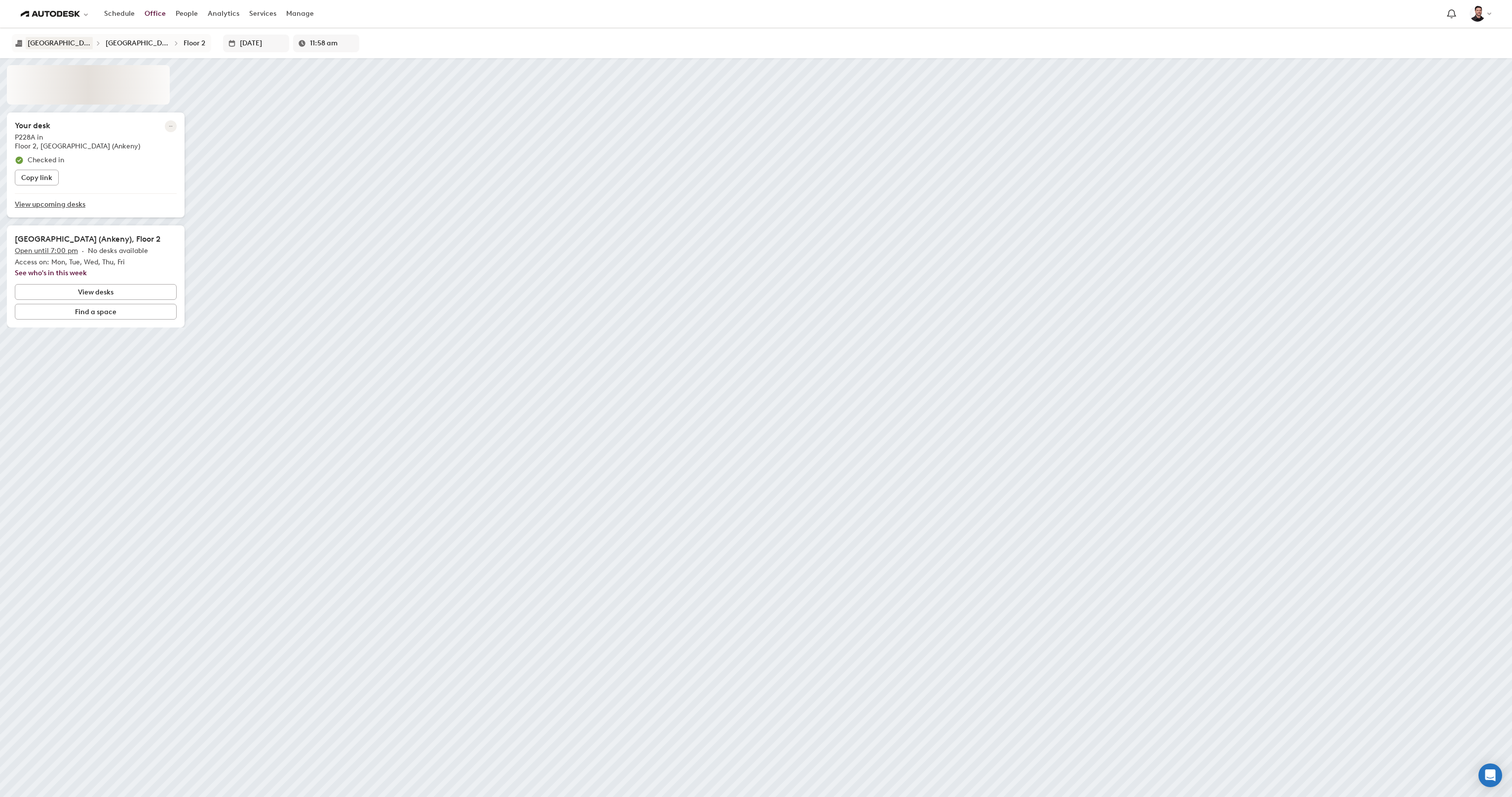
click at [61, 44] on div "[GEOGRAPHIC_DATA]" at bounding box center [59, 43] width 63 height 9
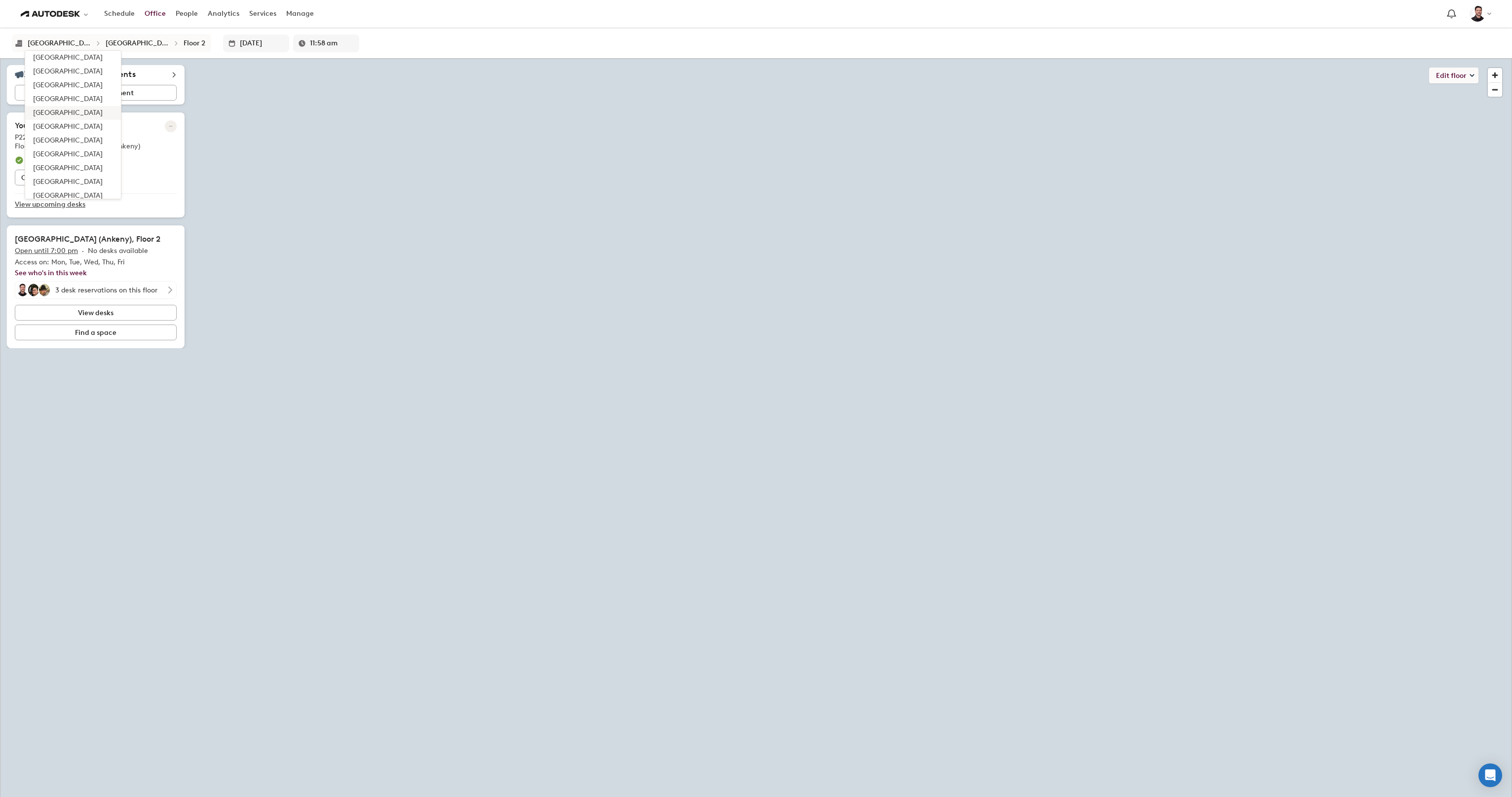
click at [53, 105] on li "[GEOGRAPHIC_DATA]" at bounding box center [72, 99] width 95 height 14
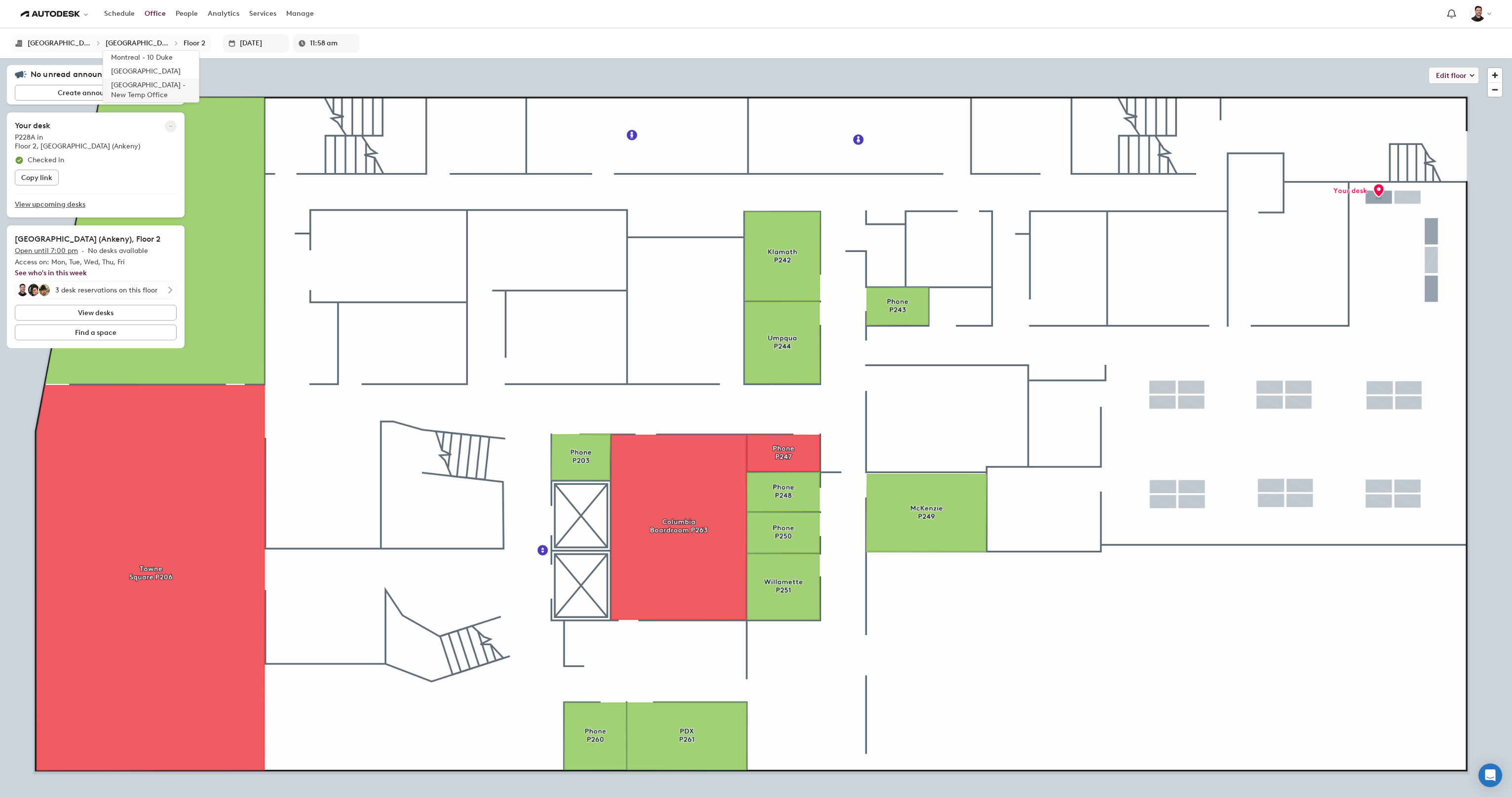
click at [111, 88] on div "[GEOGRAPHIC_DATA] - New Temp Office" at bounding box center [151, 90] width 80 height 20
click at [189, 56] on div "Floor 8" at bounding box center [199, 57] width 22 height 10
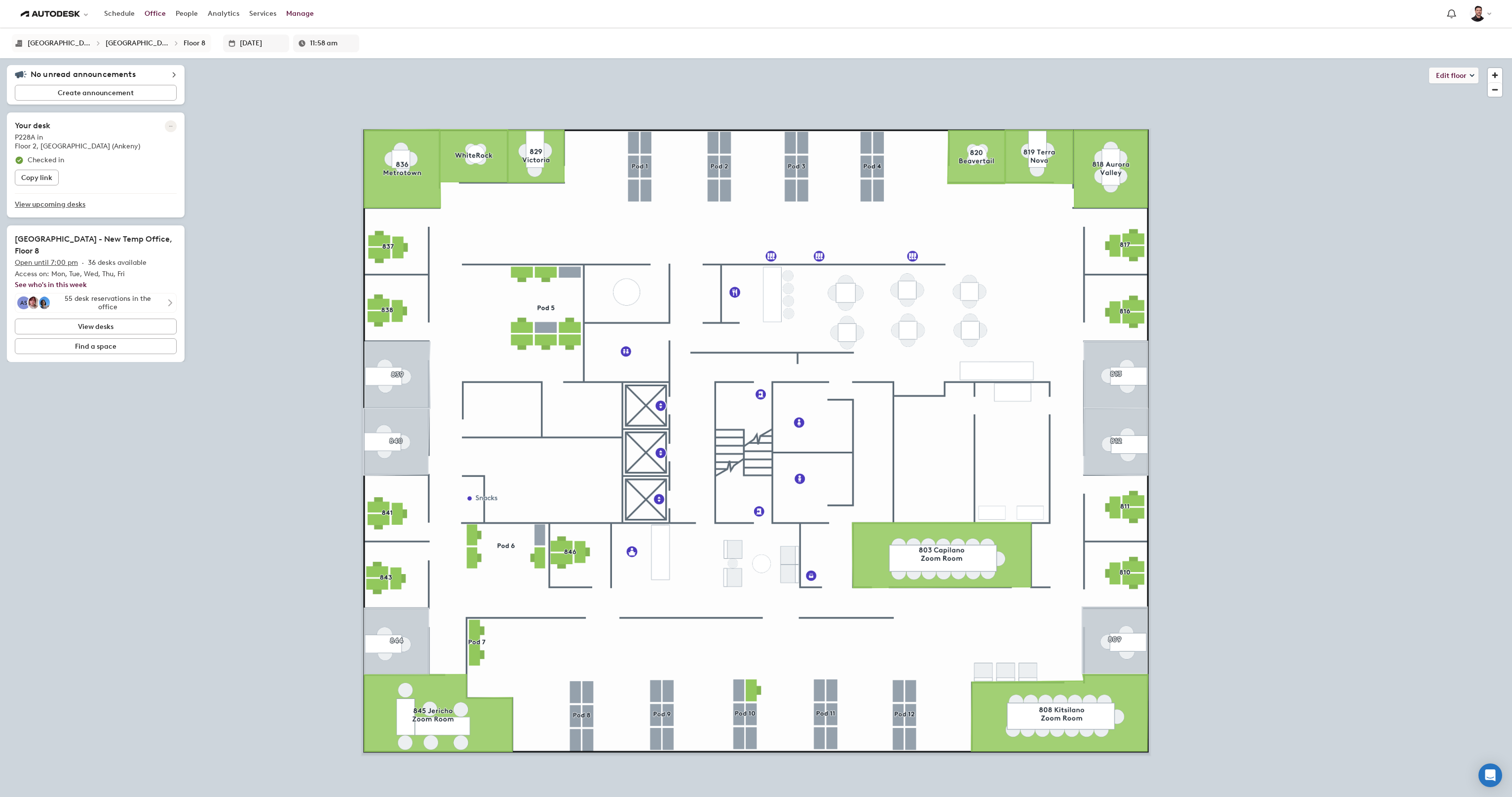
click at [300, 16] on link "Manage" at bounding box center [299, 13] width 37 height 18
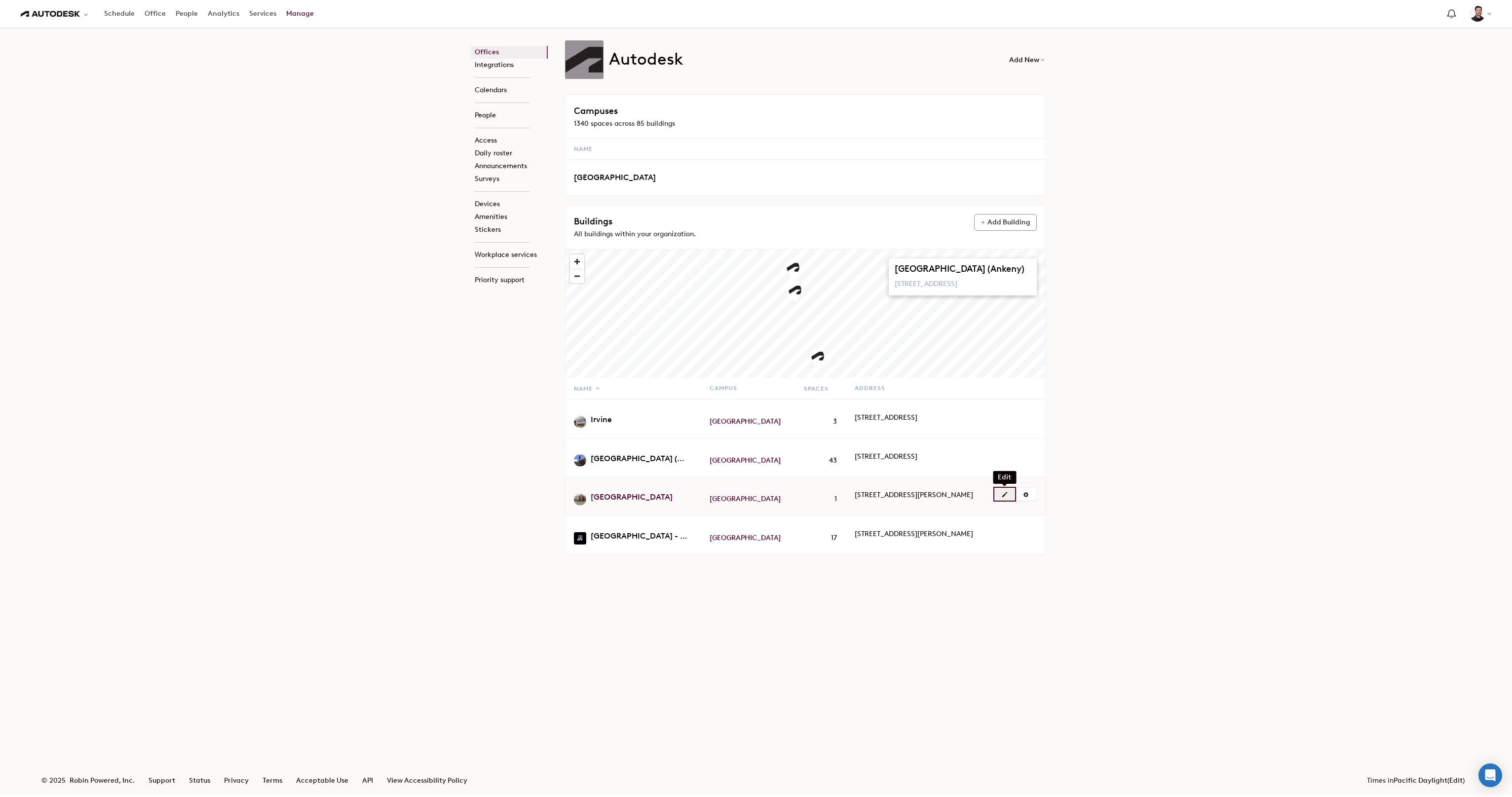
click at [1009, 501] on button "button" at bounding box center [1005, 493] width 21 height 12
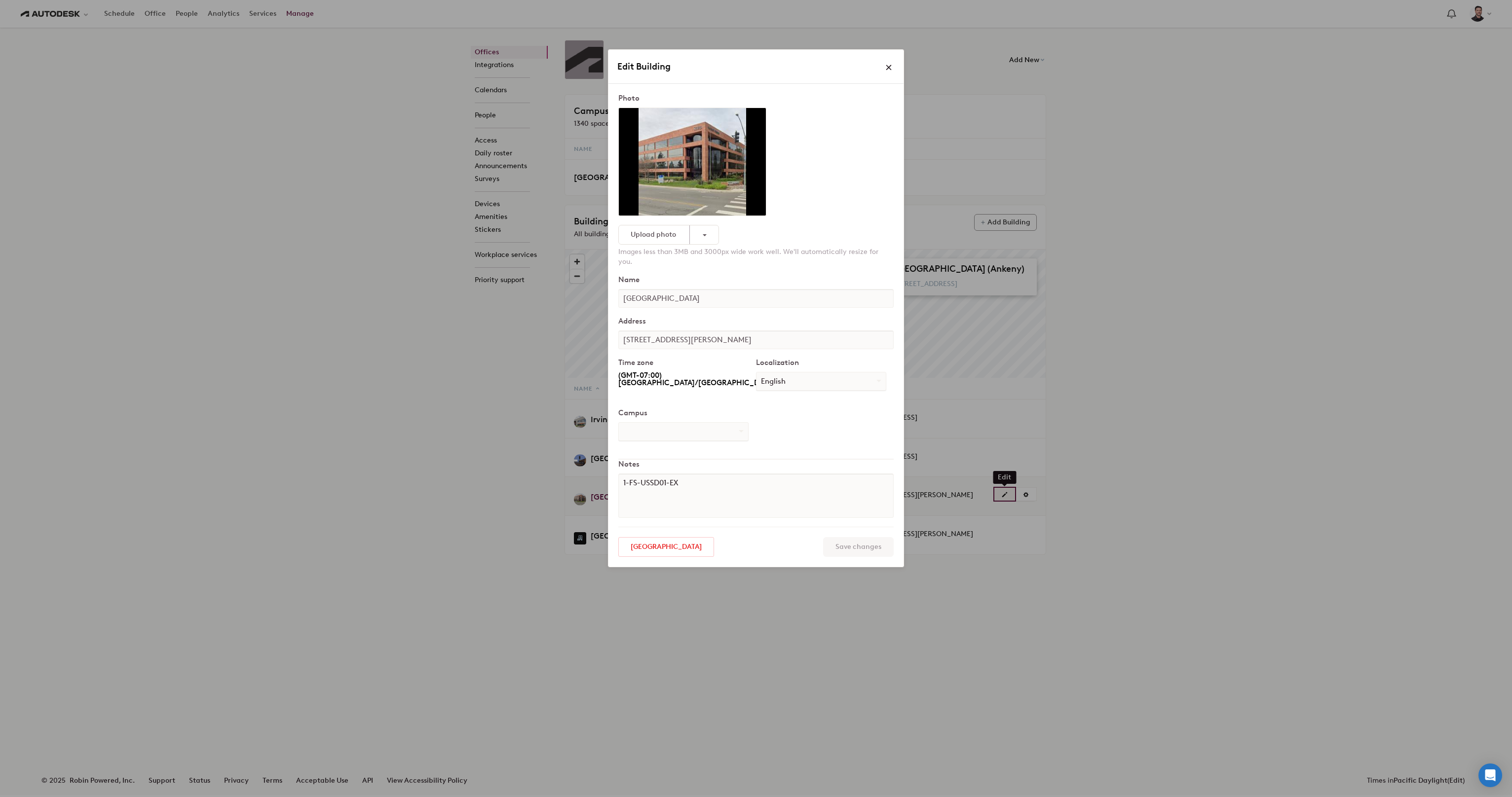
select select "number:284527"
click at [306, 446] on div "Edit Building Photo Upload photo Remove Images less than 3MB and 3000px wide wo…" at bounding box center [756, 398] width 1512 height 797
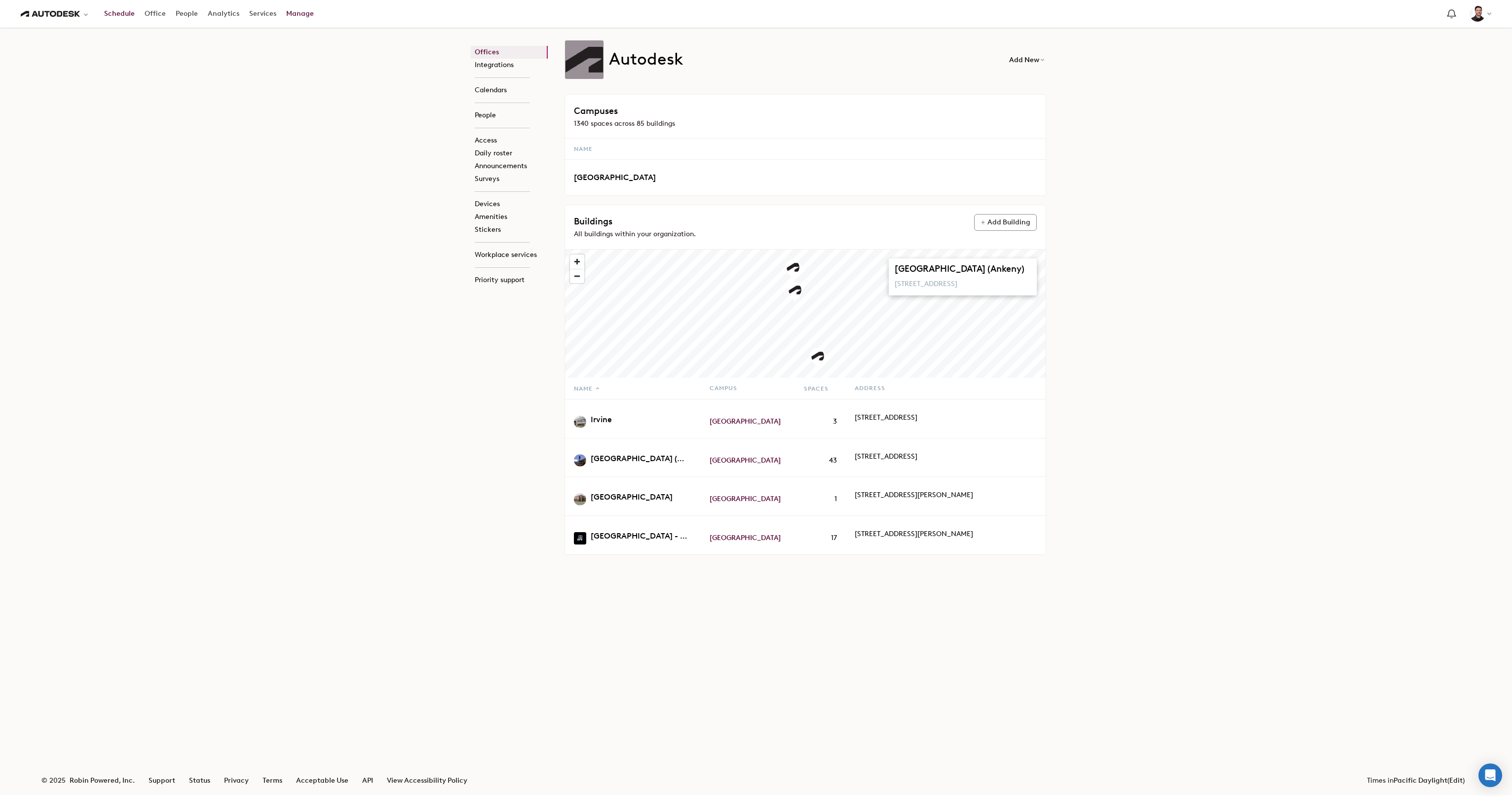
click at [122, 18] on link "Schedule" at bounding box center [119, 13] width 40 height 18
